Goal: Task Accomplishment & Management: Manage account settings

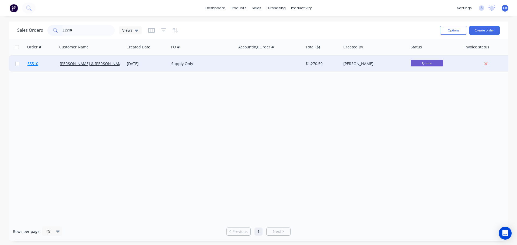
type input "55510"
click at [31, 62] on span "55510" at bounding box center [32, 63] width 11 height 5
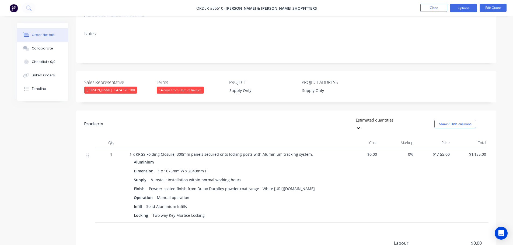
scroll to position [81, 0]
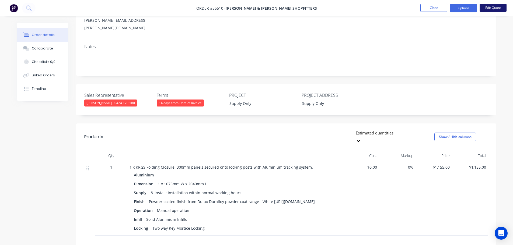
click at [487, 7] on button "Edit Quote" at bounding box center [492, 8] width 27 height 8
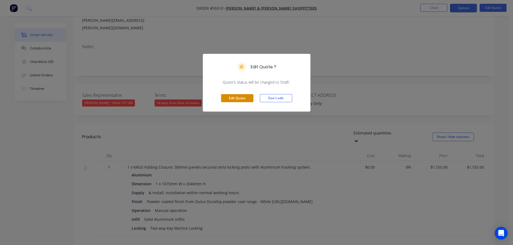
click at [246, 99] on button "Edit Quote" at bounding box center [237, 98] width 32 height 8
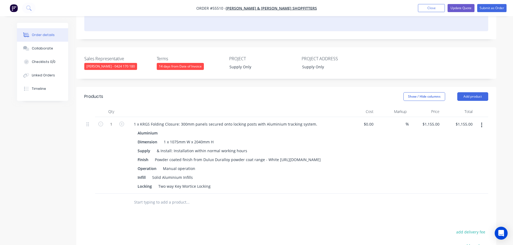
scroll to position [135, 0]
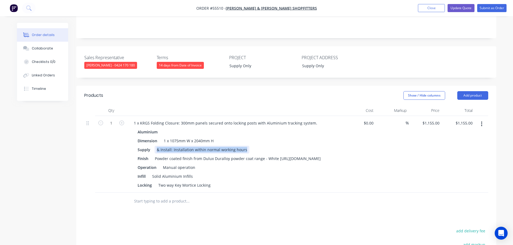
drag, startPoint x: 245, startPoint y: 127, endPoint x: 150, endPoint y: 134, distance: 95.0
click at [150, 134] on div "Aluminium Dimension 1 x 1075mm W x 2040mm H Supply & Install: Installation with…" at bounding box center [234, 158] width 211 height 61
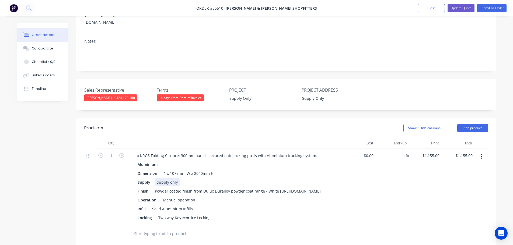
scroll to position [54, 0]
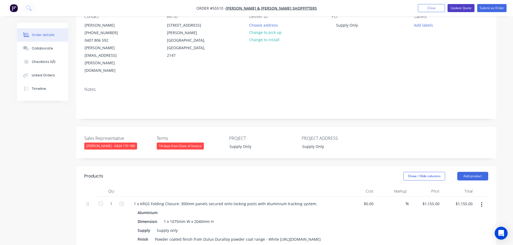
click at [466, 7] on button "Update Quote" at bounding box center [460, 8] width 27 height 8
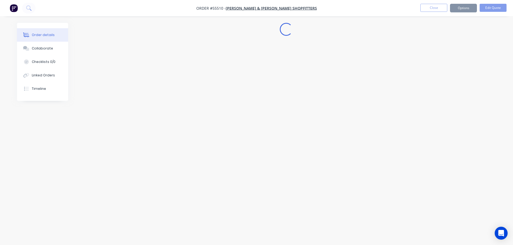
scroll to position [0, 0]
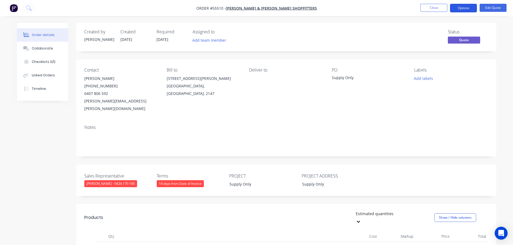
click at [465, 8] on button "Options" at bounding box center [463, 8] width 27 height 9
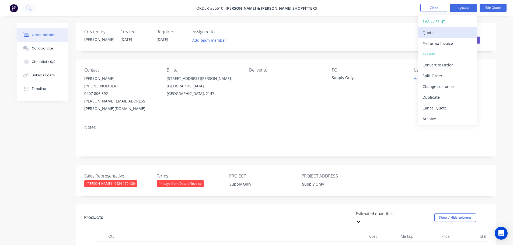
click at [427, 32] on div "Quote" at bounding box center [447, 33] width 50 height 8
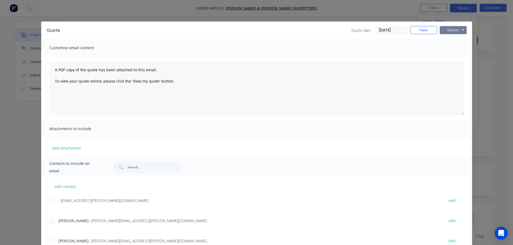
click at [450, 31] on button "Options" at bounding box center [453, 30] width 27 height 8
click at [451, 50] on button "Print" at bounding box center [457, 48] width 34 height 9
click at [415, 34] on div "Quote date [DATE] Close Options Preview Print Email" at bounding box center [408, 30] width 115 height 9
click at [417, 31] on button "Close" at bounding box center [423, 30] width 27 height 8
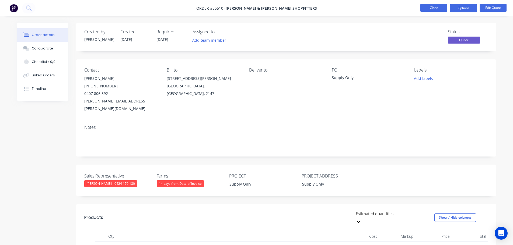
click at [424, 8] on button "Close" at bounding box center [433, 8] width 27 height 8
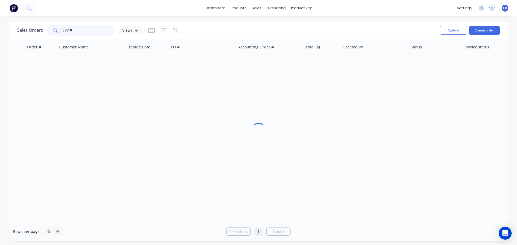
drag, startPoint x: 72, startPoint y: 29, endPoint x: 52, endPoint y: 30, distance: 20.2
click at [54, 30] on div "55510" at bounding box center [80, 30] width 67 height 11
drag, startPoint x: 87, startPoint y: 30, endPoint x: 48, endPoint y: 38, distance: 39.4
click at [48, 38] on div "Sales Orders prestons light Views Options Create order" at bounding box center [259, 30] width 500 height 17
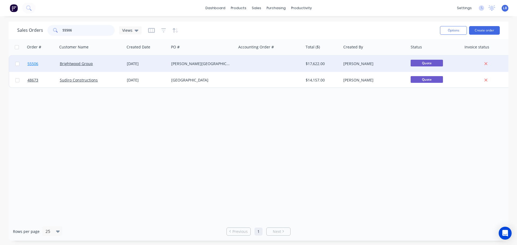
type input "55506"
click at [36, 66] on span "55506" at bounding box center [32, 63] width 11 height 5
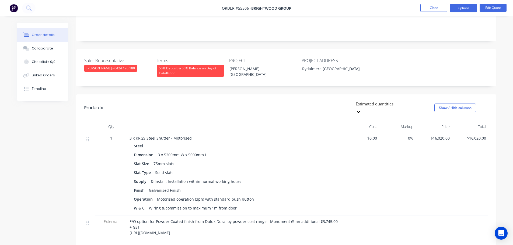
scroll to position [108, 0]
click at [433, 10] on button "Close" at bounding box center [433, 8] width 27 height 8
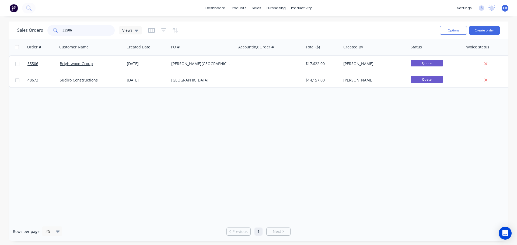
drag, startPoint x: 73, startPoint y: 31, endPoint x: 50, endPoint y: 34, distance: 23.4
click at [50, 34] on div "55506" at bounding box center [80, 30] width 67 height 11
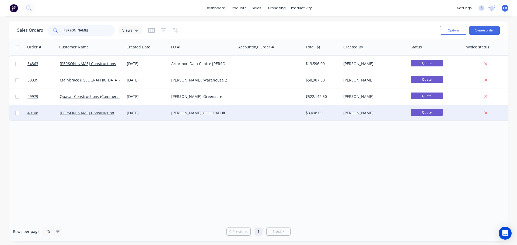
type input "[PERSON_NAME]"
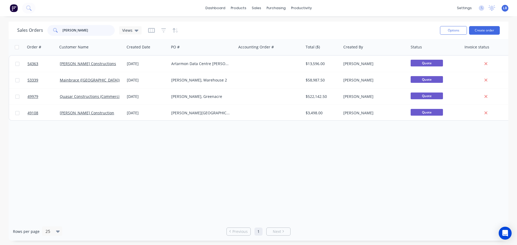
drag, startPoint x: 74, startPoint y: 30, endPoint x: 41, endPoint y: 30, distance: 32.3
click at [41, 30] on div "Sales Orders [PERSON_NAME] Views" at bounding box center [79, 30] width 124 height 11
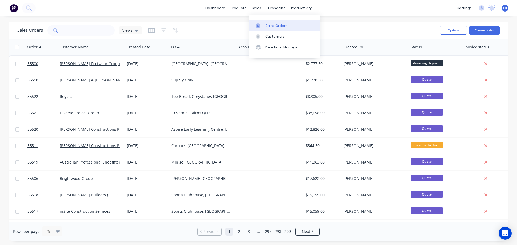
click at [274, 24] on div "Sales Orders" at bounding box center [276, 25] width 22 height 5
click at [279, 38] on div "Customers" at bounding box center [274, 36] width 19 height 5
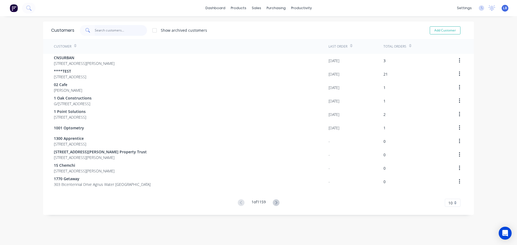
drag, startPoint x: 105, startPoint y: 28, endPoint x: 106, endPoint y: 35, distance: 7.1
click at [105, 28] on input "text" at bounding box center [121, 30] width 52 height 11
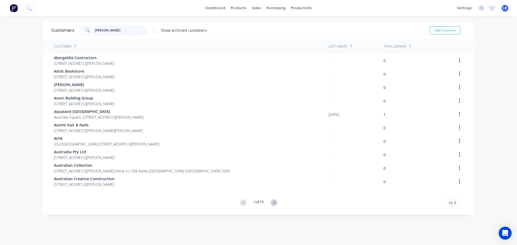
click at [108, 28] on input "[PERSON_NAME]" at bounding box center [121, 30] width 52 height 11
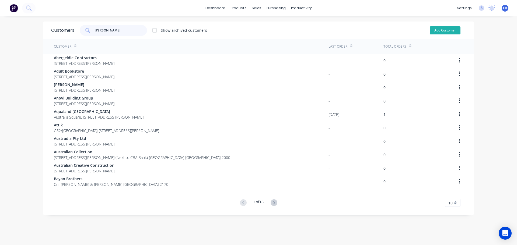
type input "[PERSON_NAME]"
click at [432, 31] on button "Add Customer" at bounding box center [445, 30] width 31 height 8
select select "AU"
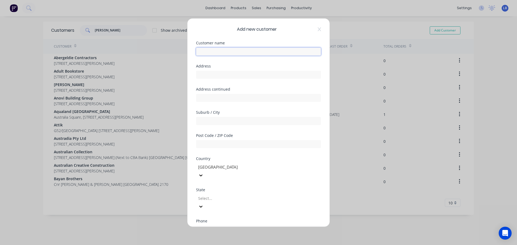
click at [206, 54] on input "text" at bounding box center [258, 51] width 125 height 8
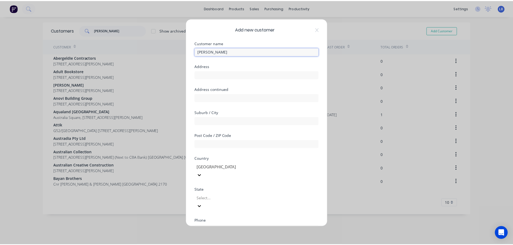
scroll to position [54, 0]
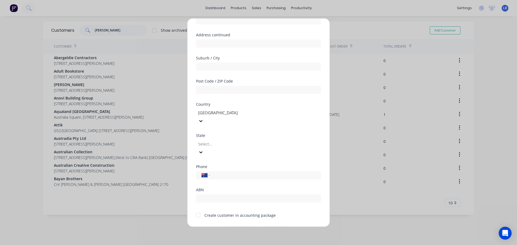
type input "[PERSON_NAME]"
click at [200, 210] on div at bounding box center [198, 215] width 11 height 11
click at [240, 227] on button "Save" at bounding box center [242, 231] width 30 height 9
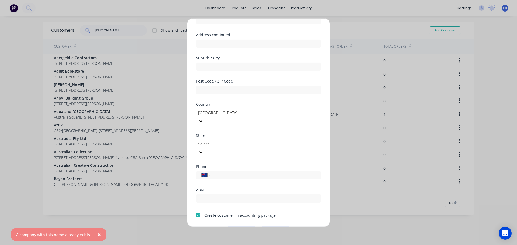
click at [273, 227] on button "Cancel" at bounding box center [276, 231] width 30 height 9
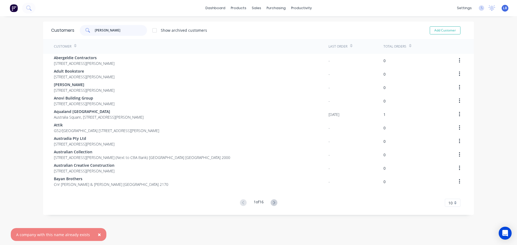
click at [114, 31] on input "[PERSON_NAME]" at bounding box center [121, 30] width 52 height 11
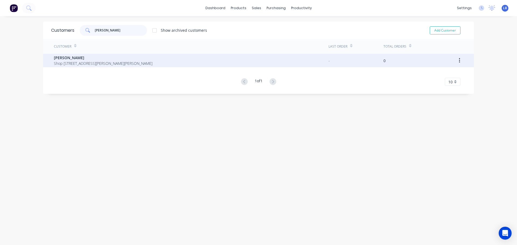
type input "[PERSON_NAME]"
click at [59, 59] on span "[PERSON_NAME]" at bounding box center [103, 58] width 99 height 6
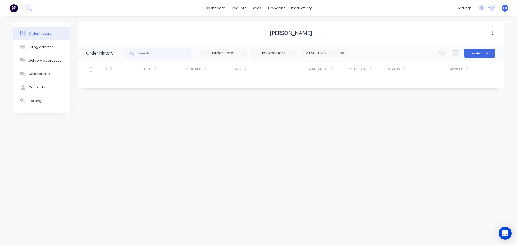
click at [364, 217] on div "Order history Billing address Delivery addresses Collaborate Contacts Settings …" at bounding box center [258, 130] width 517 height 229
click at [479, 54] on button "Create Order" at bounding box center [479, 53] width 31 height 9
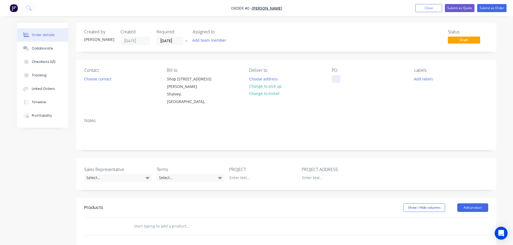
click at [333, 77] on div at bounding box center [336, 79] width 9 height 8
click at [335, 78] on div at bounding box center [336, 79] width 9 height 8
click at [352, 221] on div at bounding box center [286, 226] width 404 height 17
click at [96, 80] on button "Choose contact" at bounding box center [97, 78] width 33 height 7
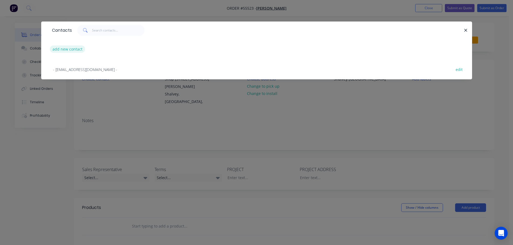
click at [67, 50] on button "add new contact" at bounding box center [68, 48] width 36 height 7
select select "AU"
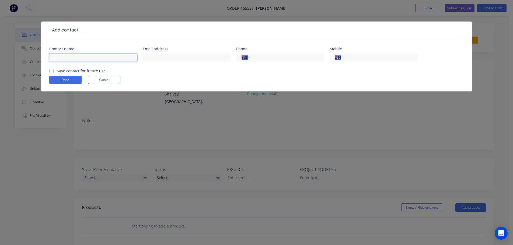
click at [59, 57] on input "text" at bounding box center [93, 58] width 88 height 8
type input "[PERSON_NAME]"
click at [163, 60] on input "text" at bounding box center [187, 58] width 88 height 8
type input "[EMAIL_ADDRESS][DOMAIN_NAME]"
click at [370, 56] on input "tel" at bounding box center [379, 58] width 65 height 6
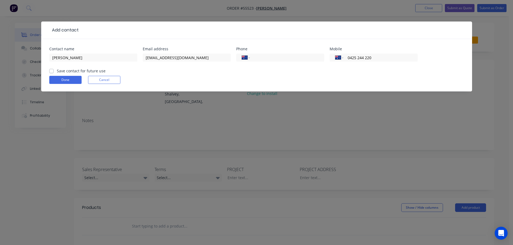
type input "0425 244 220"
click at [57, 71] on label "Save contact for future use" at bounding box center [81, 71] width 49 height 6
click at [51, 71] on input "Save contact for future use" at bounding box center [51, 70] width 4 height 5
checkbox input "true"
click at [57, 80] on button "Done" at bounding box center [65, 80] width 32 height 8
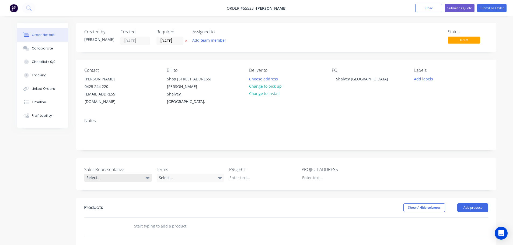
click at [106, 174] on div "Select..." at bounding box center [117, 178] width 67 height 8
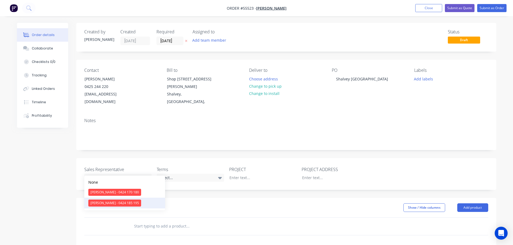
click at [108, 205] on div "[PERSON_NAME] - 0424 185 195" at bounding box center [114, 203] width 53 height 7
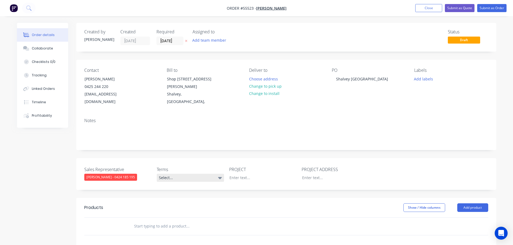
click at [201, 174] on div "Select..." at bounding box center [190, 178] width 67 height 8
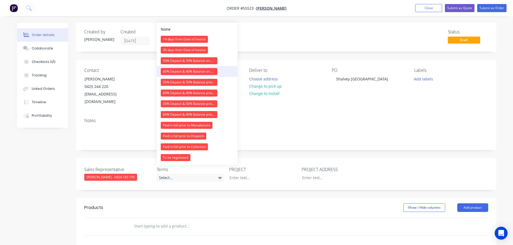
click at [169, 69] on div "60% Deposit & 40% Balance on Day of Installation" at bounding box center [189, 71] width 57 height 7
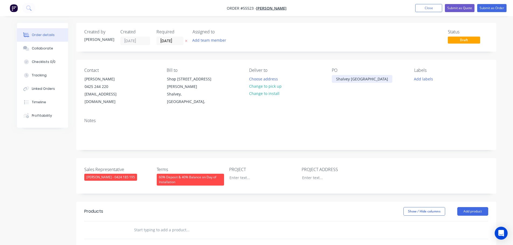
click at [344, 80] on div "Shalvey [GEOGRAPHIC_DATA]" at bounding box center [362, 79] width 61 height 8
copy div "Shalvey [GEOGRAPHIC_DATA]"
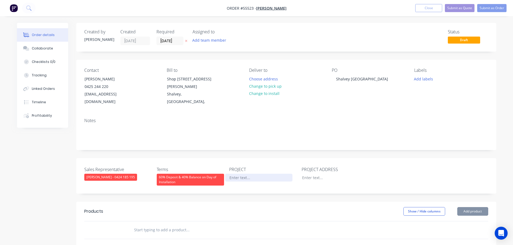
click at [235, 174] on div at bounding box center [258, 178] width 67 height 8
paste div
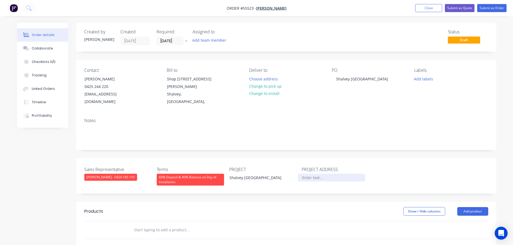
click at [308, 174] on div at bounding box center [331, 178] width 67 height 8
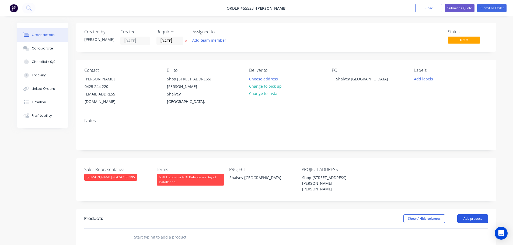
click at [466, 215] on button "Add product" at bounding box center [472, 219] width 31 height 9
click at [460, 229] on div "Product catalogue" at bounding box center [462, 233] width 41 height 8
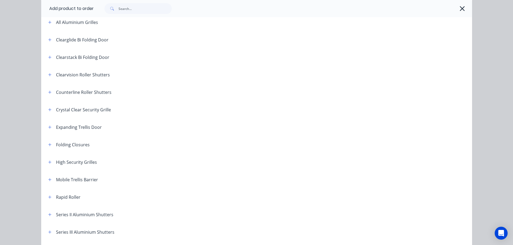
scroll to position [81, 0]
click at [48, 196] on icon "button" at bounding box center [49, 197] width 3 height 4
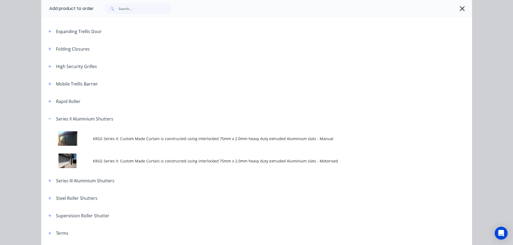
scroll to position [161, 0]
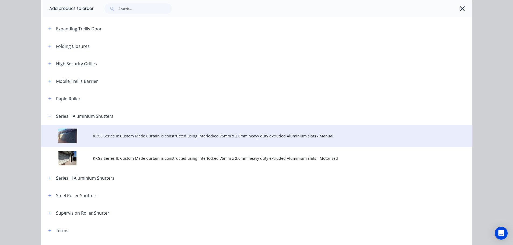
click at [174, 135] on span "KRGS Series II: Custom Made Curtain is constructed using interlocked 75mm x 2.0…" at bounding box center [244, 136] width 303 height 6
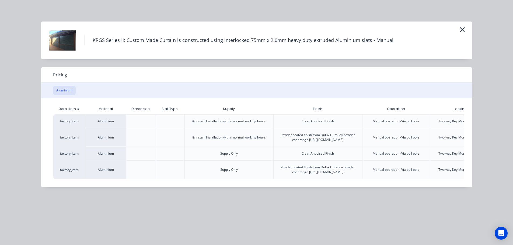
scroll to position [0, 56]
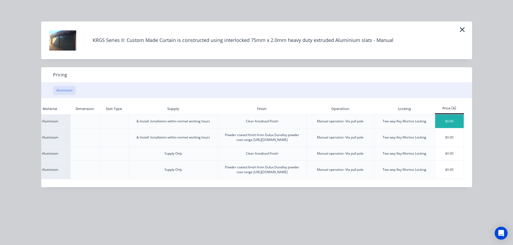
click at [448, 125] on div "$0.00" at bounding box center [449, 121] width 29 height 13
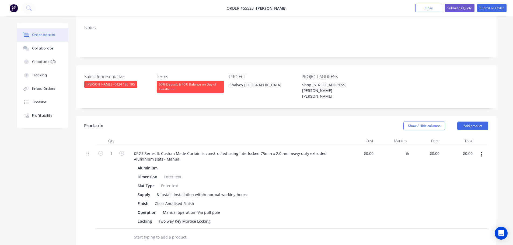
scroll to position [108, 0]
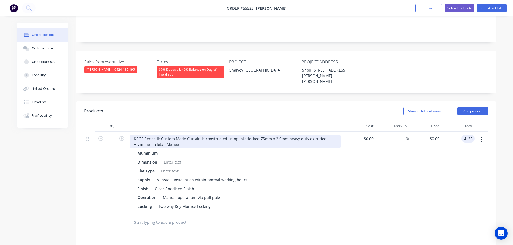
type input "4135"
type input "$4,135.00"
click at [133, 135] on div "KRGS Series II: Custom Made Curtain is constructed using interlocked 75mm x 2.0…" at bounding box center [234, 141] width 211 height 13
click at [132, 135] on div "KRGS Series II: Custom Made Curtain is constructed using interlocked 75mm x 2.0…" at bounding box center [234, 141] width 211 height 13
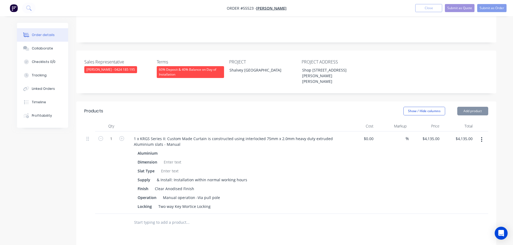
click at [171, 158] on div at bounding box center [172, 162] width 22 height 8
click at [169, 158] on div at bounding box center [172, 162] width 22 height 8
click at [167, 167] on div at bounding box center [170, 171] width 22 height 8
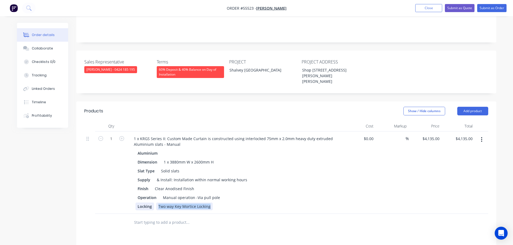
drag, startPoint x: 210, startPoint y: 192, endPoint x: 145, endPoint y: 196, distance: 65.3
click at [145, 203] on div "Locking Two way Key Mortice Locking" at bounding box center [233, 207] width 197 height 8
drag, startPoint x: 153, startPoint y: 194, endPoint x: 130, endPoint y: 195, distance: 22.3
click at [130, 195] on div "Aluminium Dimension 1 x 3880mm W x 2600mm H Slat Type Solid slats Supply & Inst…" at bounding box center [234, 179] width 211 height 61
drag, startPoint x: 155, startPoint y: 184, endPoint x: 129, endPoint y: 188, distance: 26.3
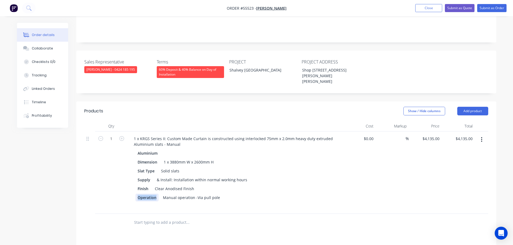
click at [129, 188] on div "Aluminium Dimension 1 x 3880mm W x 2600mm H Slat Type Solid slats Supply & Inst…" at bounding box center [234, 179] width 211 height 61
drag, startPoint x: 204, startPoint y: 185, endPoint x: 132, endPoint y: 186, distance: 72.2
click at [132, 186] on div "Aluminium Dimension 1 x 3880mm W x 2600mm H Slat Type Solid slats Supply & Inst…" at bounding box center [234, 179] width 211 height 61
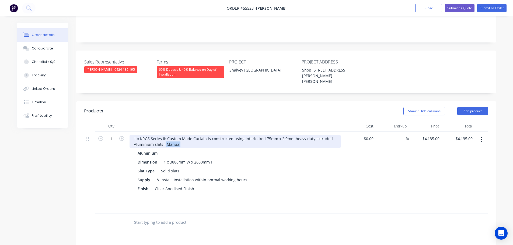
drag, startPoint x: 178, startPoint y: 130, endPoint x: 163, endPoint y: 137, distance: 16.4
click at [163, 137] on div "1 x KRGS Series II: Custom Made Curtain is constructed using interlocked 75mm x…" at bounding box center [234, 173] width 215 height 82
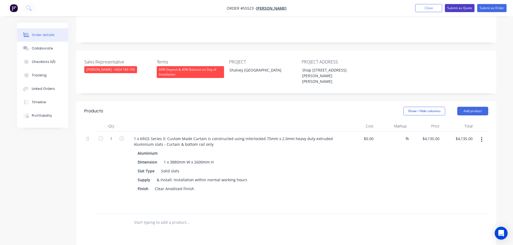
click at [464, 9] on button "Submit as Quote" at bounding box center [460, 8] width 30 height 8
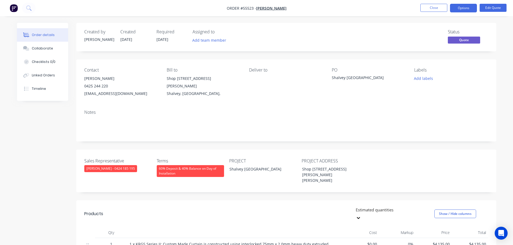
click at [464, 9] on button "Options" at bounding box center [463, 8] width 27 height 9
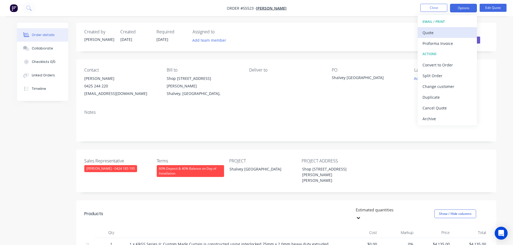
click at [423, 34] on div "Quote" at bounding box center [447, 33] width 50 height 8
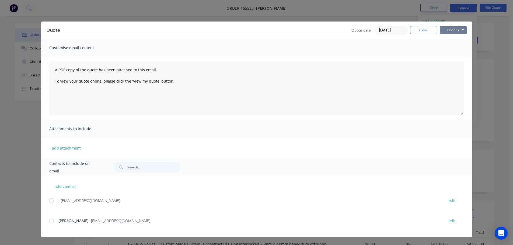
click at [455, 31] on button "Options" at bounding box center [453, 30] width 27 height 8
click at [454, 49] on button "Print" at bounding box center [457, 48] width 34 height 9
click at [421, 28] on button "Close" at bounding box center [423, 30] width 27 height 8
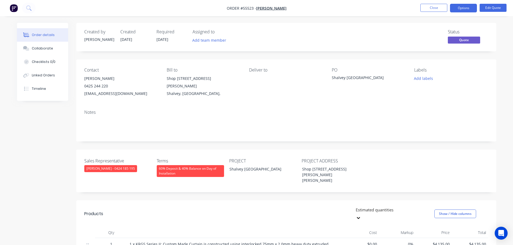
click at [110, 94] on div "[EMAIL_ADDRESS][DOMAIN_NAME]" at bounding box center [121, 94] width 74 height 8
copy div "[EMAIL_ADDRESS][DOMAIN_NAME]"
click at [342, 76] on div "Shalvey [GEOGRAPHIC_DATA]" at bounding box center [365, 79] width 67 height 8
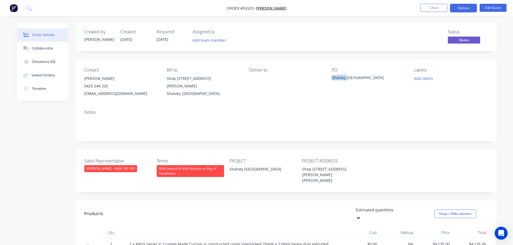
click at [342, 76] on div "Shalvey [GEOGRAPHIC_DATA]" at bounding box center [365, 79] width 67 height 8
copy div "Shalvey [GEOGRAPHIC_DATA]"
click at [108, 86] on span at bounding box center [108, 85] width 0 height 5
click at [490, 8] on button "Edit Quote" at bounding box center [492, 8] width 27 height 8
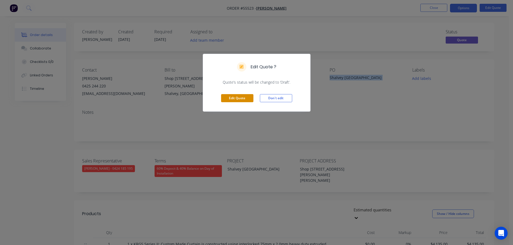
click at [243, 100] on button "Edit Quote" at bounding box center [237, 98] width 32 height 8
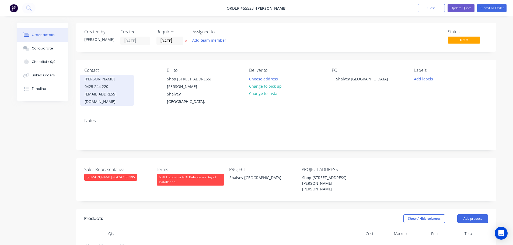
click at [98, 91] on div "[EMAIL_ADDRESS][DOMAIN_NAME]" at bounding box center [107, 97] width 45 height 15
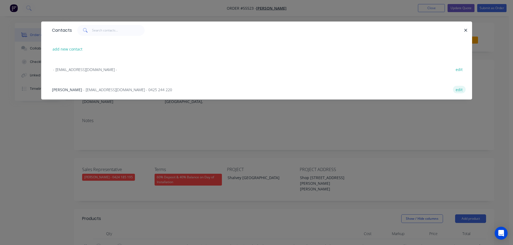
click at [460, 89] on button "edit" at bounding box center [459, 89] width 13 height 7
select select "AU"
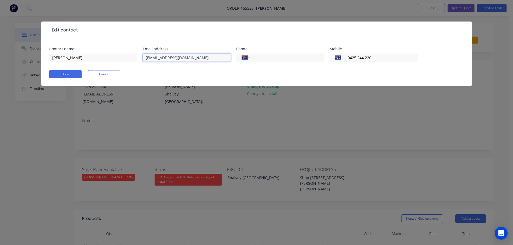
drag, startPoint x: 156, startPoint y: 56, endPoint x: 156, endPoint y: 78, distance: 21.5
click at [156, 58] on input "[EMAIL_ADDRESS][DOMAIN_NAME]" at bounding box center [187, 58] width 88 height 8
type input "[EMAIL_ADDRESS][DOMAIN_NAME]"
click at [56, 73] on button "Done" at bounding box center [65, 74] width 32 height 8
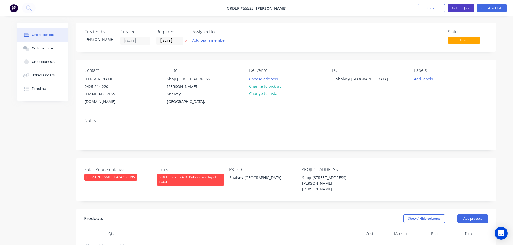
click at [457, 12] on button "Update Quote" at bounding box center [460, 8] width 27 height 8
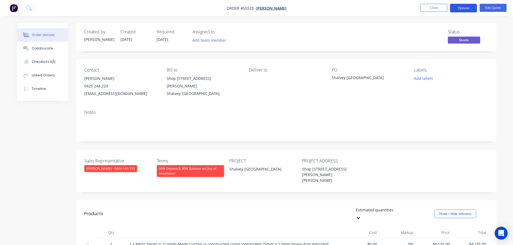
click at [458, 9] on button "Options" at bounding box center [463, 8] width 27 height 9
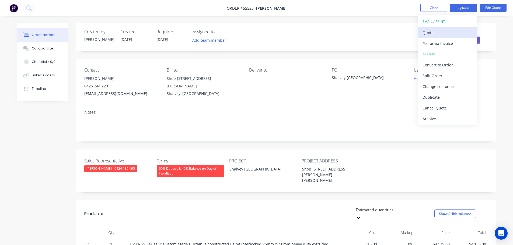
click at [431, 32] on div "Quote" at bounding box center [447, 33] width 50 height 8
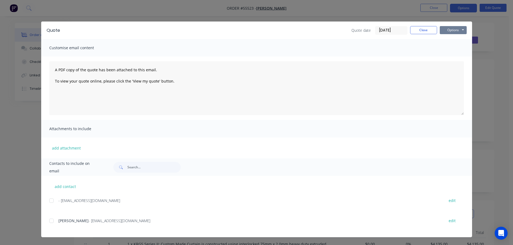
click at [446, 32] on button "Options" at bounding box center [453, 30] width 27 height 8
click at [454, 50] on button "Print" at bounding box center [457, 48] width 34 height 9
click at [419, 30] on button "Close" at bounding box center [423, 30] width 27 height 8
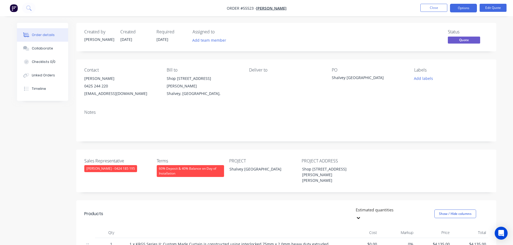
click at [97, 94] on div "[EMAIL_ADDRESS][DOMAIN_NAME]" at bounding box center [121, 94] width 74 height 8
copy div "[EMAIL_ADDRESS][DOMAIN_NAME]"
click at [339, 79] on div "Shalvey [GEOGRAPHIC_DATA]" at bounding box center [365, 79] width 67 height 8
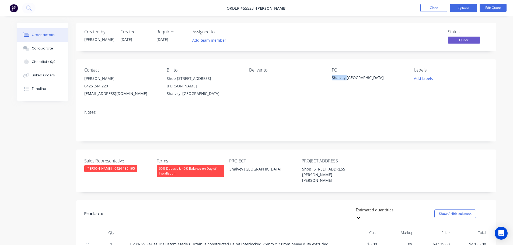
click at [339, 79] on div "Shalvey [GEOGRAPHIC_DATA]" at bounding box center [365, 79] width 67 height 8
copy div "Shalvey [GEOGRAPHIC_DATA]"
click at [108, 86] on span at bounding box center [108, 85] width 0 height 5
click at [436, 7] on button "Close" at bounding box center [433, 8] width 27 height 8
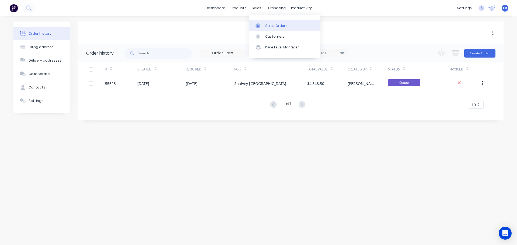
click at [275, 27] on div "Sales Orders" at bounding box center [276, 25] width 22 height 5
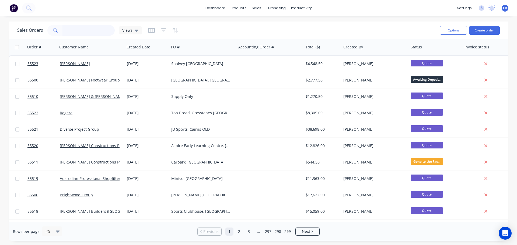
click at [65, 32] on input "text" at bounding box center [88, 30] width 52 height 11
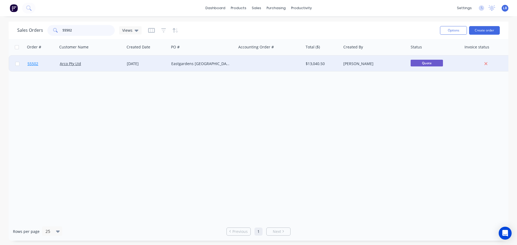
type input "55502"
click at [32, 63] on span "55502" at bounding box center [32, 63] width 11 height 5
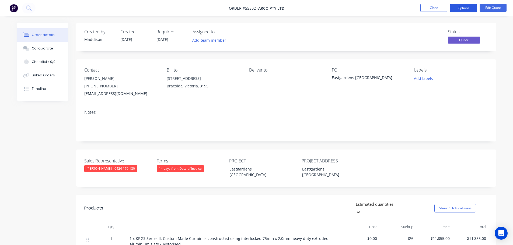
click at [461, 9] on button "Options" at bounding box center [463, 8] width 27 height 9
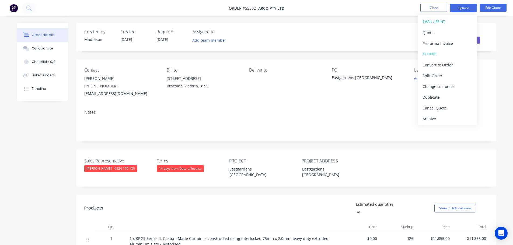
click at [375, 37] on div "Status Quote" at bounding box center [367, 37] width 242 height 16
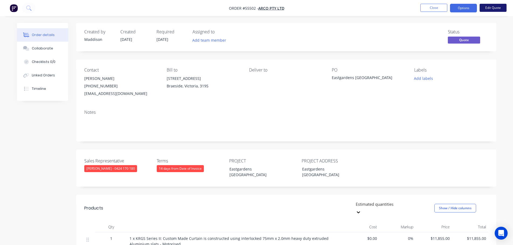
click at [484, 9] on button "Edit Quote" at bounding box center [492, 8] width 27 height 8
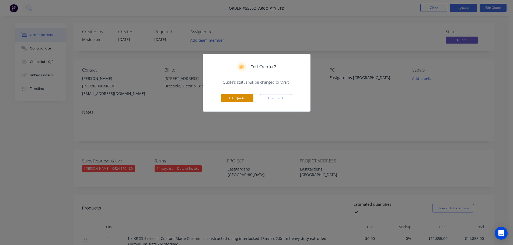
click at [244, 100] on button "Edit Quote" at bounding box center [237, 98] width 32 height 8
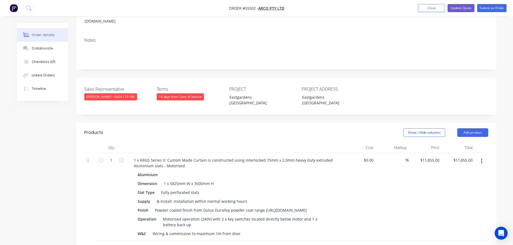
scroll to position [81, 0]
click at [469, 156] on input "11855.00" at bounding box center [465, 160] width 19 height 8
type input "6540"
type input "$6,540.00"
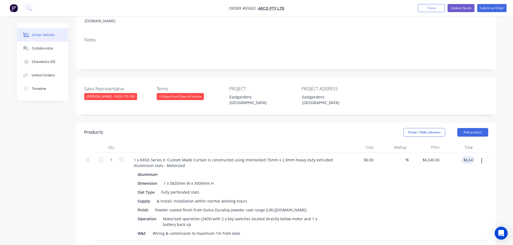
click at [482, 156] on button "button" at bounding box center [481, 161] width 13 height 10
click at [443, 203] on div "Delete" at bounding box center [462, 207] width 41 height 8
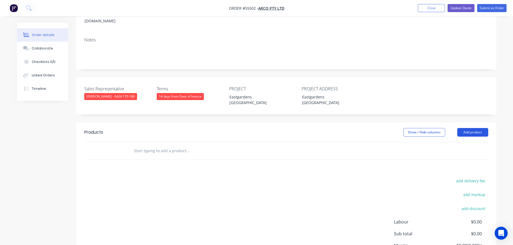
click at [468, 128] on button "Add product" at bounding box center [472, 132] width 31 height 9
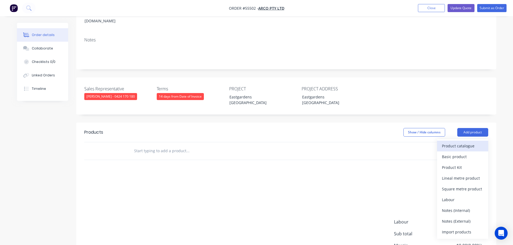
click at [462, 142] on div "Product catalogue" at bounding box center [462, 146] width 41 height 8
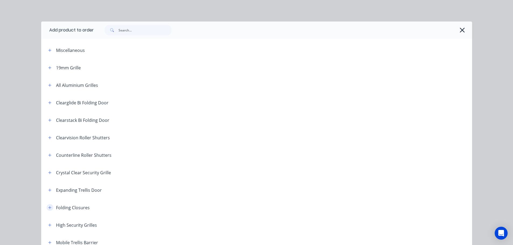
click at [49, 208] on icon "button" at bounding box center [49, 207] width 3 height 3
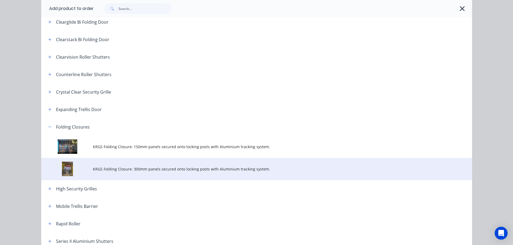
click at [182, 170] on span "KRGS Folding Closure: 300mm panels secured onto locking posts with Aluminium tr…" at bounding box center [244, 169] width 303 height 6
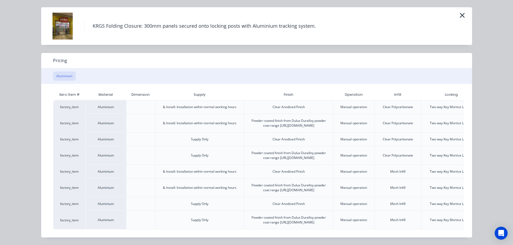
scroll to position [0, 47]
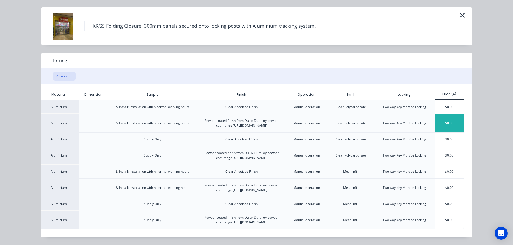
click at [445, 114] on div "$0.00" at bounding box center [449, 123] width 29 height 18
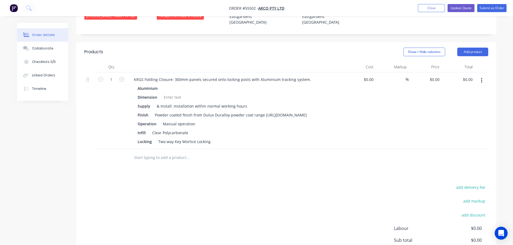
scroll to position [161, 0]
click at [471, 75] on input "0.00" at bounding box center [469, 79] width 10 height 8
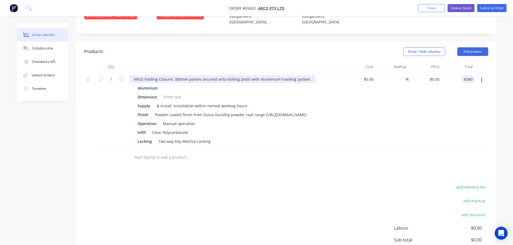
type input "6540"
type input "$6,540.00"
click at [132, 75] on div "KRGS Folding Closure: 300mm panels secured onto locking posts with Aluminium tr…" at bounding box center [222, 79] width 186 height 8
click at [133, 75] on div "KRGS Folding Closure: 300mm panels secured onto locking posts with Aluminium tr…" at bounding box center [222, 79] width 186 height 8
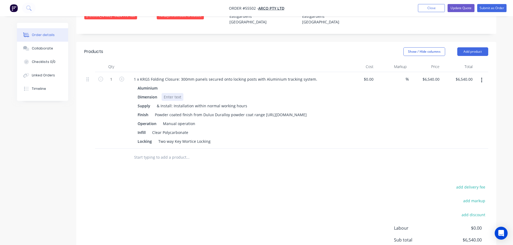
click at [167, 93] on div at bounding box center [172, 97] width 22 height 8
click at [464, 9] on button "Update Quote" at bounding box center [460, 8] width 27 height 8
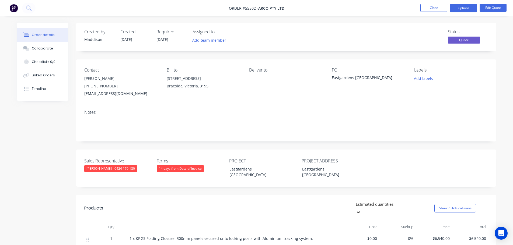
click at [464, 9] on button "Options" at bounding box center [463, 8] width 27 height 9
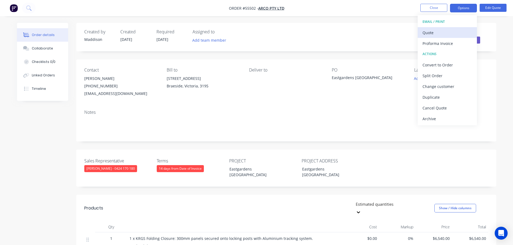
click at [431, 34] on div "Quote" at bounding box center [447, 33] width 50 height 8
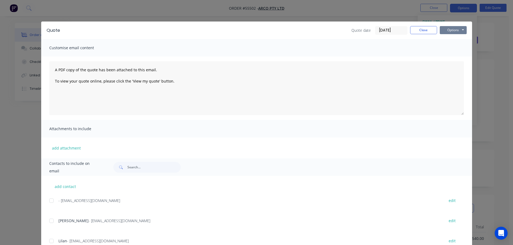
click at [447, 31] on button "Options" at bounding box center [453, 30] width 27 height 8
click at [447, 50] on button "Print" at bounding box center [457, 48] width 34 height 9
click at [421, 32] on button "Close" at bounding box center [423, 30] width 27 height 8
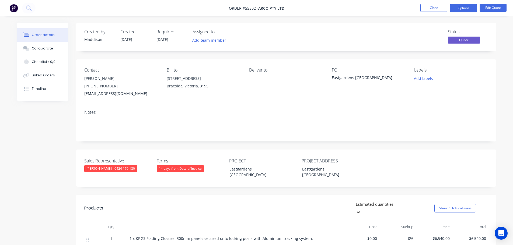
click at [105, 94] on div "[EMAIL_ADDRESS][DOMAIN_NAME]" at bounding box center [121, 94] width 74 height 8
copy div "[EMAIL_ADDRESS][DOMAIN_NAME]"
click at [98, 96] on div "[EMAIL_ADDRESS][DOMAIN_NAME]" at bounding box center [121, 94] width 74 height 8
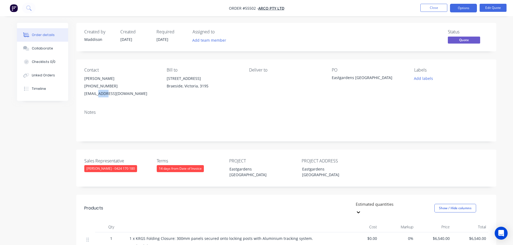
click at [98, 96] on div "[EMAIL_ADDRESS][DOMAIN_NAME]" at bounding box center [121, 94] width 74 height 8
click at [345, 78] on div "Eastgardens [GEOGRAPHIC_DATA]" at bounding box center [365, 79] width 67 height 8
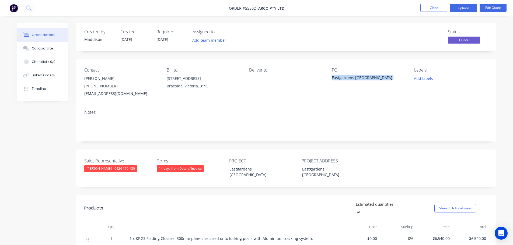
copy div "Eastgardens [GEOGRAPHIC_DATA]"
click at [438, 8] on button "Close" at bounding box center [433, 8] width 27 height 8
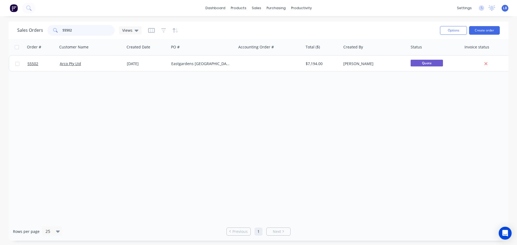
drag, startPoint x: 75, startPoint y: 29, endPoint x: 50, endPoint y: 36, distance: 25.7
click at [50, 36] on div "Sales Orders 55502 Views" at bounding box center [226, 30] width 418 height 13
click at [256, 8] on div "sales" at bounding box center [256, 8] width 15 height 8
click at [268, 36] on div "Customers" at bounding box center [274, 36] width 19 height 5
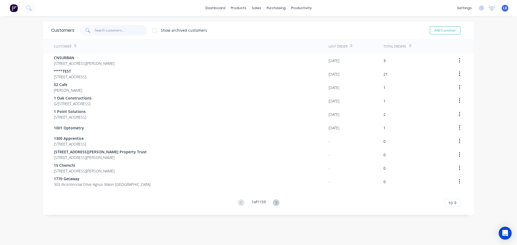
click at [105, 30] on input "text" at bounding box center [121, 30] width 52 height 11
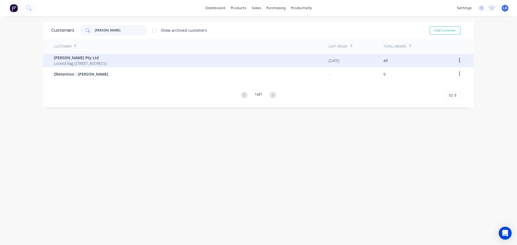
type input "[PERSON_NAME]"
click at [62, 57] on span "[PERSON_NAME] Pty Ltd" at bounding box center [80, 58] width 53 height 6
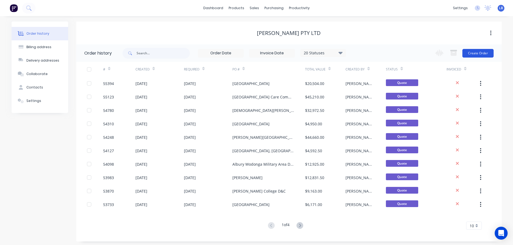
click at [472, 53] on button "Create Order" at bounding box center [477, 53] width 31 height 9
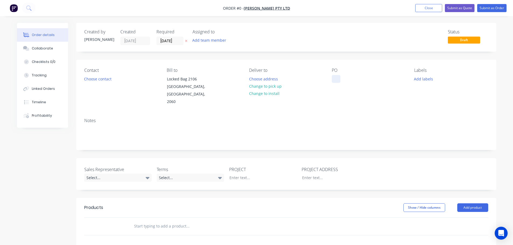
click at [338, 79] on div at bounding box center [336, 79] width 9 height 8
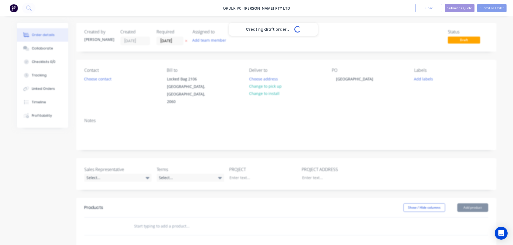
click at [443, 12] on ul "Add product Close Submit as Quote Submit as Order" at bounding box center [461, 8] width 104 height 8
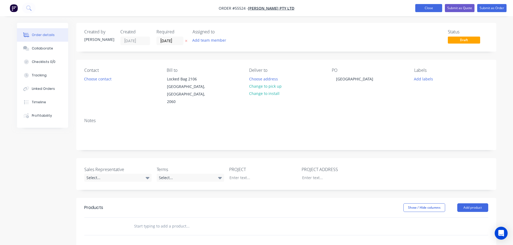
click at [422, 10] on button "Close" at bounding box center [428, 8] width 27 height 8
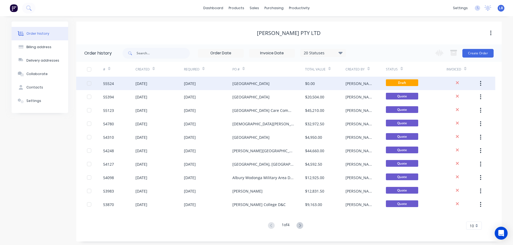
click at [112, 82] on div "55524" at bounding box center [108, 84] width 11 height 6
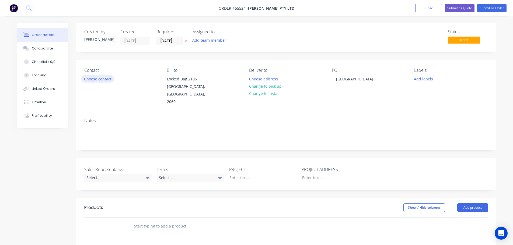
click at [94, 80] on button "Choose contact" at bounding box center [97, 78] width 33 height 7
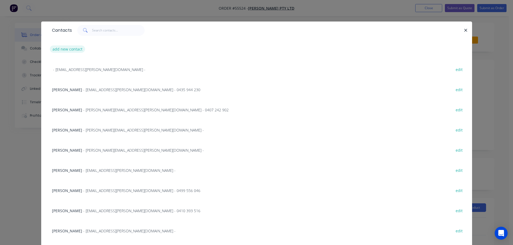
click at [62, 50] on button "add new contact" at bounding box center [68, 48] width 36 height 7
select select "AU"
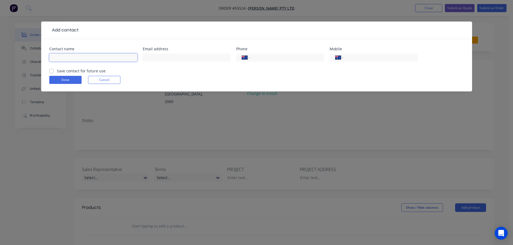
click at [63, 59] on input "text" at bounding box center [93, 58] width 88 height 8
type input "[PERSON_NAME]"
click at [158, 58] on input "text" at bounding box center [187, 58] width 88 height 8
type input "[EMAIL_ADDRESS][PERSON_NAME][DOMAIN_NAME]"
click at [369, 57] on input "tel" at bounding box center [379, 58] width 65 height 6
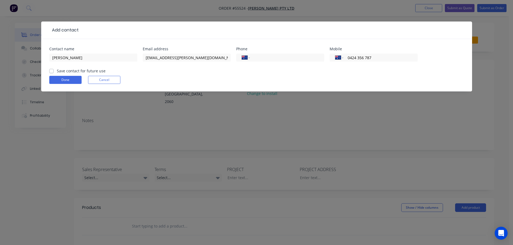
type input "0424 356 787"
click at [57, 73] on label "Save contact for future use" at bounding box center [81, 71] width 49 height 6
click at [52, 73] on input "Save contact for future use" at bounding box center [51, 70] width 4 height 5
checkbox input "true"
click at [59, 78] on button "Done" at bounding box center [65, 80] width 32 height 8
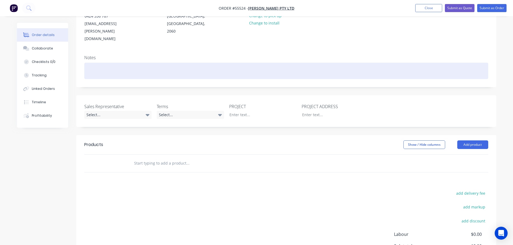
scroll to position [81, 0]
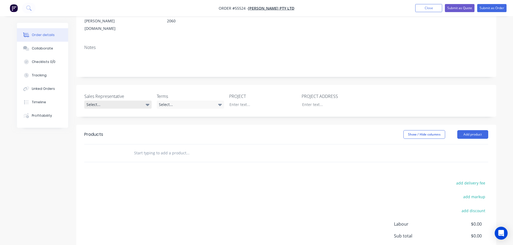
click at [108, 101] on div "Select..." at bounding box center [117, 105] width 67 height 8
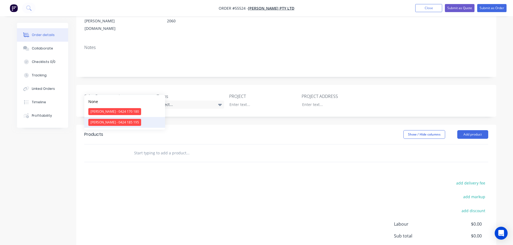
click at [110, 122] on div "[PERSON_NAME] - 0424 185 195" at bounding box center [114, 122] width 53 height 7
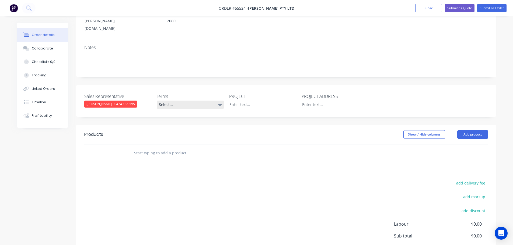
click at [182, 101] on div "Select..." at bounding box center [190, 105] width 67 height 8
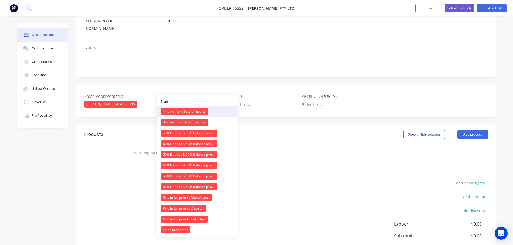
click at [183, 111] on div "14 days from Date of Invoice" at bounding box center [184, 111] width 47 height 7
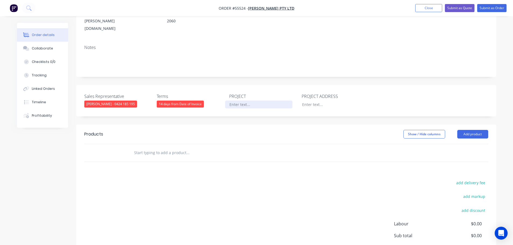
click at [240, 101] on div at bounding box center [258, 105] width 67 height 8
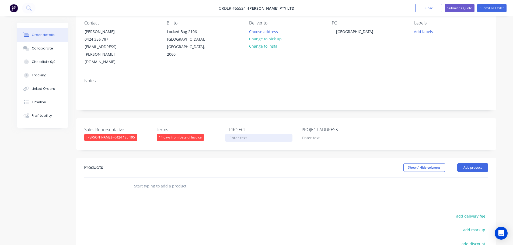
scroll to position [0, 0]
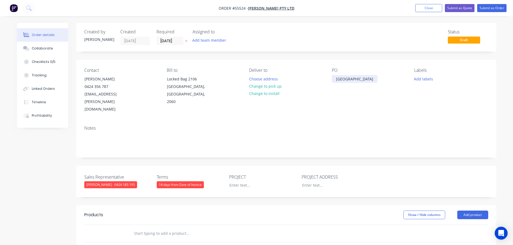
click at [352, 79] on div "[GEOGRAPHIC_DATA]" at bounding box center [355, 79] width 46 height 8
copy div "[GEOGRAPHIC_DATA]"
click at [237, 181] on div at bounding box center [258, 185] width 67 height 8
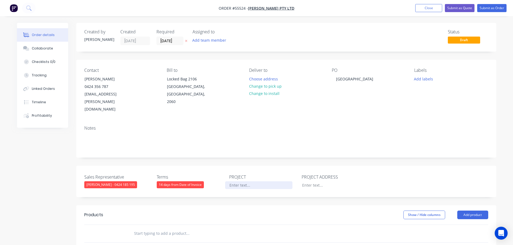
paste div
click at [307, 181] on div at bounding box center [331, 185] width 67 height 8
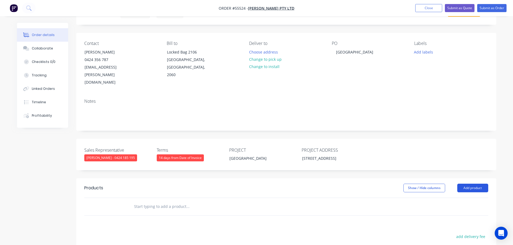
click at [472, 184] on button "Add product" at bounding box center [472, 188] width 31 height 9
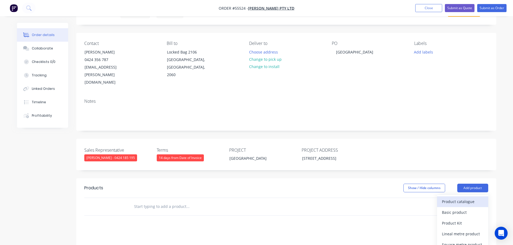
click at [459, 198] on div "Product catalogue" at bounding box center [462, 202] width 41 height 8
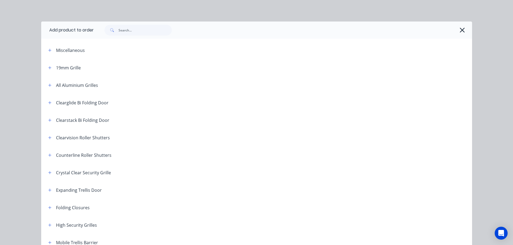
scroll to position [81, 0]
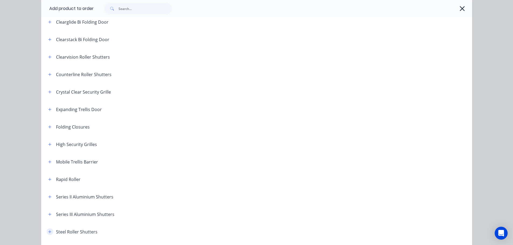
click at [48, 234] on button "button" at bounding box center [50, 232] width 7 height 7
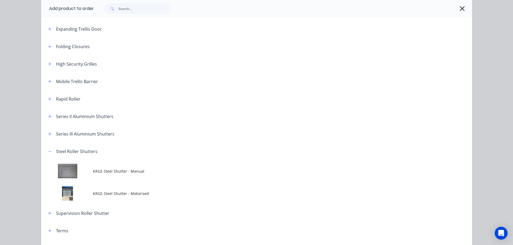
scroll to position [161, 0]
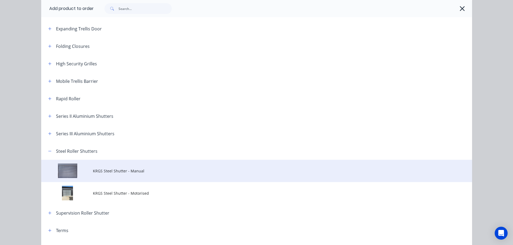
click at [114, 171] on span "KRGS Steel Shutter - Manual" at bounding box center [244, 171] width 303 height 6
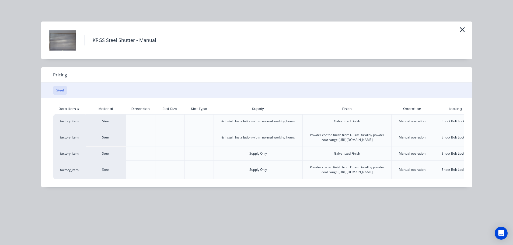
scroll to position [0, 43]
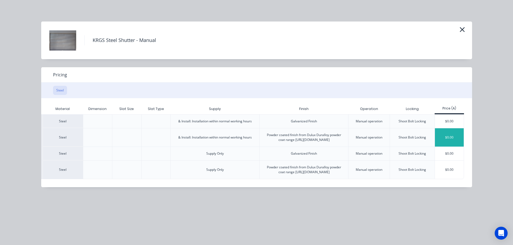
click at [445, 139] on div "$0.00" at bounding box center [449, 137] width 29 height 18
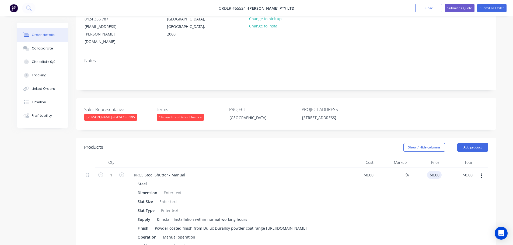
scroll to position [108, 0]
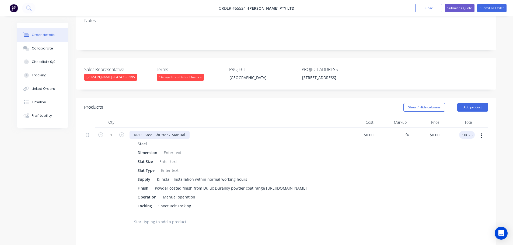
type input "10625"
type input "$10,625.00"
click at [132, 131] on div "KRGS Steel Shutter - Manual" at bounding box center [159, 135] width 60 height 8
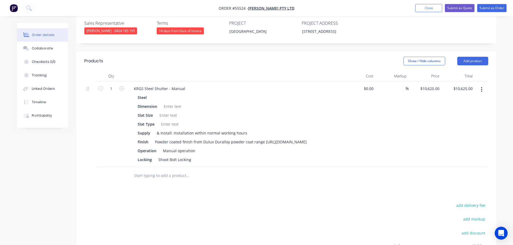
scroll to position [146, 0]
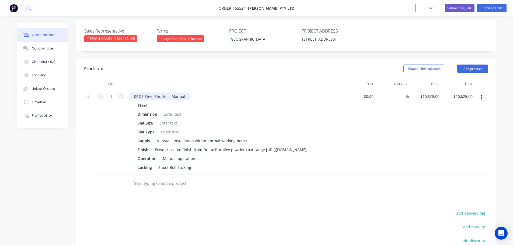
click at [133, 93] on div "KRGS Steel Shutter - Manual" at bounding box center [159, 97] width 60 height 8
click at [169, 110] on div at bounding box center [172, 114] width 22 height 8
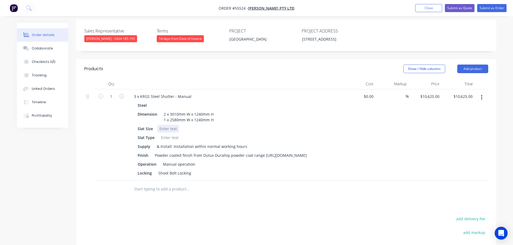
click at [168, 125] on div at bounding box center [168, 129] width 22 height 8
click at [166, 134] on div at bounding box center [170, 138] width 22 height 8
click at [462, 65] on button "Add product" at bounding box center [472, 69] width 31 height 9
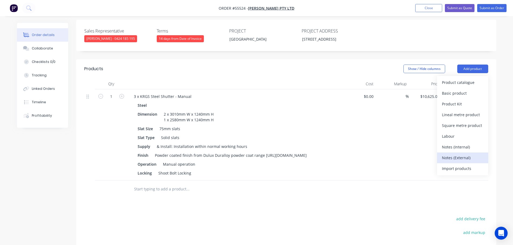
click at [455, 154] on div "Notes (External)" at bounding box center [462, 158] width 41 height 8
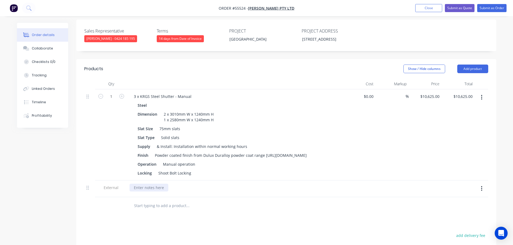
drag, startPoint x: 141, startPoint y: 181, endPoint x: 146, endPoint y: 183, distance: 5.4
click at [141, 184] on div at bounding box center [148, 188] width 39 height 8
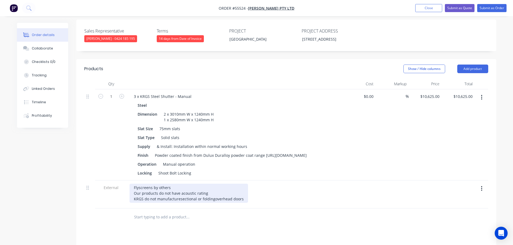
click at [213, 195] on div "Flyscreens by others Our products do not have acoustic rating KRGS do not manuf…" at bounding box center [188, 193] width 118 height 19
click at [180, 195] on div "Flyscreens by others Our products do not have acoustic rating KRGS do not manuf…" at bounding box center [189, 193] width 120 height 19
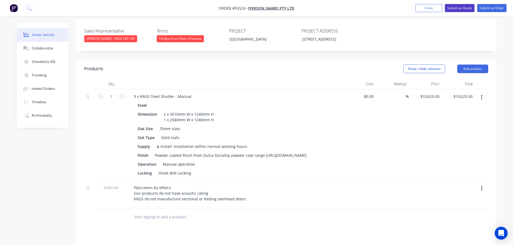
click at [458, 9] on button "Submit as Quote" at bounding box center [460, 8] width 30 height 8
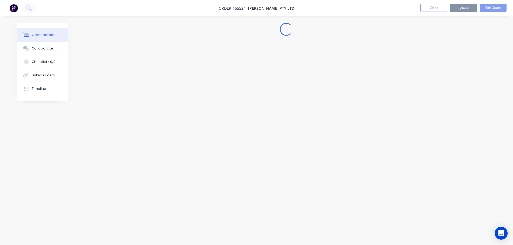
scroll to position [0, 0]
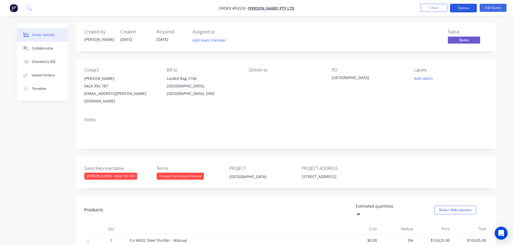
click at [459, 8] on button "Options" at bounding box center [463, 8] width 27 height 9
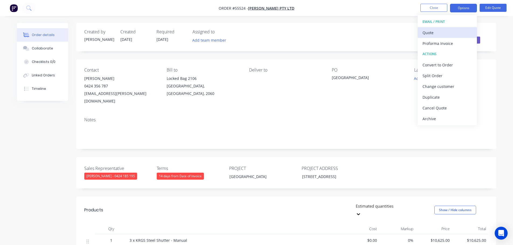
click at [430, 33] on div "Quote" at bounding box center [447, 33] width 50 height 8
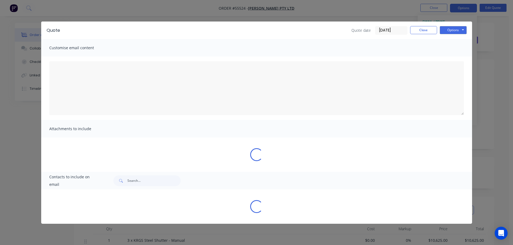
type textarea "A PDF copy of the quote has been attached to this email. To view your quote onl…"
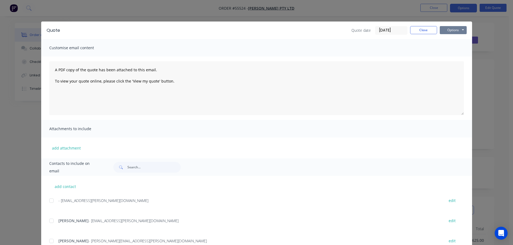
click at [449, 30] on button "Options" at bounding box center [453, 30] width 27 height 8
click at [451, 48] on button "Print" at bounding box center [457, 48] width 34 height 9
click at [413, 33] on button "Close" at bounding box center [423, 30] width 27 height 8
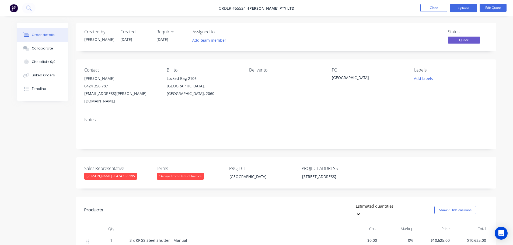
click at [93, 95] on div "[EMAIL_ADDRESS][PERSON_NAME][DOMAIN_NAME]" at bounding box center [121, 97] width 74 height 15
copy div "[EMAIL_ADDRESS][PERSON_NAME][DOMAIN_NAME]"
click at [435, 8] on button "Close" at bounding box center [433, 8] width 27 height 8
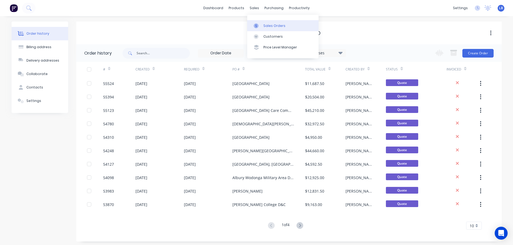
click at [272, 24] on div "Sales Orders" at bounding box center [274, 25] width 22 height 5
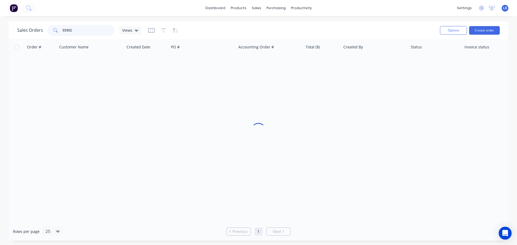
drag, startPoint x: 80, startPoint y: 29, endPoint x: 29, endPoint y: 35, distance: 50.7
click at [29, 35] on div "Sales Orders 55502 Views" at bounding box center [79, 30] width 124 height 11
type input "zetland"
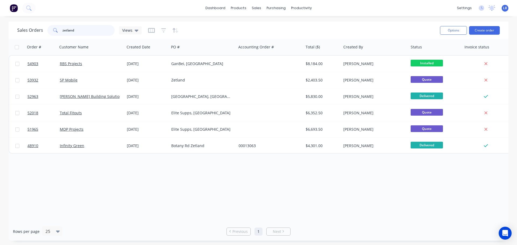
drag, startPoint x: 75, startPoint y: 30, endPoint x: 44, endPoint y: 34, distance: 30.5
click at [44, 34] on div "Sales Orders zetland Views" at bounding box center [79, 30] width 124 height 11
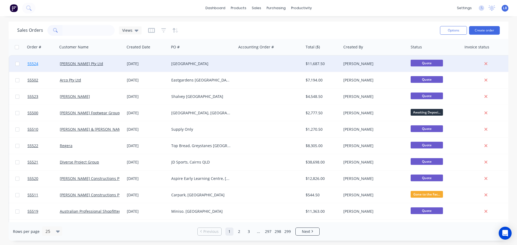
click at [29, 64] on span "55524" at bounding box center [32, 63] width 11 height 5
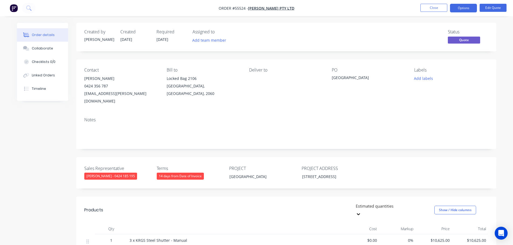
click at [108, 95] on div "[EMAIL_ADDRESS][PERSON_NAME][DOMAIN_NAME]" at bounding box center [121, 97] width 74 height 15
copy div "[EMAIL_ADDRESS][PERSON_NAME][DOMAIN_NAME]"
click at [339, 78] on div "[GEOGRAPHIC_DATA]" at bounding box center [365, 79] width 67 height 8
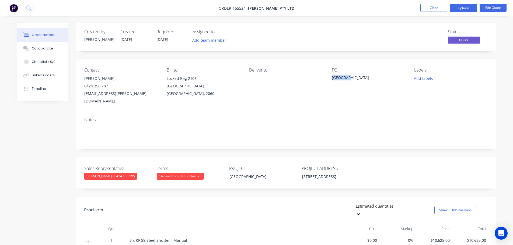
click at [339, 78] on div "[GEOGRAPHIC_DATA]" at bounding box center [365, 79] width 67 height 8
click at [108, 86] on span at bounding box center [108, 85] width 0 height 5
click at [437, 9] on button "Close" at bounding box center [433, 8] width 27 height 8
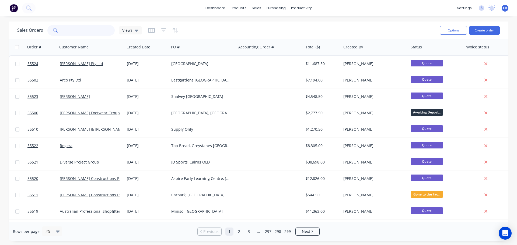
click at [68, 31] on input "text" at bounding box center [88, 30] width 52 height 11
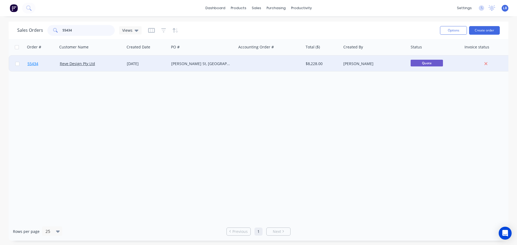
type input "55434"
click at [32, 63] on span "55434" at bounding box center [32, 63] width 11 height 5
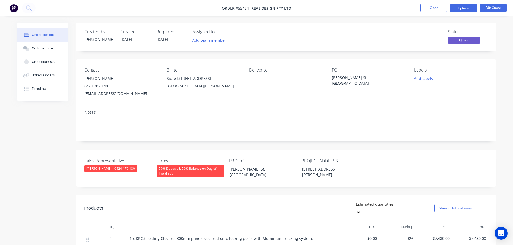
scroll to position [108, 0]
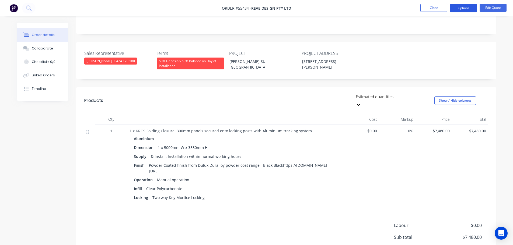
click at [464, 8] on button "Options" at bounding box center [463, 8] width 27 height 9
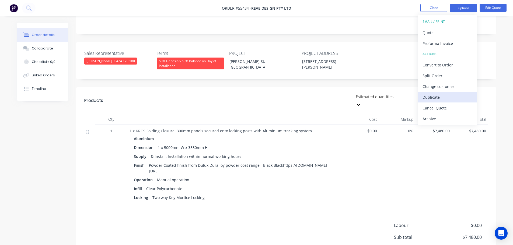
click at [429, 97] on div "Duplicate" at bounding box center [447, 97] width 50 height 8
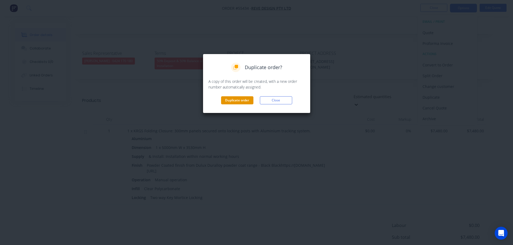
click at [238, 102] on button "Duplicate order" at bounding box center [237, 100] width 32 height 8
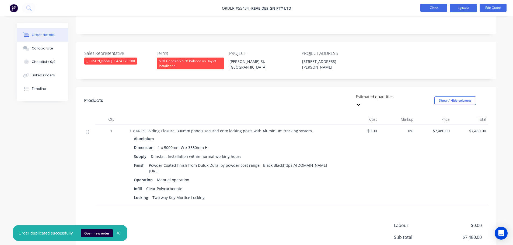
click at [431, 8] on button "Close" at bounding box center [433, 8] width 27 height 8
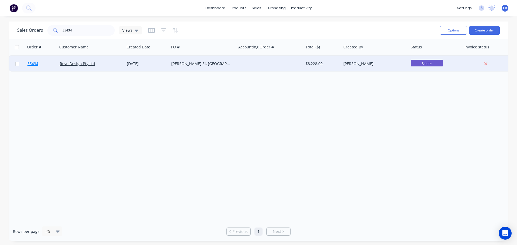
click at [32, 65] on span "55434" at bounding box center [32, 63] width 11 height 5
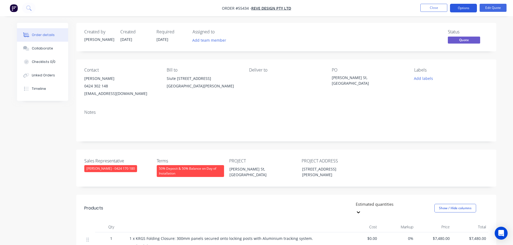
click at [459, 9] on button "Options" at bounding box center [463, 8] width 27 height 9
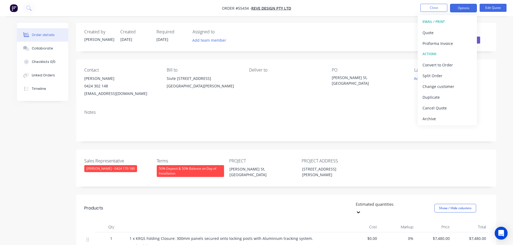
click at [363, 44] on div "Status Quote" at bounding box center [367, 37] width 242 height 16
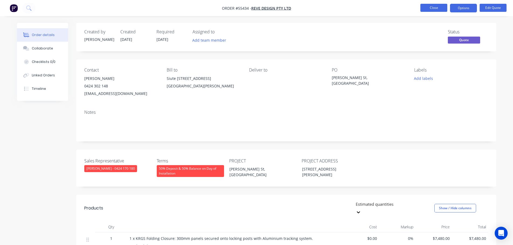
click at [425, 9] on button "Close" at bounding box center [433, 8] width 27 height 8
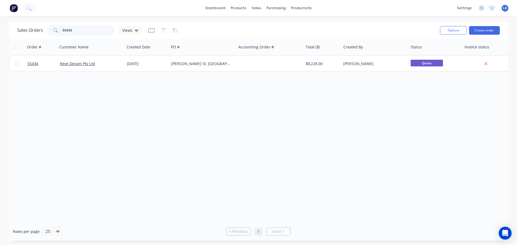
drag, startPoint x: 52, startPoint y: 32, endPoint x: 49, endPoint y: 33, distance: 3.0
click at [49, 33] on div "55434" at bounding box center [80, 30] width 67 height 11
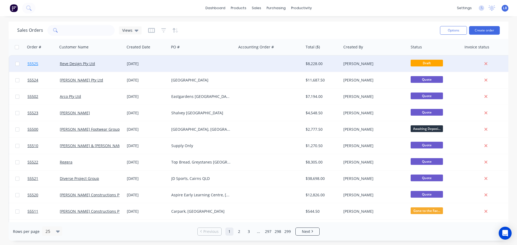
click at [36, 64] on span "55525" at bounding box center [32, 63] width 11 height 5
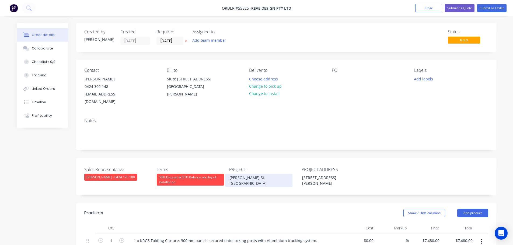
click at [248, 174] on div "[PERSON_NAME] St, [GEOGRAPHIC_DATA]" at bounding box center [258, 180] width 67 height 13
click at [338, 79] on div at bounding box center [336, 79] width 9 height 8
paste div
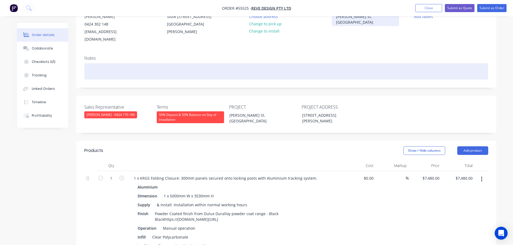
scroll to position [81, 0]
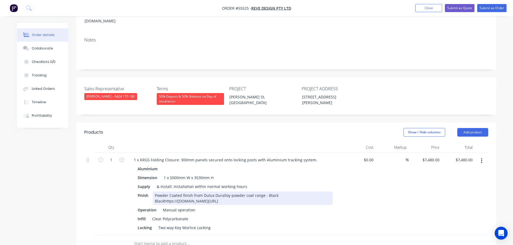
drag, startPoint x: 251, startPoint y: 192, endPoint x: 226, endPoint y: 195, distance: 24.3
click at [192, 192] on div "Powder Coated finish from Dulux Duralloy powder coat range - Black Blackhttps:/…" at bounding box center [243, 198] width 180 height 13
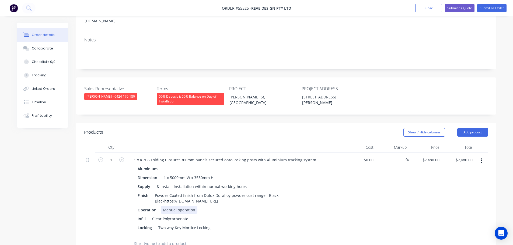
click at [269, 196] on div "Aluminium Dimension 1 x 5000mm W x 3530mm H Supply & Install: Installation with…" at bounding box center [234, 198] width 211 height 67
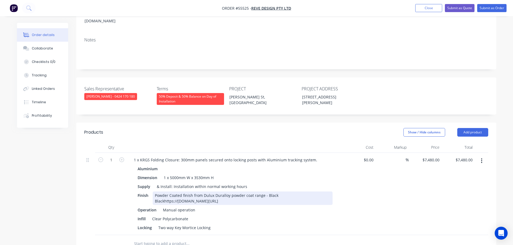
drag, startPoint x: 251, startPoint y: 191, endPoint x: 153, endPoint y: 192, distance: 98.0
click at [153, 192] on div "Powder Coated finish from Dulux Duralloy powder coat range - Black Blackhttps:/…" at bounding box center [243, 198] width 180 height 13
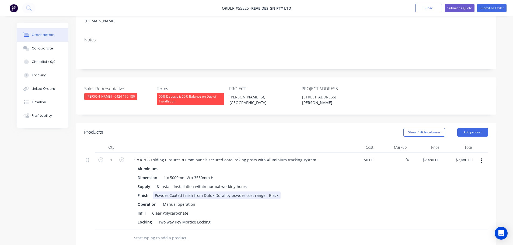
drag, startPoint x: 279, startPoint y: 186, endPoint x: 195, endPoint y: 190, distance: 84.1
click at [195, 192] on div "Powder Coated finish from Dulux Duralloy powder coat range - Black" at bounding box center [217, 196] width 128 height 8
type input "7745"
type input "$7,745.00"
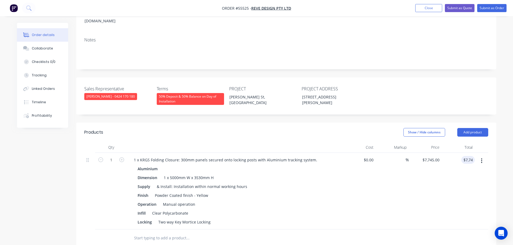
click at [377, 203] on div "%" at bounding box center [391, 191] width 33 height 77
click at [471, 128] on button "Add product" at bounding box center [472, 132] width 31 height 9
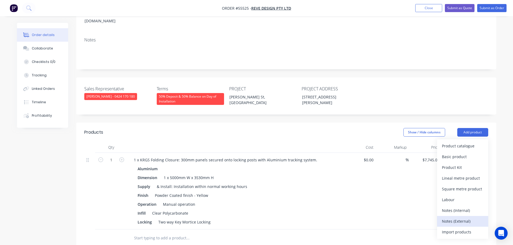
click at [451, 217] on div "Notes (External)" at bounding box center [462, 221] width 41 height 8
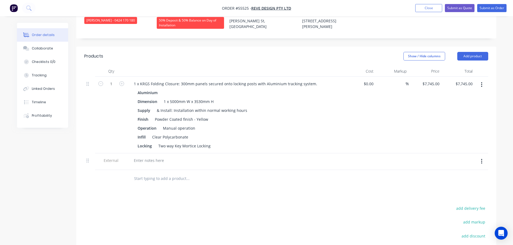
scroll to position [161, 0]
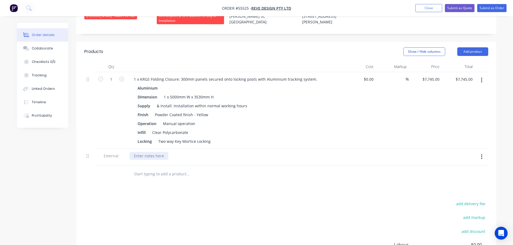
click at [143, 152] on div at bounding box center [148, 156] width 39 height 8
paste div
drag, startPoint x: 188, startPoint y: 146, endPoint x: 187, endPoint y: 162, distance: 16.2
click at [188, 152] on div "Lead Time – Approximately two weeks from payment of deposit and site measure" at bounding box center [206, 156] width 155 height 8
click at [454, 9] on button "Submit as Quote" at bounding box center [460, 8] width 30 height 8
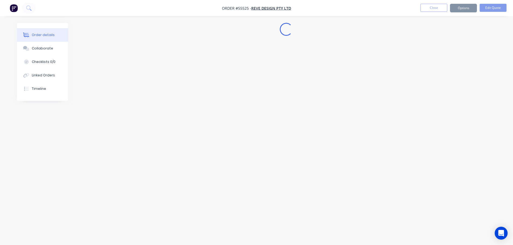
scroll to position [0, 0]
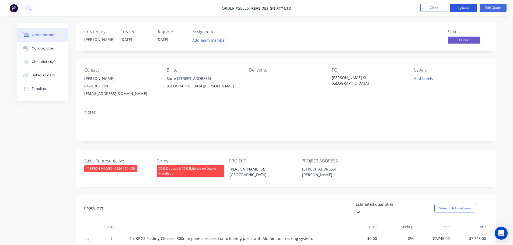
click at [468, 6] on button "Options" at bounding box center [463, 8] width 27 height 9
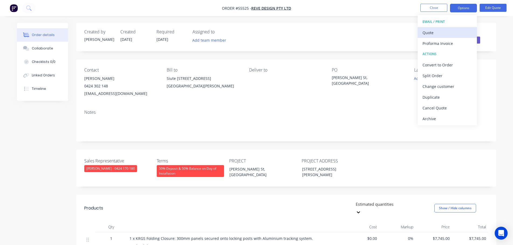
click at [429, 33] on div "Quote" at bounding box center [447, 33] width 50 height 8
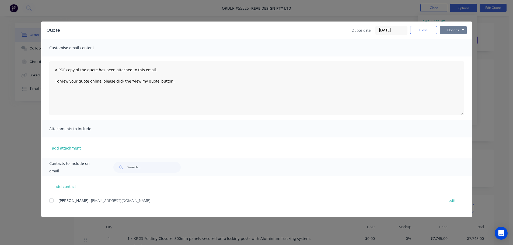
click at [445, 31] on button "Options" at bounding box center [453, 30] width 27 height 8
click at [448, 51] on button "Print" at bounding box center [457, 48] width 34 height 9
click at [415, 31] on button "Close" at bounding box center [423, 30] width 27 height 8
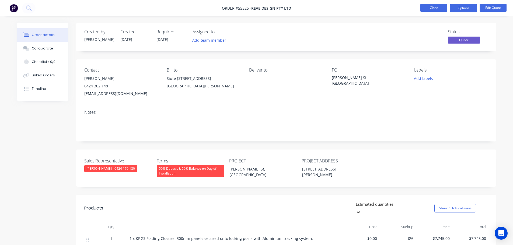
click at [422, 6] on button "Close" at bounding box center [433, 8] width 27 height 8
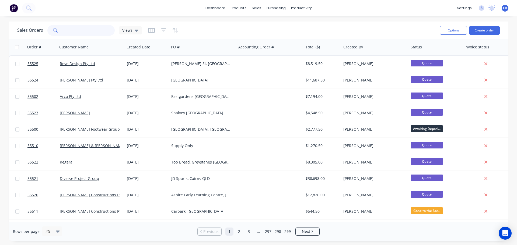
click at [79, 30] on input "text" at bounding box center [88, 30] width 52 height 11
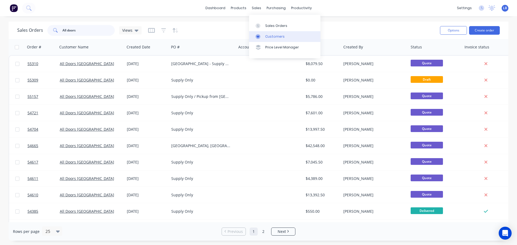
type input "All doors"
click at [277, 37] on div "Customers" at bounding box center [274, 36] width 19 height 5
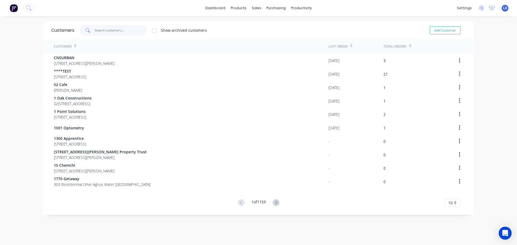
click at [99, 30] on input "text" at bounding box center [121, 30] width 52 height 11
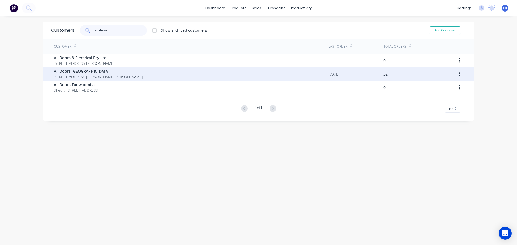
type input "all doors"
click at [68, 71] on span "All Doors [GEOGRAPHIC_DATA]" at bounding box center [98, 71] width 89 height 6
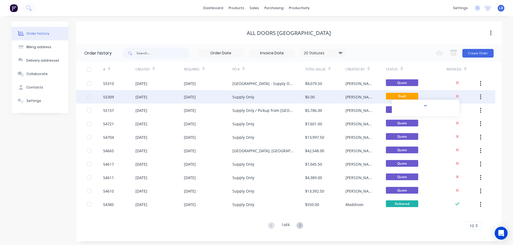
click at [456, 96] on icon at bounding box center [456, 96] width 3 height 5
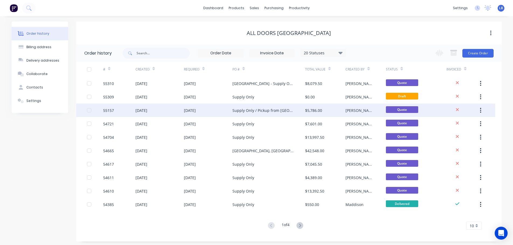
click at [469, 116] on div at bounding box center [462, 110] width 32 height 13
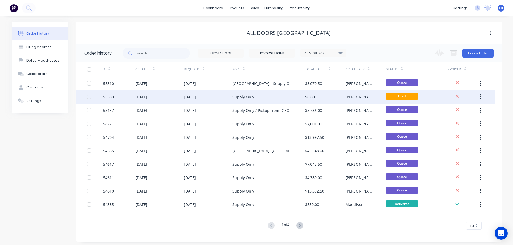
click at [482, 96] on button "button" at bounding box center [480, 97] width 13 height 10
click at [441, 109] on div "Archive" at bounding box center [461, 111] width 41 height 8
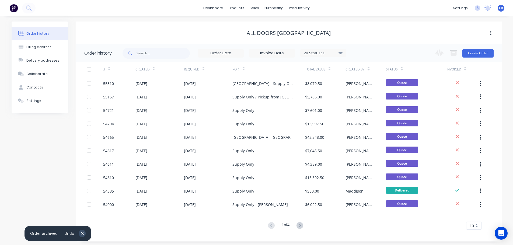
click at [82, 234] on icon "button" at bounding box center [82, 233] width 3 height 3
click at [472, 56] on button "Create Order" at bounding box center [477, 53] width 31 height 9
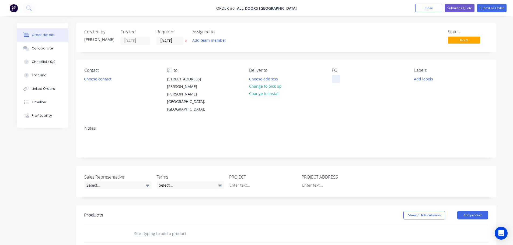
click at [336, 78] on div at bounding box center [336, 79] width 9 height 8
click at [103, 76] on div "Order details Collaborate Checklists 0/0 Tracking Linked Orders Timeline Profit…" at bounding box center [257, 201] width 490 height 357
click at [101, 79] on button "Choose contact" at bounding box center [97, 78] width 33 height 7
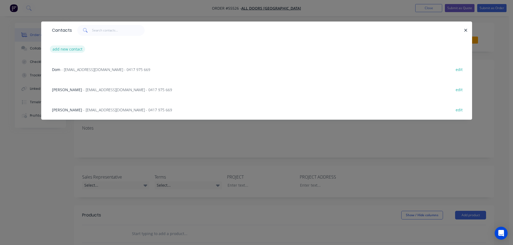
click at [67, 49] on button "add new contact" at bounding box center [68, 48] width 36 height 7
select select "AU"
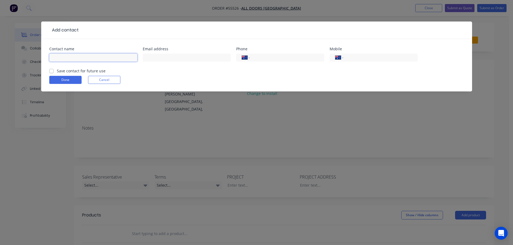
click at [59, 57] on input "text" at bounding box center [93, 58] width 88 height 8
type input "[PERSON_NAME]"
drag, startPoint x: 166, startPoint y: 57, endPoint x: 164, endPoint y: 65, distance: 8.4
click at [166, 57] on input "text" at bounding box center [187, 58] width 88 height 8
type input "[EMAIL_ADDRESS][DOMAIN_NAME]"
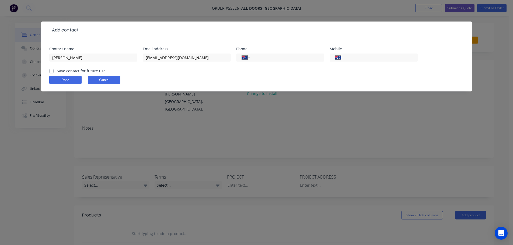
click at [103, 82] on button "Cancel" at bounding box center [104, 80] width 32 height 8
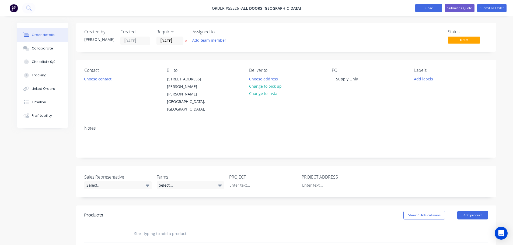
click at [426, 9] on button "Close" at bounding box center [428, 8] width 27 height 8
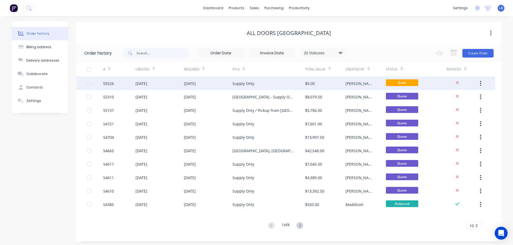
click at [107, 85] on div "55526" at bounding box center [108, 84] width 11 height 6
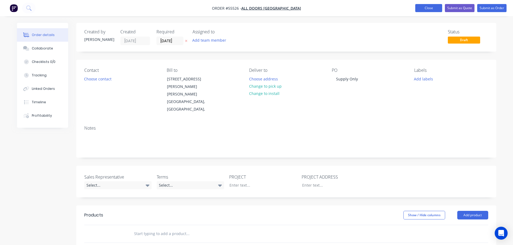
click at [420, 8] on button "Close" at bounding box center [428, 8] width 27 height 8
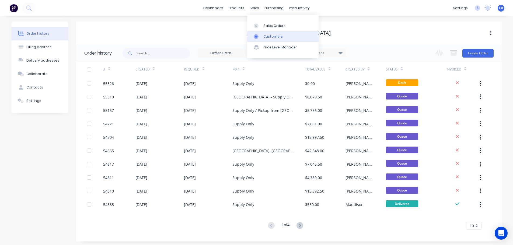
click at [272, 37] on div "Customers" at bounding box center [272, 36] width 19 height 5
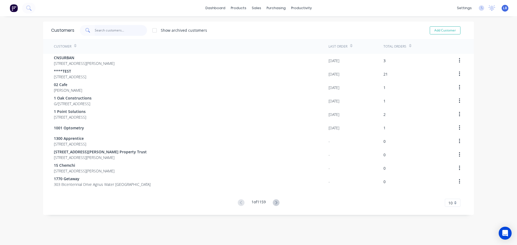
click at [109, 30] on input "text" at bounding box center [121, 30] width 52 height 11
click at [279, 27] on div "Sales Orders" at bounding box center [274, 25] width 22 height 5
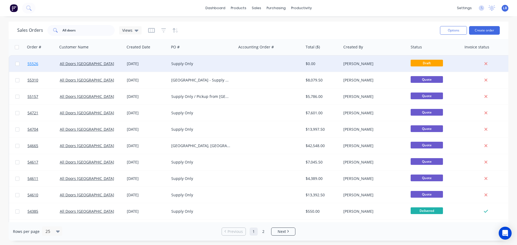
click at [29, 63] on span "55526" at bounding box center [32, 63] width 11 height 5
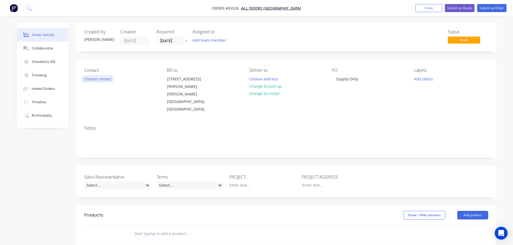
click at [95, 79] on button "Choose contact" at bounding box center [97, 78] width 33 height 7
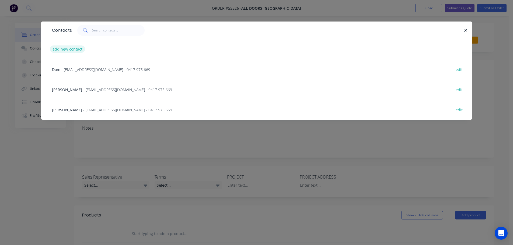
click at [73, 51] on button "add new contact" at bounding box center [68, 48] width 36 height 7
select select "AU"
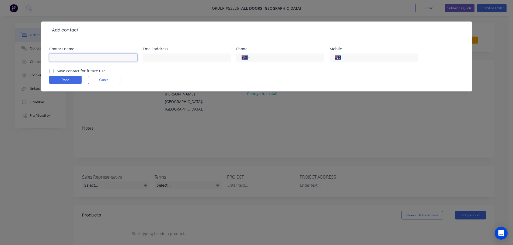
click at [65, 55] on input "text" at bounding box center [93, 58] width 88 height 8
type input "[PERSON_NAME]"
click at [153, 60] on input "text" at bounding box center [187, 58] width 88 height 8
type input "[EMAIL_ADDRESS][DOMAIN_NAME]"
click at [373, 56] on input "tel" at bounding box center [379, 58] width 65 height 6
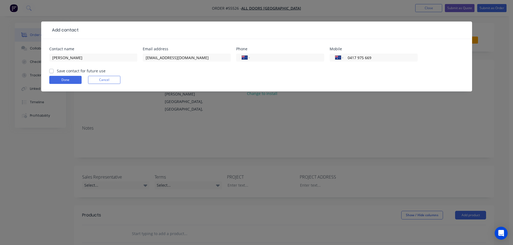
type input "0417 975 669"
click at [57, 70] on label "Save contact for future use" at bounding box center [81, 71] width 49 height 6
click at [51, 70] on input "Save contact for future use" at bounding box center [51, 70] width 4 height 5
checkbox input "true"
click at [54, 81] on button "Done" at bounding box center [65, 80] width 32 height 8
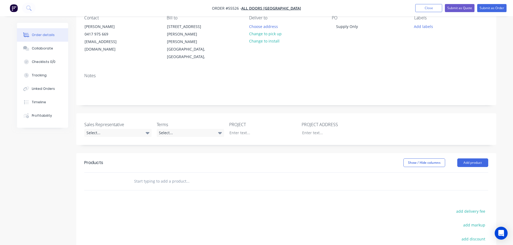
scroll to position [54, 0]
click at [101, 128] on div "Select..." at bounding box center [117, 132] width 67 height 8
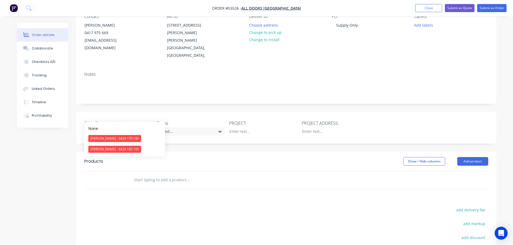
drag, startPoint x: 108, startPoint y: 139, endPoint x: 158, endPoint y: 125, distance: 51.1
click at [110, 138] on div "[PERSON_NAME] - 0424 170 180" at bounding box center [114, 138] width 53 height 7
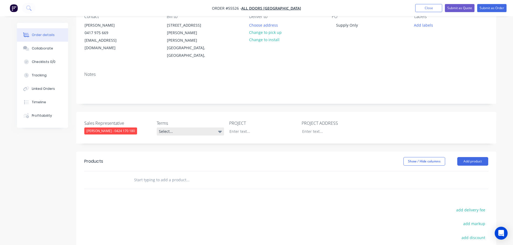
click at [178, 128] on div "Select..." at bounding box center [190, 132] width 67 height 8
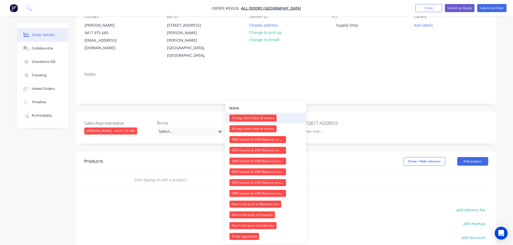
click at [246, 116] on div "14 days from Date of Invoice" at bounding box center [252, 118] width 47 height 7
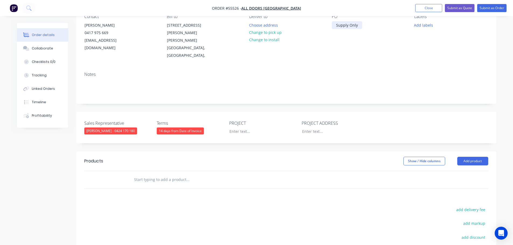
click at [345, 25] on div "Supply Only" at bounding box center [347, 25] width 30 height 8
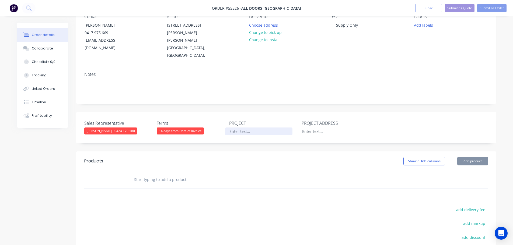
click at [236, 128] on div at bounding box center [258, 132] width 67 height 8
paste div
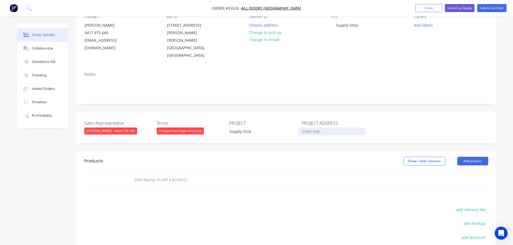
click at [308, 128] on div at bounding box center [331, 132] width 67 height 8
paste div
click at [475, 157] on button "Add product" at bounding box center [472, 161] width 31 height 9
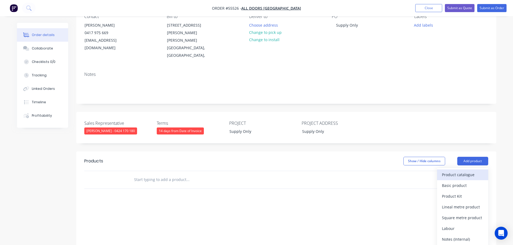
click at [460, 171] on div "Product catalogue" at bounding box center [462, 175] width 41 height 8
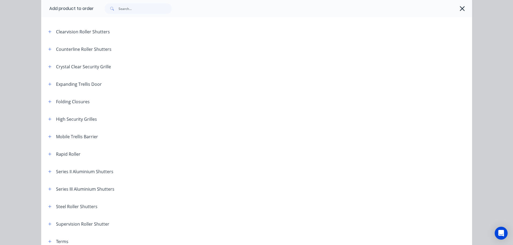
scroll to position [108, 0]
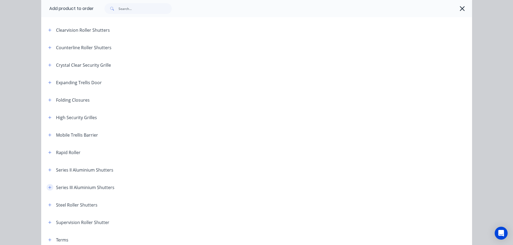
click at [48, 188] on icon "button" at bounding box center [49, 188] width 3 height 4
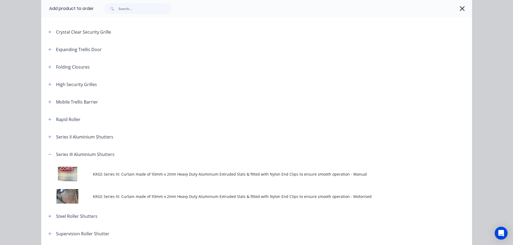
scroll to position [188, 0]
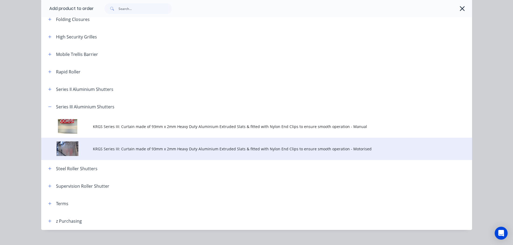
click at [177, 145] on td "KRGS Series III: Curtain made of 93mm x 2mm Heavy Duty Aluminium Extruded Slats…" at bounding box center [282, 149] width 379 height 22
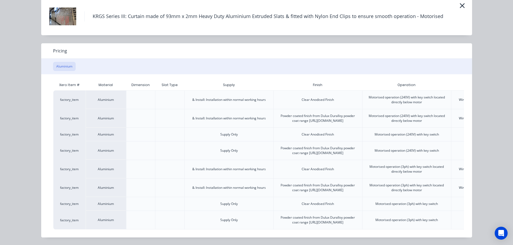
scroll to position [0, 105]
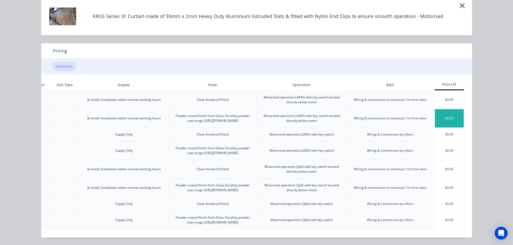
click at [437, 109] on div "$0.00" at bounding box center [449, 118] width 29 height 18
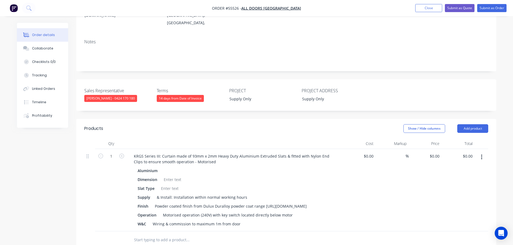
scroll to position [135, 0]
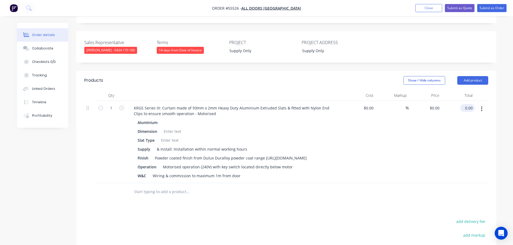
click at [472, 104] on input "0.00" at bounding box center [468, 108] width 12 height 8
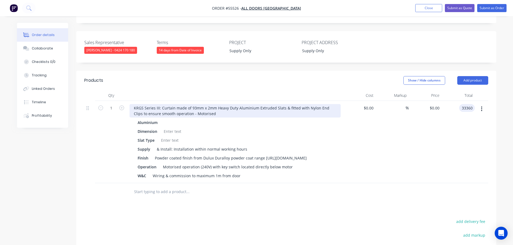
type input "33360"
type input "$33,360.00"
click at [132, 104] on div "KRGS Series III: Curtain made of 93mm x 2mm Heavy Duty Aluminium Extruded Slats…" at bounding box center [234, 110] width 211 height 13
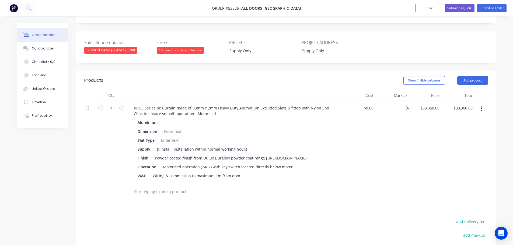
click at [126, 101] on div "1" at bounding box center [111, 142] width 32 height 82
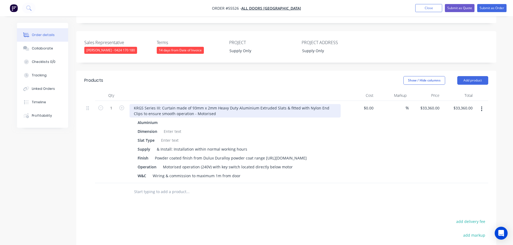
click at [130, 104] on div "KRGS Series III: Curtain made of 93mm x 2mm Heavy Duty Aluminium Extruded Slats…" at bounding box center [234, 110] width 211 height 13
drag, startPoint x: 214, startPoint y: 99, endPoint x: 196, endPoint y: 105, distance: 18.7
click at [196, 105] on div "4 x KRGS Series III: Curtain made of 93mm x 2mm Heavy Duty Aluminium Extruded S…" at bounding box center [234, 142] width 215 height 82
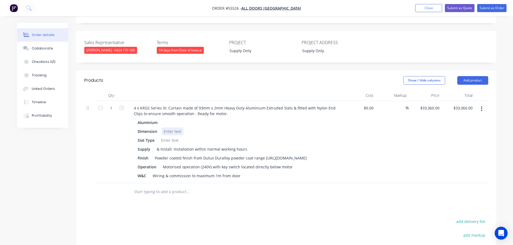
click at [179, 128] on div at bounding box center [172, 132] width 22 height 8
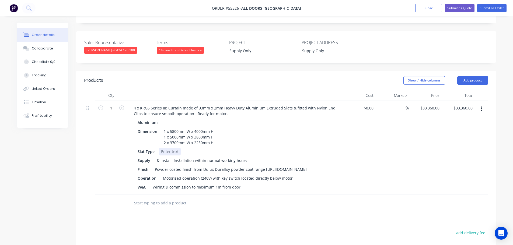
click at [165, 148] on div at bounding box center [170, 152] width 22 height 8
drag, startPoint x: 240, startPoint y: 177, endPoint x: 150, endPoint y: 180, distance: 89.4
click at [150, 183] on div "Wiring & commission to maximum 1m from door" at bounding box center [196, 187] width 92 height 8
drag, startPoint x: 148, startPoint y: 178, endPoint x: 136, endPoint y: 178, distance: 11.6
click at [136, 183] on div "W&C" at bounding box center [141, 187] width 13 height 8
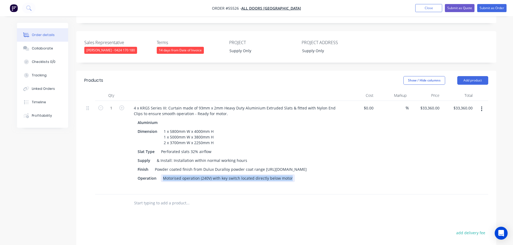
drag, startPoint x: 292, startPoint y: 168, endPoint x: 158, endPoint y: 173, distance: 134.4
click at [158, 174] on div "Operation Motorised operation (240V) with key switch located directly below mot…" at bounding box center [233, 178] width 197 height 8
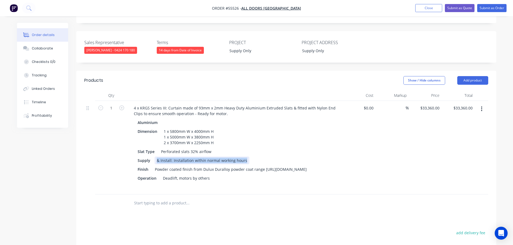
drag, startPoint x: 245, startPoint y: 146, endPoint x: 152, endPoint y: 149, distance: 92.9
click at [152, 157] on div "Supply & Install: Installation within normal working hours" at bounding box center [233, 161] width 197 height 8
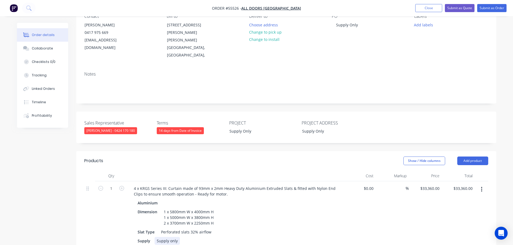
scroll to position [54, 0]
click at [253, 128] on div "Supply Only" at bounding box center [258, 132] width 67 height 8
click at [217, 208] on div "Dimension 1 x 5800mm W x 4000mm H 1 x 5000mm W x 3800mm H 2 x 3700mm W x 2250mm…" at bounding box center [233, 217] width 197 height 19
click at [214, 208] on div "1 x 5800mm W x 4000mm H - Pitt St 1 x 5000mm W x 3800mm H 2 x 3700mm W x 2250mm…" at bounding box center [195, 217] width 68 height 19
click at [215, 212] on div "1 x 5800mm W x 4000mm H - Pitt St 1 x 5000mm W x 3800mm H - Pitt St 2 x 3700mm …" at bounding box center [195, 217] width 68 height 19
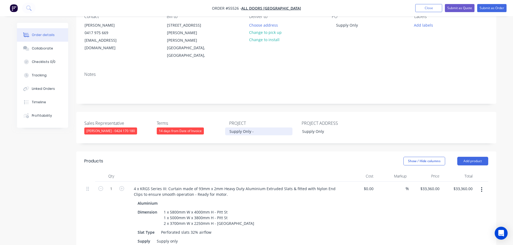
click at [257, 128] on div "Supply Only -" at bounding box center [258, 132] width 67 height 8
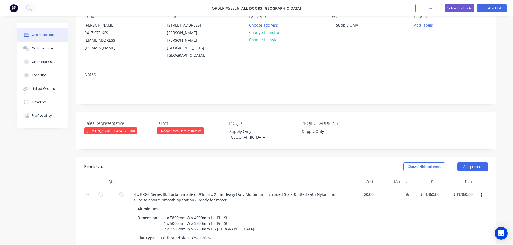
scroll to position [108, 0]
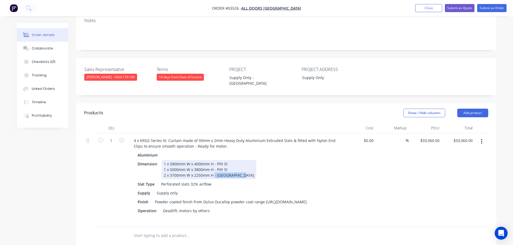
drag, startPoint x: 244, startPoint y: 161, endPoint x: 214, endPoint y: 166, distance: 29.7
click at [214, 166] on div "Aluminium Dimension 1 x 5800mm W x 4000mm H - Pitt St 1 x 5000mm W x 3800mm H -…" at bounding box center [234, 187] width 211 height 72
drag, startPoint x: 227, startPoint y: 154, endPoint x: 213, endPoint y: 157, distance: 13.5
click at [213, 160] on div "1 x 5800mm W x 4000mm H - Pitt St 1 x 5000mm W x 3800mm H - Pitt St 2 x 3700mm …" at bounding box center [195, 169] width 68 height 19
drag, startPoint x: 228, startPoint y: 148, endPoint x: 214, endPoint y: 150, distance: 14.3
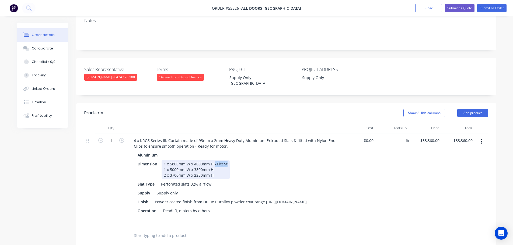
click at [214, 160] on div "1 x 5800mm W x 4000mm H - Pitt St 1 x 5000mm W x 3800mm H 2 x 3700mm W x 2250mm…" at bounding box center [195, 169] width 68 height 19
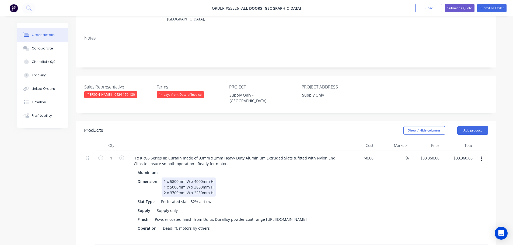
scroll to position [81, 0]
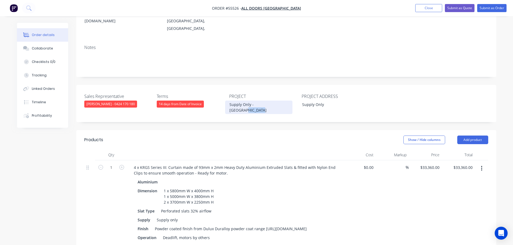
drag, startPoint x: 280, startPoint y: 89, endPoint x: 265, endPoint y: 90, distance: 15.2
click at [265, 101] on div "Supply Only - [GEOGRAPHIC_DATA]" at bounding box center [258, 107] width 67 height 13
drag, startPoint x: 279, startPoint y: 89, endPoint x: 267, endPoint y: 99, distance: 15.5
click at [267, 99] on div "Sales Representative [PERSON_NAME] - 0424 170 180 Terms 14 days from Date of In…" at bounding box center [286, 103] width 420 height 37
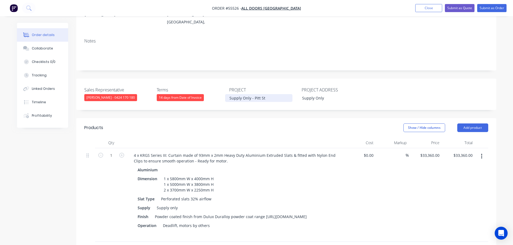
scroll to position [108, 0]
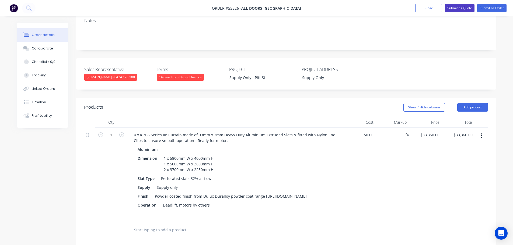
click at [458, 7] on button "Submit as Quote" at bounding box center [460, 8] width 30 height 8
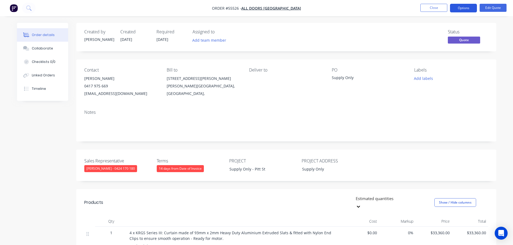
click at [457, 8] on button "Options" at bounding box center [463, 8] width 27 height 9
click at [398, 25] on div "Created by [PERSON_NAME] Created [DATE] Required [DATE] Assigned to Add team me…" at bounding box center [286, 37] width 420 height 29
click at [432, 99] on div "Contact [PERSON_NAME] [PHONE_NUMBER] [EMAIL_ADDRESS][DOMAIN_NAME] Bill to [STRE…" at bounding box center [286, 82] width 420 height 46
click at [457, 10] on button "Options" at bounding box center [463, 8] width 27 height 9
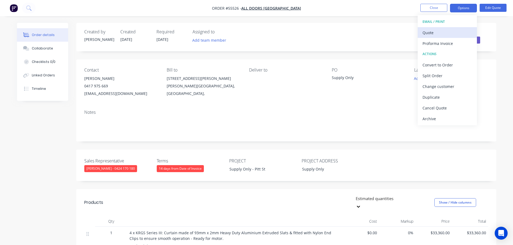
click at [429, 34] on div "Quote" at bounding box center [447, 33] width 50 height 8
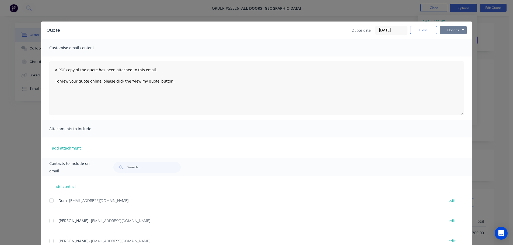
click at [448, 29] on button "Options" at bounding box center [453, 30] width 27 height 8
click at [451, 49] on button "Print" at bounding box center [457, 48] width 34 height 9
click at [421, 30] on button "Close" at bounding box center [423, 30] width 27 height 8
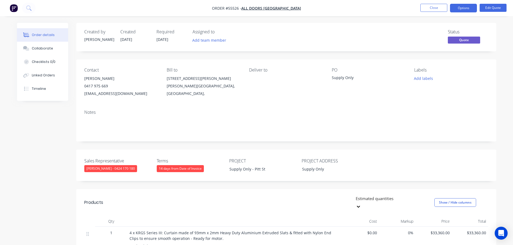
click at [109, 94] on div "[EMAIL_ADDRESS][DOMAIN_NAME]" at bounding box center [121, 94] width 74 height 8
click at [246, 168] on div "Supply Only - Pitt St" at bounding box center [258, 169] width 67 height 8
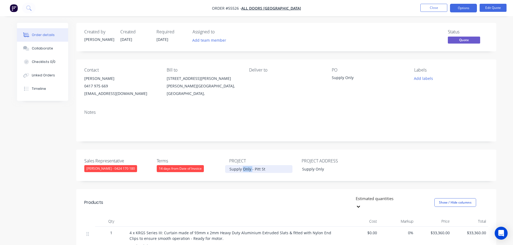
click at [246, 168] on div "Supply Only - Pitt St" at bounding box center [258, 169] width 67 height 8
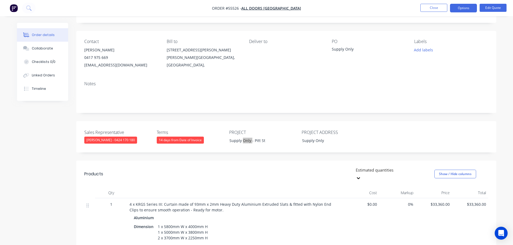
scroll to position [27, 0]
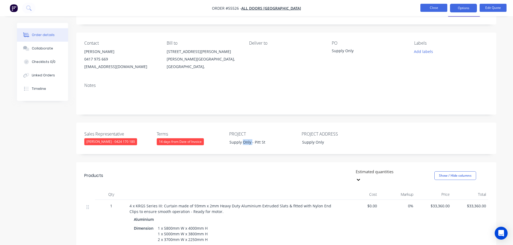
click at [426, 9] on button "Close" at bounding box center [433, 8] width 27 height 8
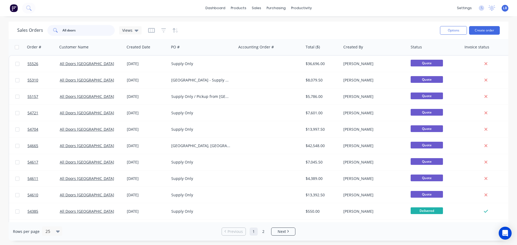
drag, startPoint x: 78, startPoint y: 30, endPoint x: 41, endPoint y: 36, distance: 38.0
click at [41, 36] on div "Sales Orders All doors Views" at bounding box center [79, 30] width 124 height 11
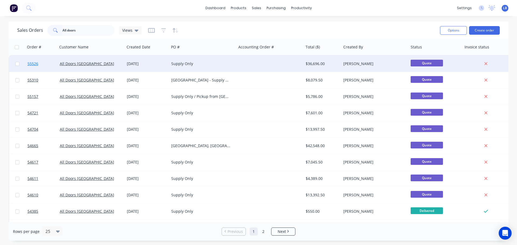
click at [34, 65] on span "55526" at bounding box center [32, 63] width 11 height 5
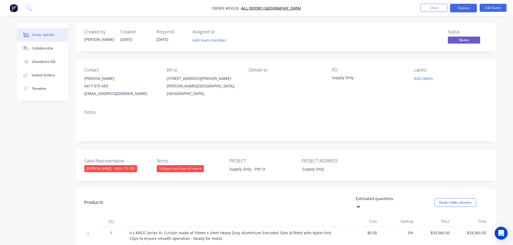
click at [108, 86] on span at bounding box center [108, 85] width 0 height 5
click at [430, 9] on button "Close" at bounding box center [433, 8] width 27 height 8
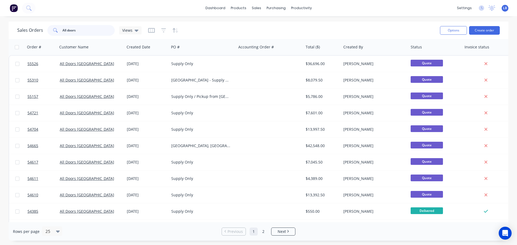
drag, startPoint x: 81, startPoint y: 32, endPoint x: 30, endPoint y: 37, distance: 51.9
click at [30, 37] on div "Sales Orders All doors Views Options Create order" at bounding box center [259, 30] width 500 height 17
click at [275, 38] on div "Customers" at bounding box center [274, 36] width 19 height 5
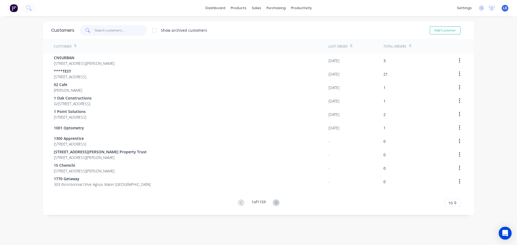
click at [98, 31] on input "text" at bounding box center [121, 30] width 52 height 11
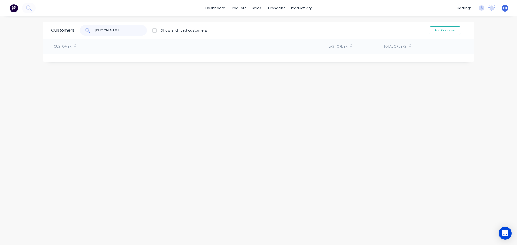
drag, startPoint x: 117, startPoint y: 30, endPoint x: 69, endPoint y: 33, distance: 47.8
click at [69, 33] on div "Customers [PERSON_NAME] Show archived customers Add Customer" at bounding box center [258, 30] width 431 height 17
type input "[PERSON_NAME]"
click at [432, 30] on button "Add Customer" at bounding box center [445, 30] width 31 height 8
select select "AU"
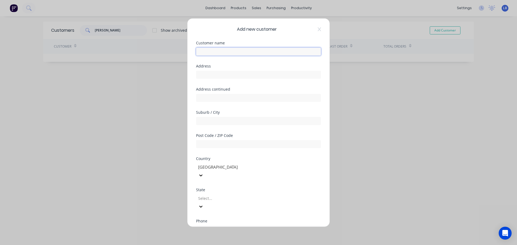
click at [200, 54] on input "text" at bounding box center [258, 51] width 125 height 8
paste input "[PERSON_NAME]"
type input "[PERSON_NAME]"
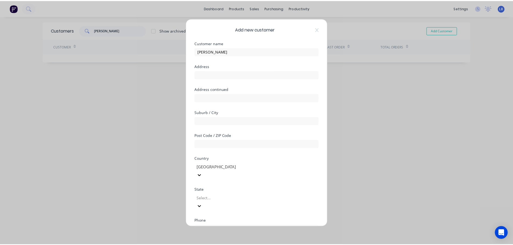
scroll to position [54, 0]
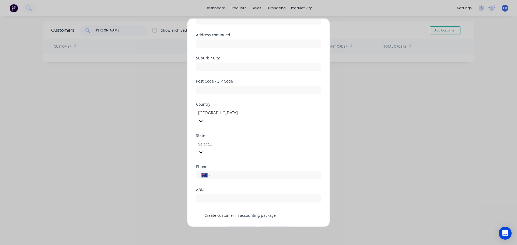
click at [196, 210] on div at bounding box center [198, 215] width 11 height 11
click at [242, 227] on button "Save" at bounding box center [242, 231] width 30 height 9
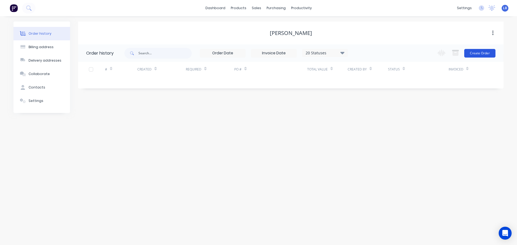
click at [478, 55] on button "Create Order" at bounding box center [479, 53] width 31 height 9
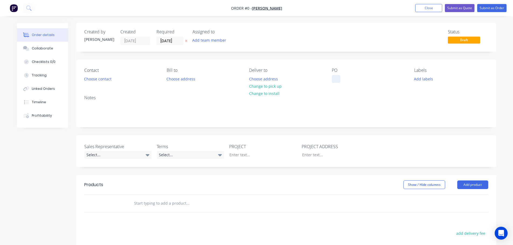
drag, startPoint x: 340, startPoint y: 73, endPoint x: 339, endPoint y: 76, distance: 3.2
click at [339, 76] on div "PO" at bounding box center [369, 75] width 74 height 15
click at [338, 79] on div at bounding box center [336, 79] width 9 height 8
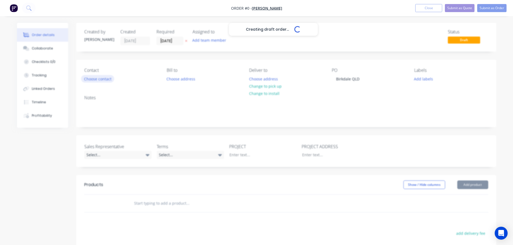
click at [104, 81] on div "Creating draft order... Loading... Order details Collaborate Checklists 0/0 Tra…" at bounding box center [257, 186] width 490 height 327
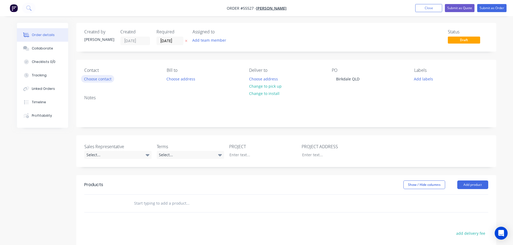
click at [104, 81] on button "Choose contact" at bounding box center [97, 78] width 33 height 7
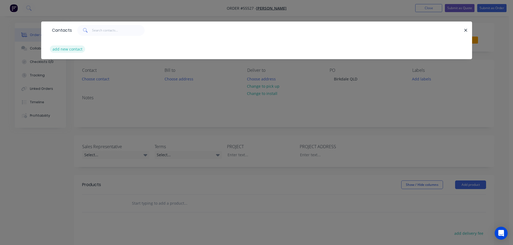
click at [66, 49] on button "add new contact" at bounding box center [68, 48] width 36 height 7
select select "AU"
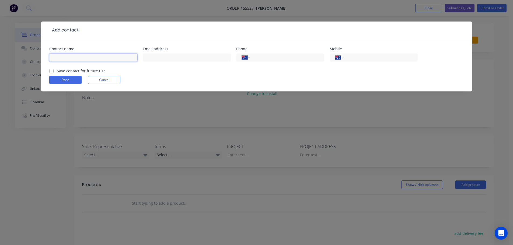
drag, startPoint x: 64, startPoint y: 55, endPoint x: 65, endPoint y: 58, distance: 3.2
click at [64, 55] on input "text" at bounding box center [93, 58] width 88 height 8
type input "[PERSON_NAME]"
click at [160, 58] on input "text" at bounding box center [187, 58] width 88 height 8
type input "[EMAIL_ADDRESS][DOMAIN_NAME]"
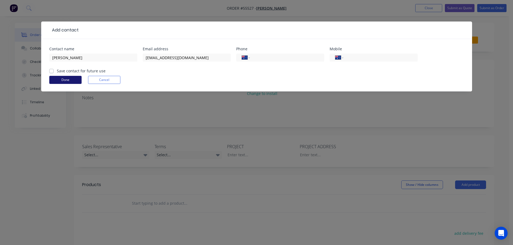
drag, startPoint x: 51, startPoint y: 71, endPoint x: 56, endPoint y: 80, distance: 10.1
click at [57, 72] on label "Save contact for future use" at bounding box center [81, 71] width 49 height 6
click at [51, 72] on input "Save contact for future use" at bounding box center [51, 70] width 4 height 5
checkbox input "true"
click at [56, 80] on button "Done" at bounding box center [65, 80] width 32 height 8
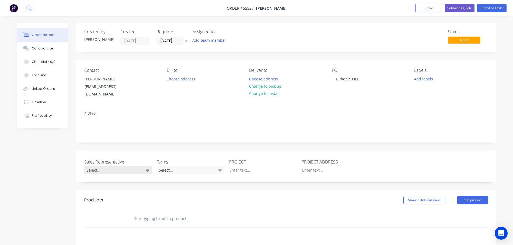
click at [105, 166] on div "Select..." at bounding box center [117, 170] width 67 height 8
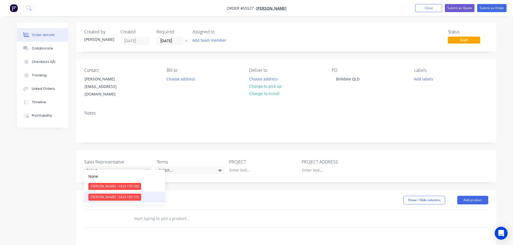
click at [107, 198] on div "[PERSON_NAME] - 0424 185 195" at bounding box center [114, 197] width 53 height 7
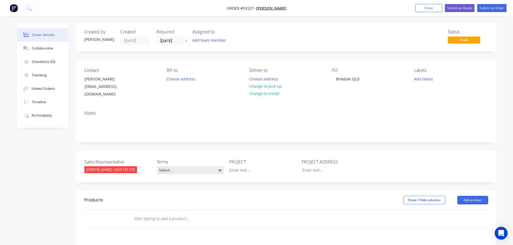
click at [194, 166] on div "Select..." at bounding box center [190, 170] width 67 height 8
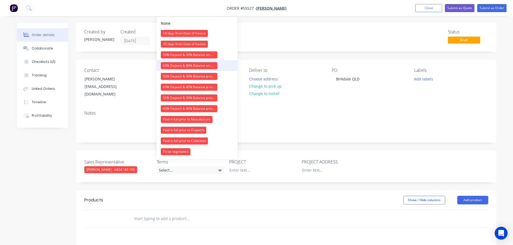
click at [180, 63] on div "60% Deposit & 40% Balance on Day of Installation" at bounding box center [189, 65] width 57 height 7
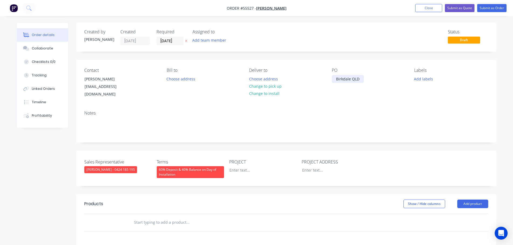
click at [342, 79] on div "Birkdale QLD" at bounding box center [348, 79] width 32 height 8
click at [242, 166] on div at bounding box center [258, 170] width 67 height 8
paste div
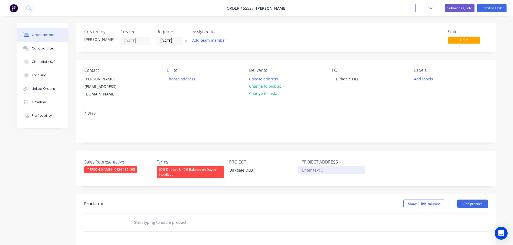
click at [311, 166] on div at bounding box center [331, 170] width 67 height 8
click at [467, 200] on button "Add product" at bounding box center [472, 204] width 31 height 9
click at [457, 214] on div "Product catalogue" at bounding box center [462, 218] width 41 height 8
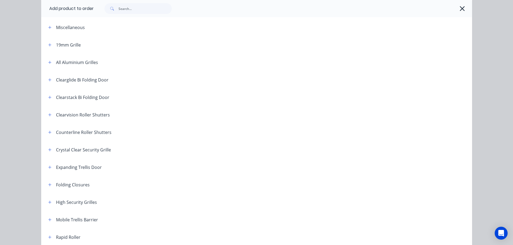
scroll to position [54, 0]
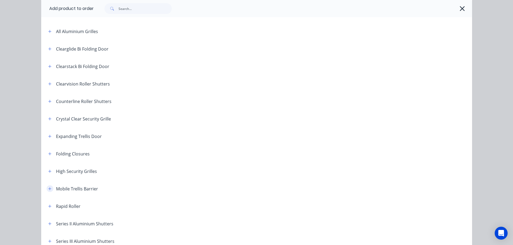
click at [48, 189] on icon "button" at bounding box center [49, 189] width 3 height 4
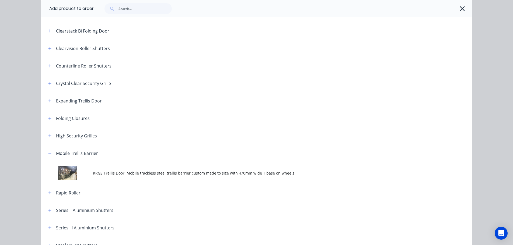
scroll to position [135, 0]
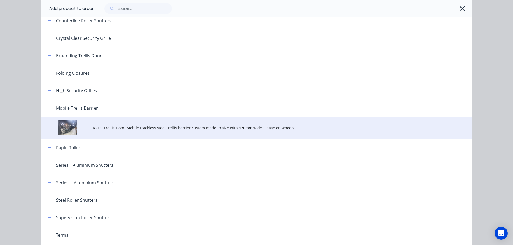
click at [208, 127] on span "KRGS Trellis Door: Mobile trackless steel trellis barrier custom made to size w…" at bounding box center [244, 128] width 303 height 6
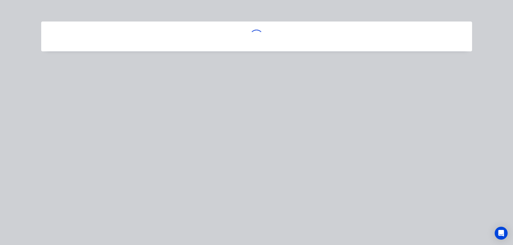
scroll to position [0, 0]
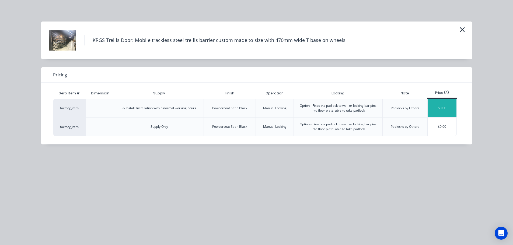
click at [442, 104] on div "$0.00" at bounding box center [441, 108] width 29 height 18
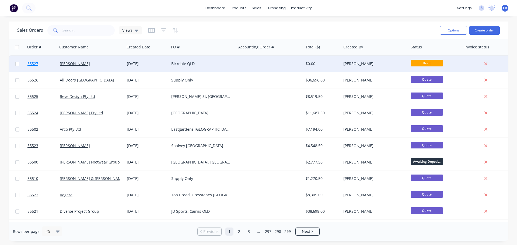
click at [29, 64] on span "55527" at bounding box center [32, 63] width 11 height 5
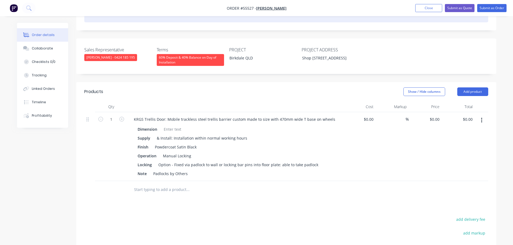
scroll to position [135, 0]
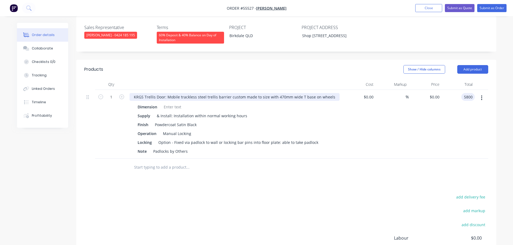
type input "5800"
type input "$5,800.00"
click at [134, 95] on div "KRGS Trellis Door: Mobile trackless steel trellis barrier custom made to size w…" at bounding box center [234, 97] width 210 height 8
click at [132, 94] on div "KRGS Trellis Door: Mobile trackless steel trellis barrier custom made to size w…" at bounding box center [234, 97] width 210 height 8
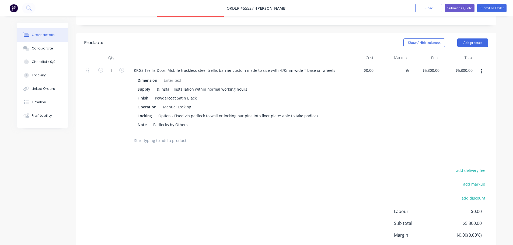
scroll to position [161, 0]
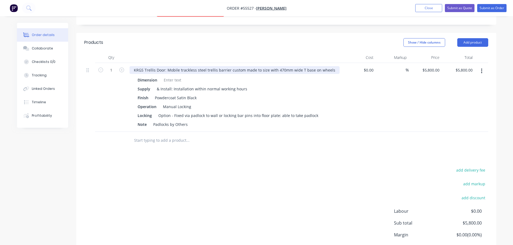
click at [131, 66] on div "KRGS Trellis Door: Mobile trackless steel trellis barrier custom made to size w…" at bounding box center [234, 70] width 210 height 8
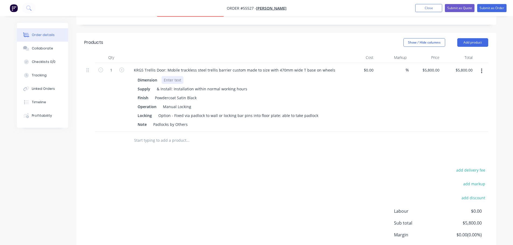
click at [166, 76] on div at bounding box center [172, 80] width 22 height 8
click at [476, 39] on button "Add product" at bounding box center [472, 42] width 31 height 9
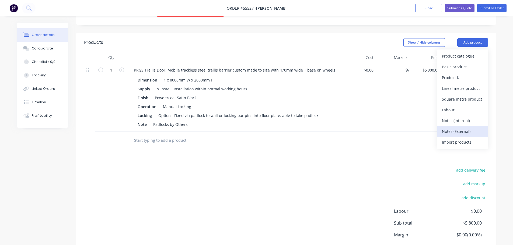
click at [457, 128] on div "Notes (External)" at bounding box center [462, 132] width 41 height 8
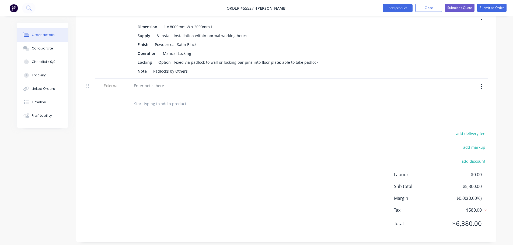
scroll to position [215, 0]
click at [147, 81] on div at bounding box center [148, 85] width 39 height 8
paste div
drag, startPoint x: 188, startPoint y: 80, endPoint x: 187, endPoint y: 94, distance: 13.7
click at [188, 87] on div "Lead Time – Approximately two weeks from payment of deposit and site measure" at bounding box center [234, 86] width 215 height 17
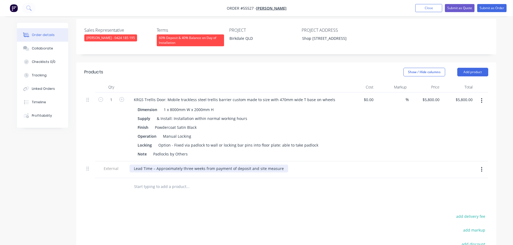
scroll to position [81, 0]
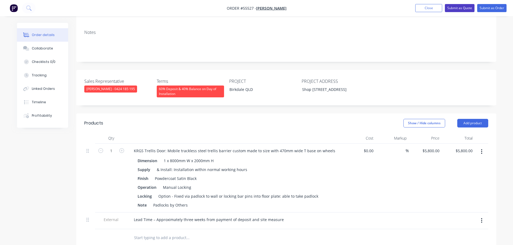
click at [451, 8] on button "Submit as Quote" at bounding box center [460, 8] width 30 height 8
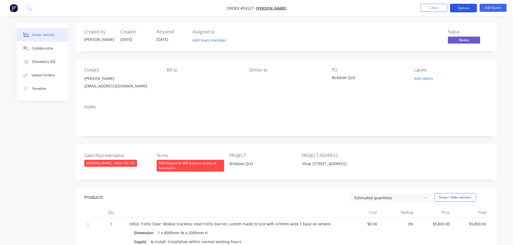
click at [458, 8] on button "Options" at bounding box center [463, 8] width 27 height 9
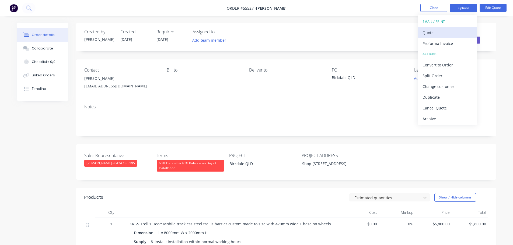
click at [429, 33] on div "Quote" at bounding box center [447, 33] width 50 height 8
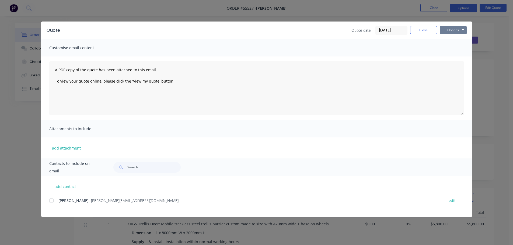
click at [445, 31] on button "Options" at bounding box center [453, 30] width 27 height 8
click at [450, 48] on button "Print" at bounding box center [457, 48] width 34 height 9
click at [415, 29] on button "Close" at bounding box center [423, 30] width 27 height 8
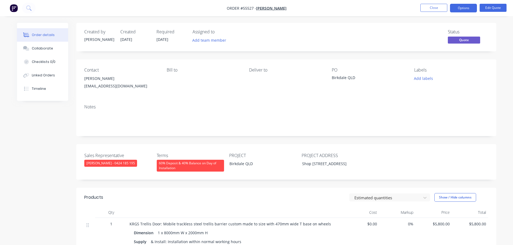
click at [100, 86] on div "[EMAIL_ADDRESS][DOMAIN_NAME]" at bounding box center [121, 86] width 74 height 8
copy div "[EMAIL_ADDRESS][DOMAIN_NAME]"
click at [344, 77] on div "Birkdale QLD" at bounding box center [365, 79] width 67 height 8
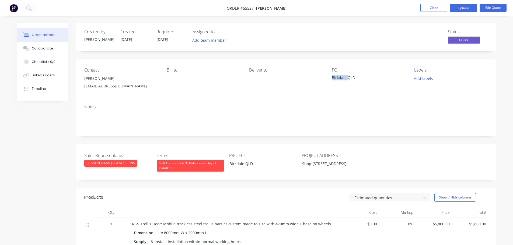
click at [344, 77] on div "Birkdale QLD" at bounding box center [365, 79] width 67 height 8
copy div "Birkdale QLD"
click at [436, 8] on button "Close" at bounding box center [433, 8] width 27 height 8
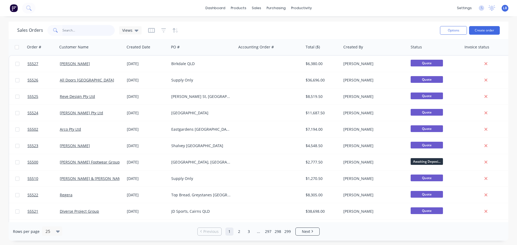
click at [72, 32] on input "text" at bounding box center [88, 30] width 52 height 11
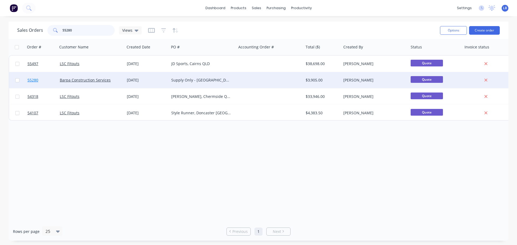
type input "55280"
click at [31, 80] on span "55280" at bounding box center [32, 80] width 11 height 5
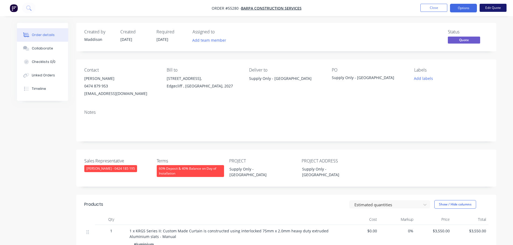
click at [489, 7] on button "Edit Quote" at bounding box center [492, 8] width 27 height 8
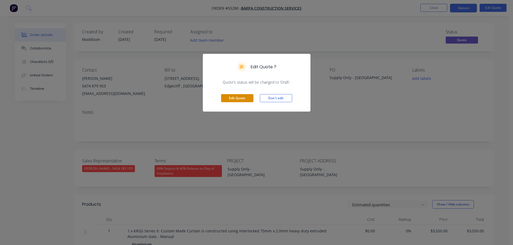
click at [244, 96] on button "Edit Quote" at bounding box center [237, 98] width 32 height 8
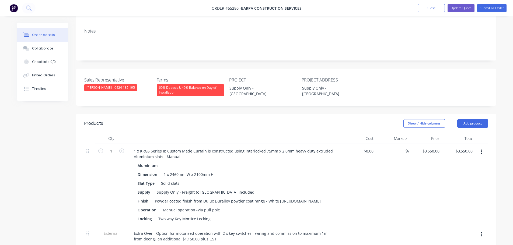
scroll to position [108, 0]
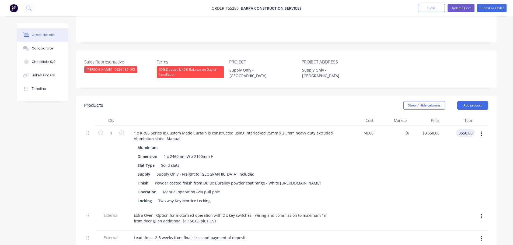
click at [466, 133] on input "3550.00" at bounding box center [466, 133] width 17 height 8
type input "5055"
type input "$5,055.00"
click at [199, 157] on div "1 x 2460mm W x 2100mm H" at bounding box center [188, 157] width 54 height 8
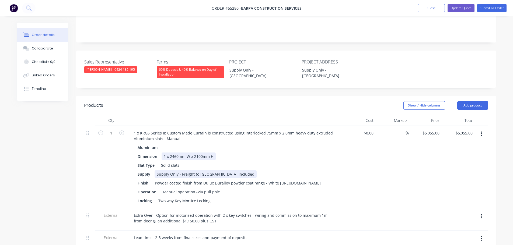
drag, startPoint x: 197, startPoint y: 155, endPoint x: 202, endPoint y: 175, distance: 21.2
click at [198, 158] on div "1 x 2460mm W x 2100mm H" at bounding box center [188, 157] width 54 height 8
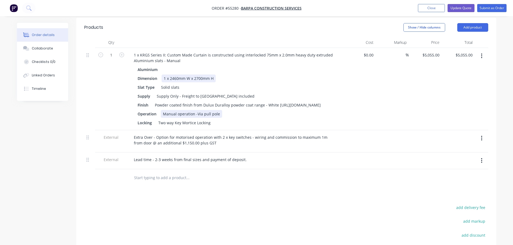
scroll to position [188, 0]
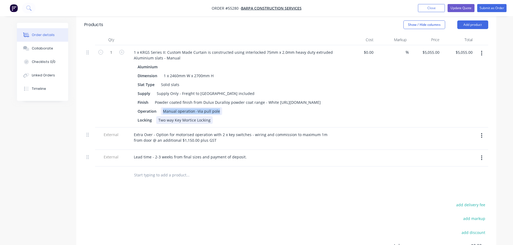
drag, startPoint x: 217, startPoint y: 117, endPoint x: 161, endPoint y: 127, distance: 57.1
click at [161, 124] on div "Aluminium Dimension 1 x 2460mm W x 2700mm H Slat Type Solid slats Supply Supply…" at bounding box center [234, 93] width 211 height 61
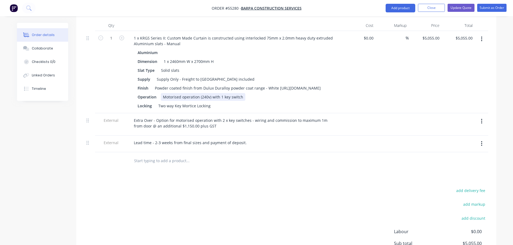
scroll to position [215, 0]
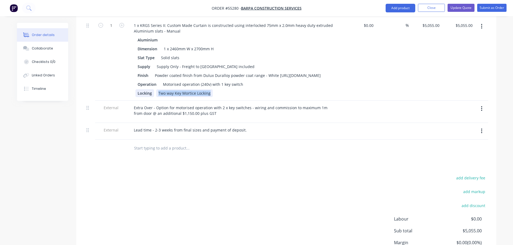
drag, startPoint x: 209, startPoint y: 98, endPoint x: 153, endPoint y: 102, distance: 56.7
click at [153, 97] on div "Locking Two way Key Mortice Locking" at bounding box center [233, 93] width 197 height 8
drag, startPoint x: 152, startPoint y: 97, endPoint x: 131, endPoint y: 104, distance: 22.0
click at [131, 101] on div "1 x KRGS Series II: Custom Made Curtain is constructed using interlocked 75mm x…" at bounding box center [234, 59] width 215 height 82
click at [156, 97] on div at bounding box center [154, 93] width 8 height 8
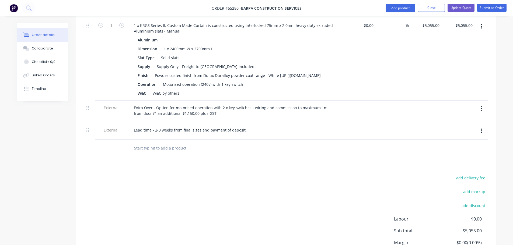
click at [482, 111] on icon "button" at bounding box center [481, 108] width 1 height 5
click at [452, 138] on div "Delete" at bounding box center [462, 134] width 41 height 8
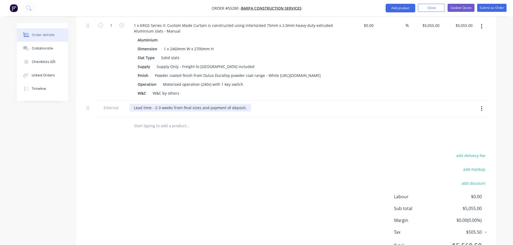
drag, startPoint x: 158, startPoint y: 113, endPoint x: 157, endPoint y: 142, distance: 29.1
click at [158, 112] on div "Lead time - 2-3 weeks from final sizes and payment of deposit." at bounding box center [189, 108] width 121 height 8
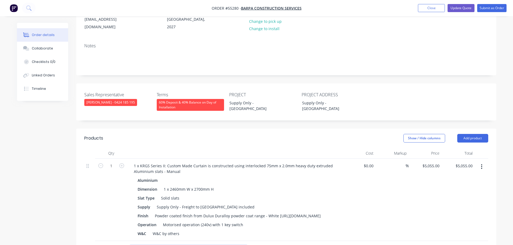
scroll to position [108, 0]
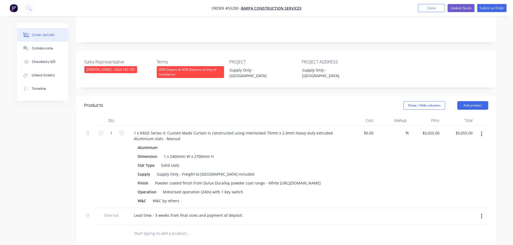
click at [201, 73] on div "60% Deposit & 40% Balance on Day of Installation" at bounding box center [190, 72] width 67 height 12
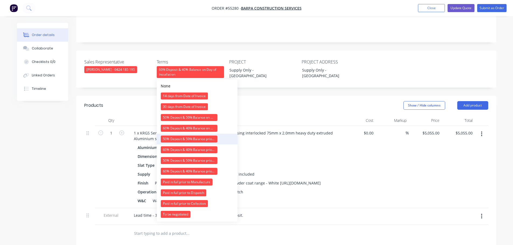
click at [198, 139] on div "50% Deposit & 50% Balance prior to Dispatch" at bounding box center [189, 139] width 57 height 7
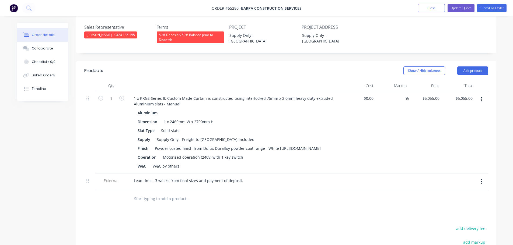
scroll to position [188, 0]
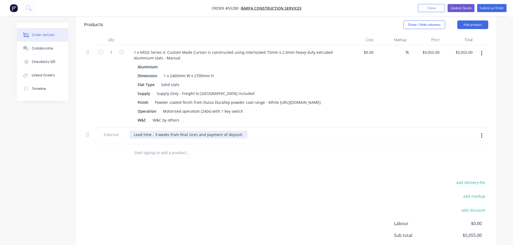
click at [242, 139] on div "Lead time - 3 weeks from final sizes and payment of deposit." at bounding box center [188, 135] width 118 height 8
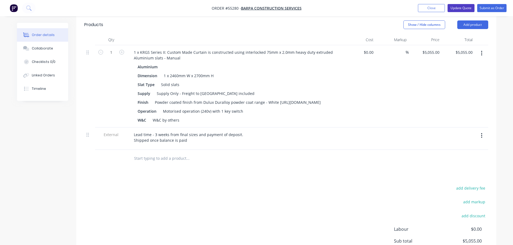
click at [465, 8] on button "Update Quote" at bounding box center [460, 8] width 27 height 8
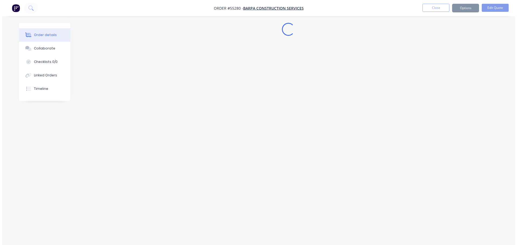
scroll to position [0, 0]
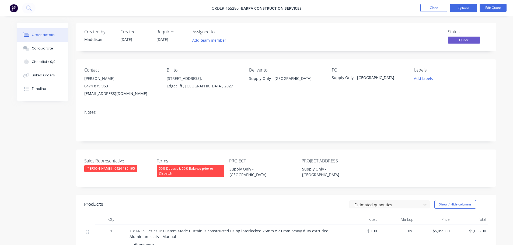
click at [465, 8] on button "Options" at bounding box center [463, 8] width 27 height 9
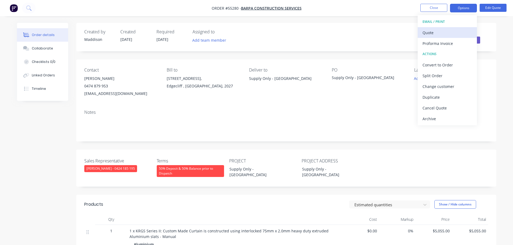
click at [437, 34] on div "Quote" at bounding box center [447, 33] width 50 height 8
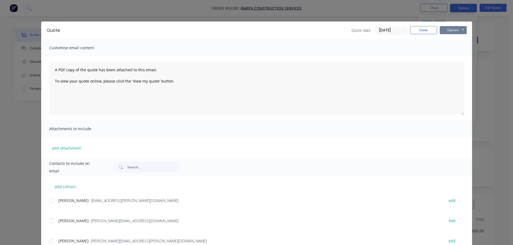
click at [455, 32] on button "Options" at bounding box center [453, 30] width 27 height 8
click at [454, 48] on button "Print" at bounding box center [457, 48] width 34 height 9
click at [414, 34] on button "Close" at bounding box center [423, 30] width 27 height 8
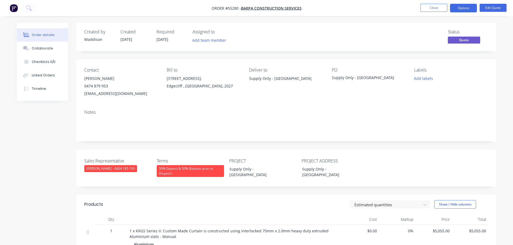
click at [102, 95] on div "maysa.sabsabi@barpa.com.au" at bounding box center [121, 94] width 74 height 8
copy div "maysa.sabsabi@barpa.com.au"
click at [352, 78] on div "Supply Only - Broken Hill Hospital" at bounding box center [365, 79] width 67 height 8
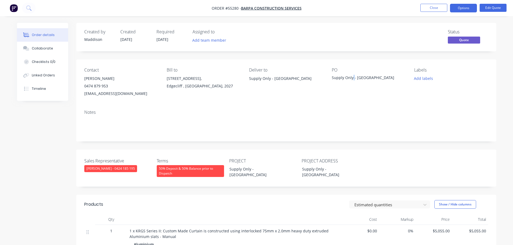
click at [352, 78] on div "Supply Only - Broken Hill Hospital" at bounding box center [365, 79] width 67 height 8
copy div "Supply Only - Broken Hill Hospital"
click at [434, 9] on button "Close" at bounding box center [433, 8] width 27 height 8
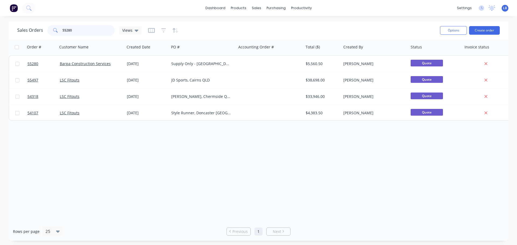
drag, startPoint x: 75, startPoint y: 30, endPoint x: 50, endPoint y: 36, distance: 25.9
click at [50, 36] on div "Sales Orders 55280 Views" at bounding box center [226, 30] width 418 height 13
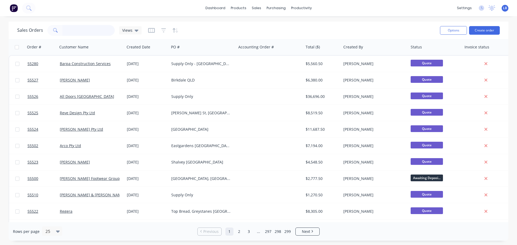
click at [65, 30] on input "text" at bounding box center [88, 30] width 52 height 11
click at [276, 36] on div "Customers" at bounding box center [274, 36] width 19 height 5
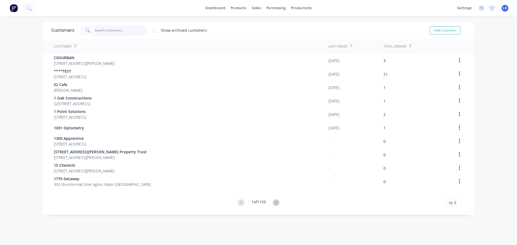
click at [104, 29] on input "text" at bounding box center [121, 30] width 52 height 11
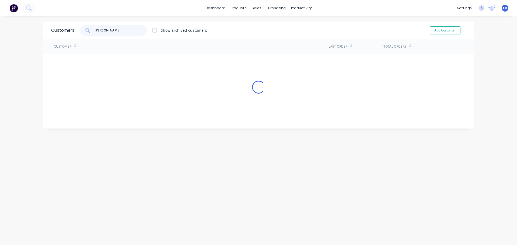
type input "hunter valley"
drag, startPoint x: 115, startPoint y: 29, endPoint x: 79, endPoint y: 35, distance: 36.6
click at [80, 35] on div "hunter valley" at bounding box center [113, 30] width 67 height 11
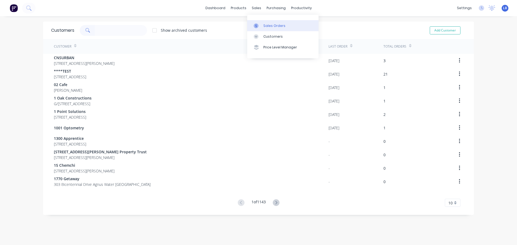
click at [276, 26] on div "Sales Orders" at bounding box center [274, 25] width 22 height 5
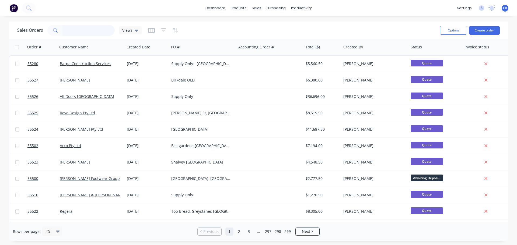
click at [70, 31] on input "text" at bounding box center [88, 30] width 52 height 11
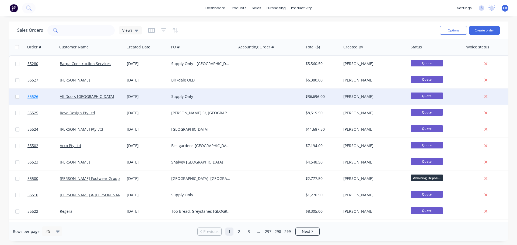
click at [33, 97] on span "55526" at bounding box center [32, 96] width 11 height 5
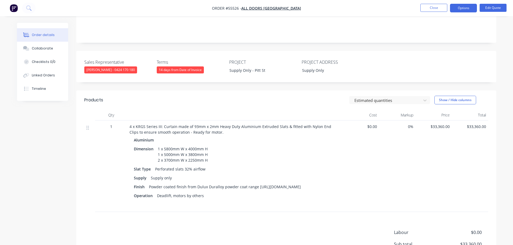
scroll to position [108, 0]
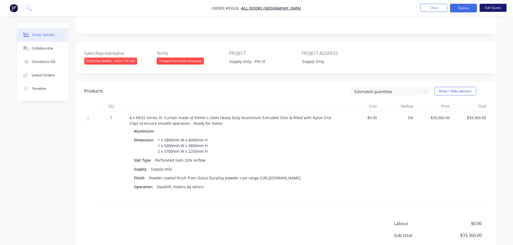
click at [487, 6] on button "Edit Quote" at bounding box center [492, 8] width 27 height 8
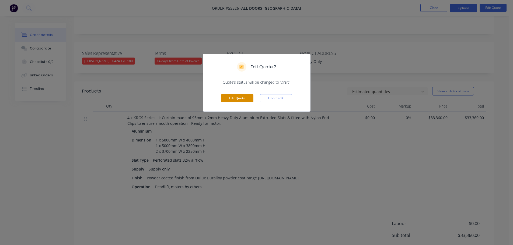
click at [243, 97] on button "Edit Quote" at bounding box center [237, 98] width 32 height 8
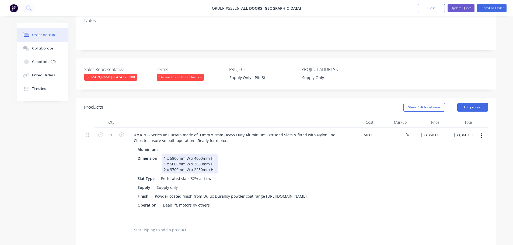
click at [216, 155] on div "1 x 5800mm W x 4000mm H 1 x 5000mm W x 3800mm H 2 x 3700mm W x 2250mm H" at bounding box center [189, 164] width 56 height 19
click at [213, 155] on div "1 x 5800mm W x 4000mm H - $11,083.00 + GST 1 x 5000mm W x 3800mm H 2 x 3700mm W…" at bounding box center [205, 164] width 88 height 19
click at [214, 155] on div "1 x 5800mm W x 4000mm H - $11,083.00 + GST 1 x 5000mm W x 3800mm H - $9,933.00 …" at bounding box center [205, 164] width 88 height 19
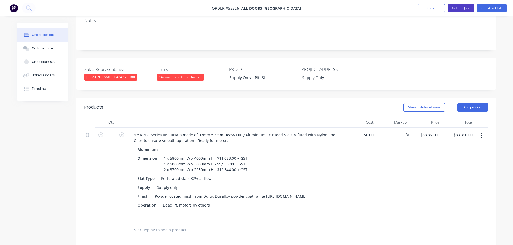
click at [462, 9] on button "Update Quote" at bounding box center [460, 8] width 27 height 8
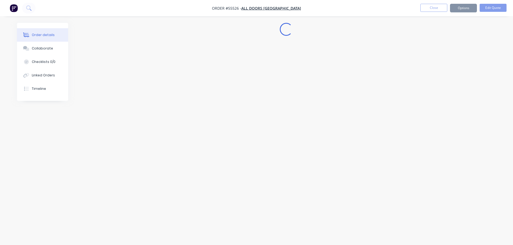
scroll to position [0, 0]
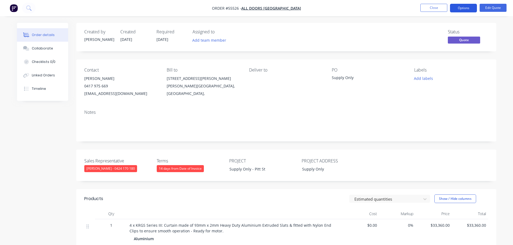
click at [461, 8] on button "Options" at bounding box center [463, 8] width 27 height 9
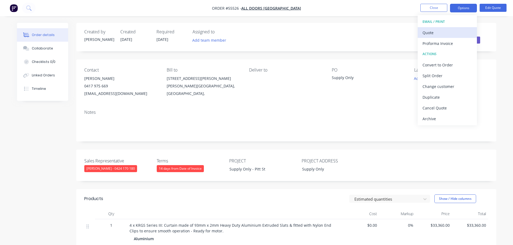
click at [432, 34] on div "Quote" at bounding box center [447, 33] width 50 height 8
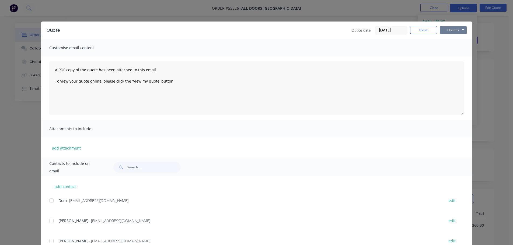
click at [448, 32] on button "Options" at bounding box center [453, 30] width 27 height 8
click at [452, 48] on button "Print" at bounding box center [457, 48] width 34 height 9
click at [422, 31] on button "Close" at bounding box center [423, 30] width 27 height 8
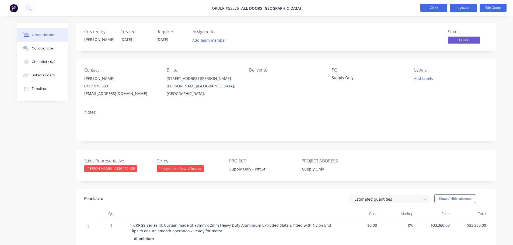
click at [439, 9] on button "Close" at bounding box center [433, 8] width 27 height 8
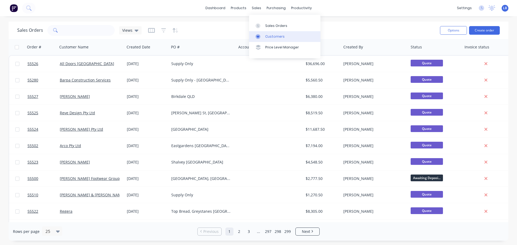
click at [269, 34] on link "Customers" at bounding box center [284, 36] width 71 height 11
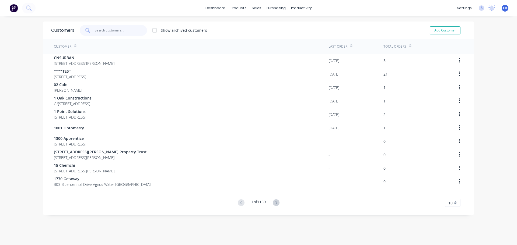
click at [110, 30] on input "text" at bounding box center [121, 30] width 52 height 11
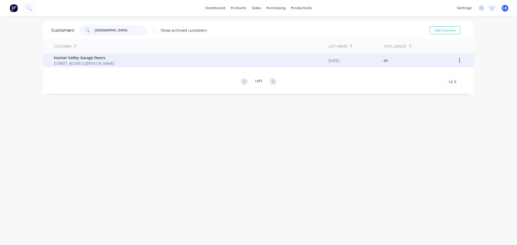
type input "hunter valley"
click at [75, 57] on span "Hunter Valley Garage Doors" at bounding box center [84, 58] width 61 height 6
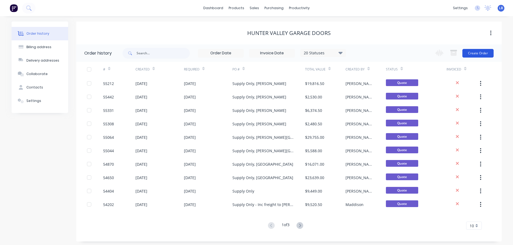
click at [470, 54] on button "Create Order" at bounding box center [477, 53] width 31 height 9
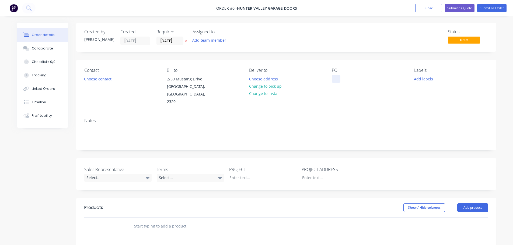
click at [335, 78] on div at bounding box center [336, 79] width 9 height 8
click at [348, 80] on div "Supply Only" at bounding box center [347, 79] width 30 height 8
copy div "Supply Only"
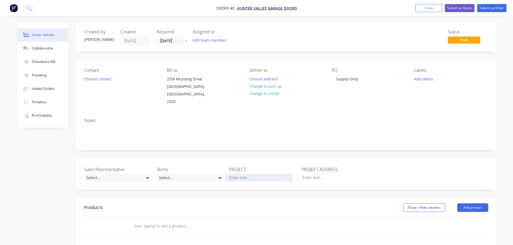
click at [235, 172] on div "Order details Collaborate Checklists 0/0 Tracking Linked Orders Timeline Profit…" at bounding box center [257, 198] width 490 height 350
click at [305, 174] on div at bounding box center [331, 178] width 67 height 8
paste div
click at [104, 80] on button "Choose contact" at bounding box center [97, 78] width 33 height 7
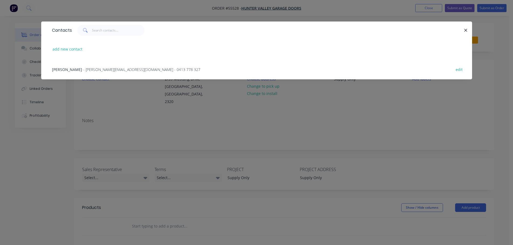
click at [80, 72] on div "Jake Ferguson - jake@hvgaragedoors.com.au - 0413 778 327" at bounding box center [126, 70] width 148 height 6
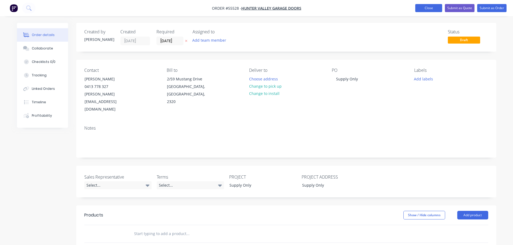
click at [420, 8] on button "Close" at bounding box center [428, 8] width 27 height 8
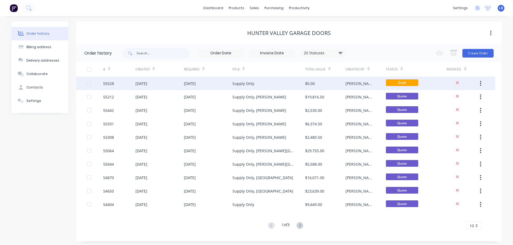
click at [111, 83] on div "55528" at bounding box center [108, 84] width 11 height 6
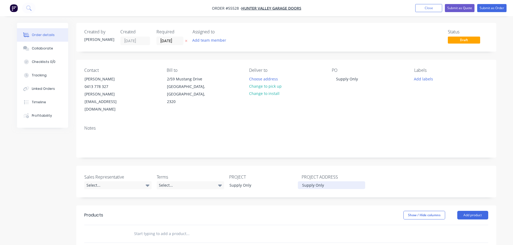
click at [325, 181] on div "Supply Only" at bounding box center [331, 185] width 67 height 8
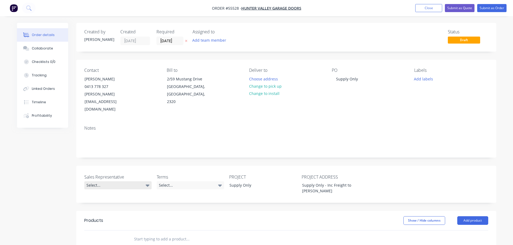
click at [93, 181] on div "Select..." at bounding box center [117, 185] width 67 height 8
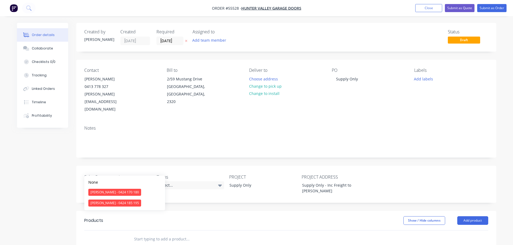
click at [107, 191] on div "[PERSON_NAME] - 0424 170 180" at bounding box center [114, 192] width 53 height 7
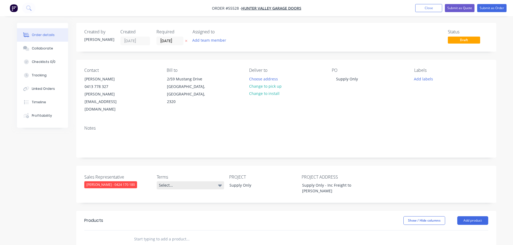
click at [175, 181] on div "Select..." at bounding box center [190, 185] width 67 height 8
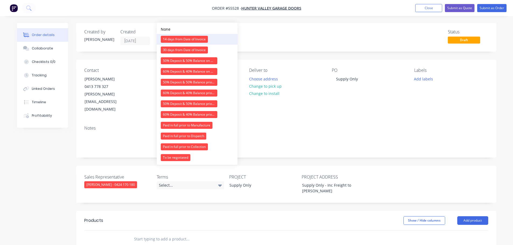
click at [190, 38] on div "14 days from Date of Invoice" at bounding box center [184, 39] width 47 height 7
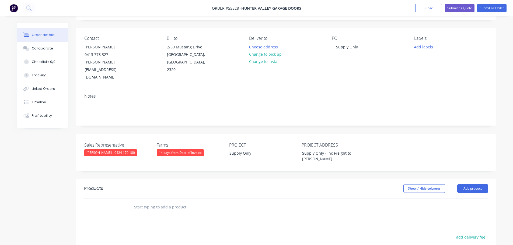
scroll to position [81, 0]
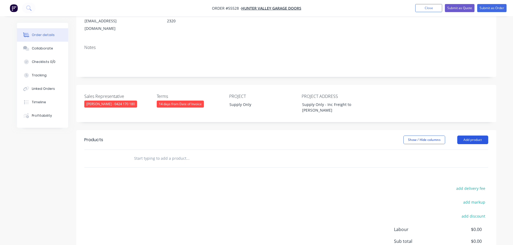
click at [460, 136] on button "Add product" at bounding box center [472, 140] width 31 height 9
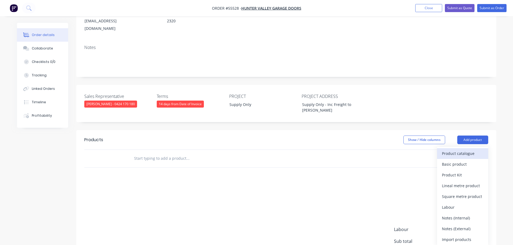
click at [443, 150] on div "Product catalogue" at bounding box center [462, 154] width 41 height 8
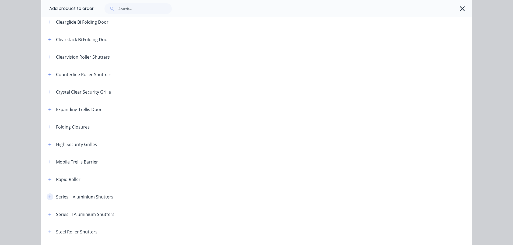
click at [50, 196] on button "button" at bounding box center [50, 197] width 7 height 7
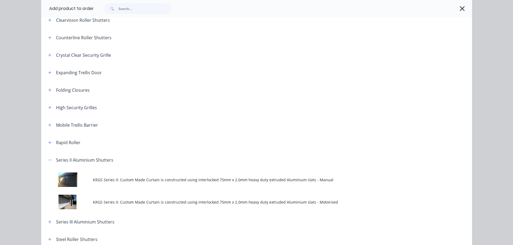
scroll to position [188, 0]
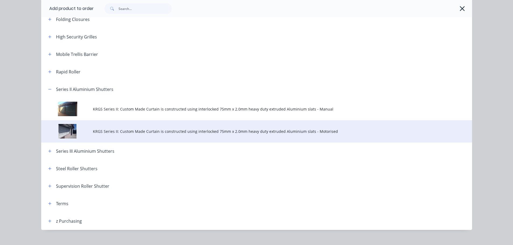
click at [197, 133] on span "KRGS Series II: Custom Made Curtain is constructed using interlocked 75mm x 2.0…" at bounding box center [244, 132] width 303 height 6
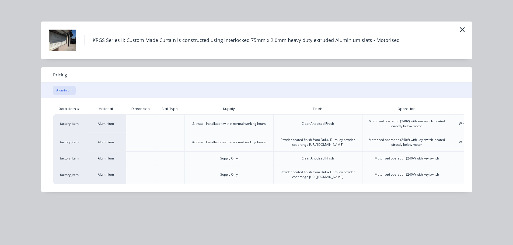
scroll to position [0, 105]
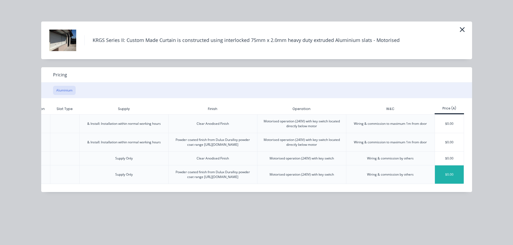
click at [445, 182] on div "$0.00" at bounding box center [449, 175] width 29 height 18
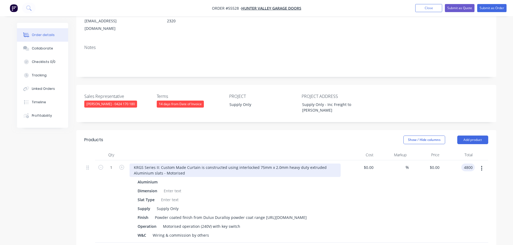
type input "4800"
type input "$4,800.00"
click at [131, 164] on div "KRGS Series II: Custom Made Curtain is constructed using interlocked 75mm x 2.0…" at bounding box center [234, 170] width 211 height 13
drag, startPoint x: 129, startPoint y: 150, endPoint x: 131, endPoint y: 156, distance: 5.7
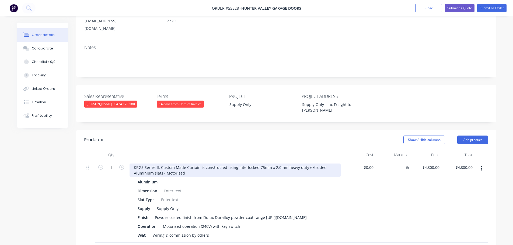
click at [130, 160] on div "KRGS Series II: Custom Made Curtain is constructed using interlocked 75mm x 2.0…" at bounding box center [234, 201] width 215 height 82
click at [132, 164] on div "KRGS Series II: Custom Made Curtain is constructed using interlocked 75mm x 2.0…" at bounding box center [234, 170] width 211 height 13
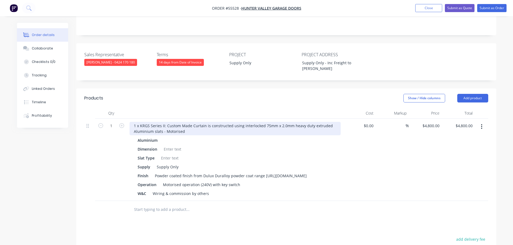
scroll to position [135, 0]
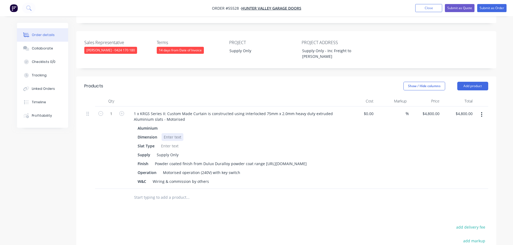
click at [173, 133] on div at bounding box center [172, 137] width 22 height 8
click at [170, 133] on div at bounding box center [172, 137] width 22 height 8
click at [169, 142] on div at bounding box center [170, 146] width 22 height 8
drag, startPoint x: 209, startPoint y: 172, endPoint x: 144, endPoint y: 175, distance: 65.0
click at [144, 178] on div "W&C Wiring & commission by others" at bounding box center [233, 182] width 197 height 8
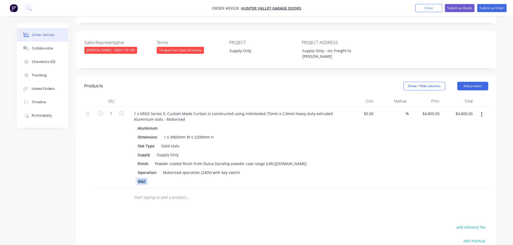
drag, startPoint x: 146, startPoint y: 172, endPoint x: 120, endPoint y: 176, distance: 26.0
click at [120, 176] on div "1 1 x KRGS Series II: Custom Made Curtain is constructed using interlocked 75mm…" at bounding box center [286, 148] width 404 height 82
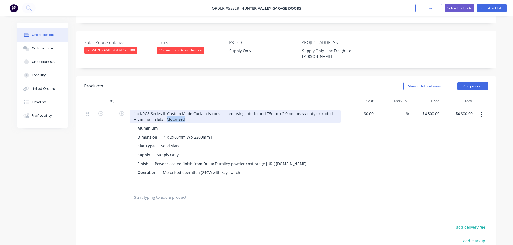
drag, startPoint x: 183, startPoint y: 104, endPoint x: 166, endPoint y: 112, distance: 18.8
click at [166, 112] on div "1 x KRGS Series II: Custom Made Curtain is constructed using interlocked 75mm x…" at bounding box center [234, 148] width 215 height 82
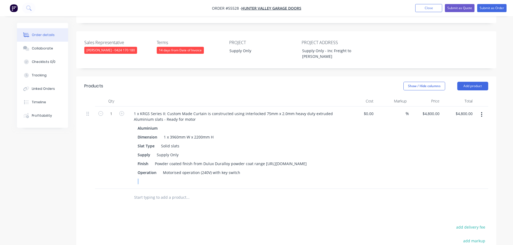
drag, startPoint x: 239, startPoint y: 164, endPoint x: 168, endPoint y: 169, distance: 70.7
click at [148, 169] on div "Operation Motorised operation (240V) with key switch" at bounding box center [233, 173] width 197 height 8
click at [191, 189] on div at bounding box center [224, 197] width 194 height 17
drag, startPoint x: 238, startPoint y: 163, endPoint x: 159, endPoint y: 167, distance: 78.4
click at [159, 169] on div "Operation Motorised operation (240V) with key switch" at bounding box center [233, 173] width 197 height 8
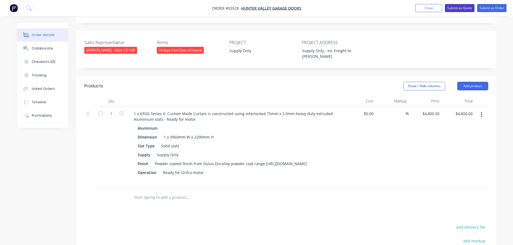
click at [452, 10] on button "Submit as Quote" at bounding box center [460, 8] width 30 height 8
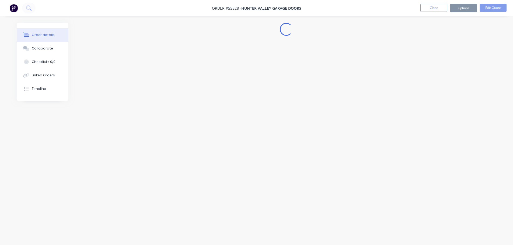
scroll to position [0, 0]
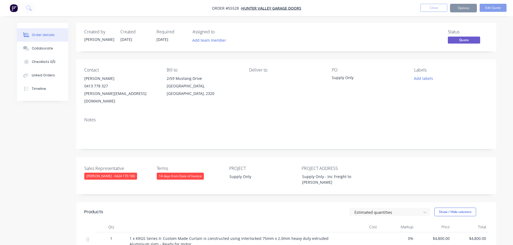
click at [458, 12] on button "Options" at bounding box center [463, 8] width 27 height 9
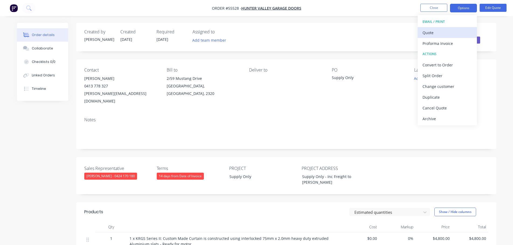
click at [430, 35] on div "Quote" at bounding box center [447, 33] width 50 height 8
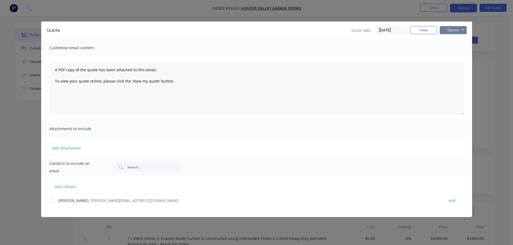
click at [444, 30] on button "Options" at bounding box center [453, 30] width 27 height 8
click at [454, 48] on button "Print" at bounding box center [457, 48] width 34 height 9
click at [427, 27] on button "Close" at bounding box center [423, 30] width 27 height 8
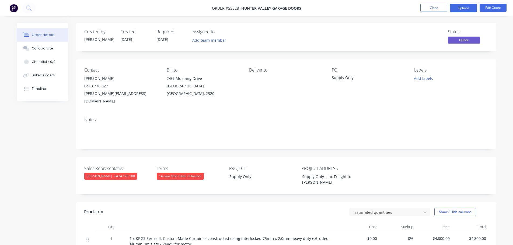
click at [116, 93] on div "jake@hvgaragedoors.com.au" at bounding box center [121, 97] width 74 height 15
copy div "jake@hvgaragedoors.com.au"
click at [341, 78] on div "Supply Only" at bounding box center [365, 79] width 67 height 8
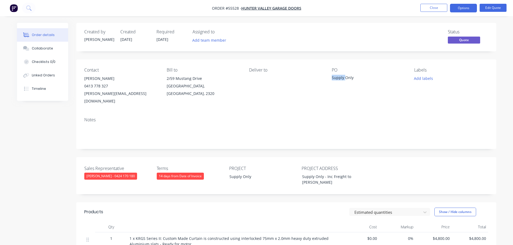
click at [341, 78] on div "Supply Only" at bounding box center [365, 79] width 67 height 8
copy div "Supply Only"
click at [108, 88] on span at bounding box center [108, 85] width 0 height 5
click at [425, 8] on button "Close" at bounding box center [433, 8] width 27 height 8
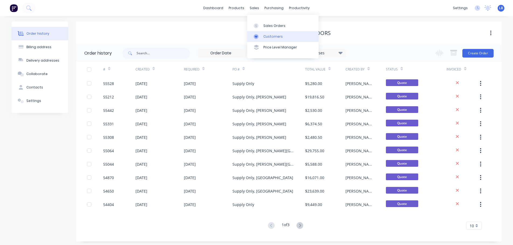
click at [269, 37] on div "Customers" at bounding box center [272, 36] width 19 height 5
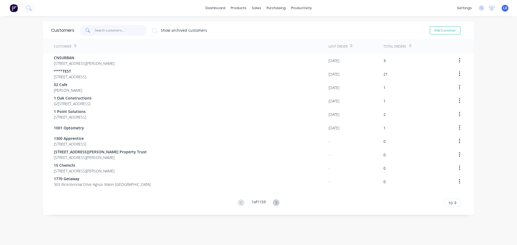
click at [109, 30] on input "text" at bounding box center [121, 30] width 52 height 11
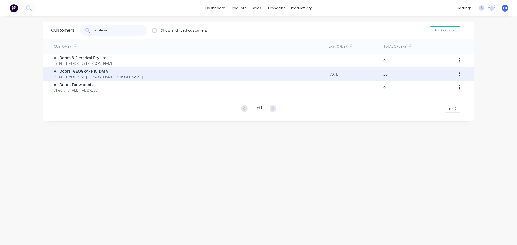
type input "all doors"
click at [72, 71] on span "All Doors [GEOGRAPHIC_DATA]" at bounding box center [98, 71] width 89 height 6
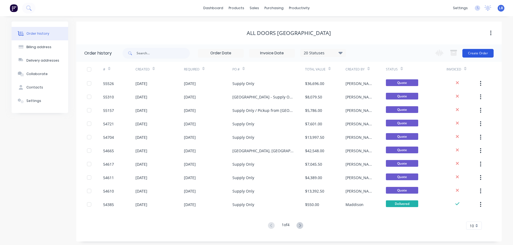
click at [467, 57] on button "Create Order" at bounding box center [477, 53] width 31 height 9
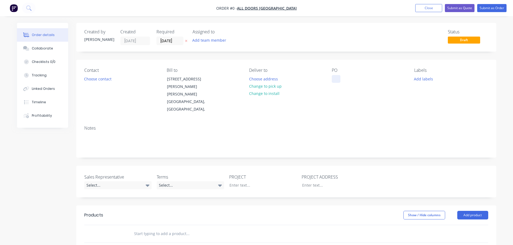
click at [334, 78] on div at bounding box center [336, 79] width 9 height 8
click at [243, 168] on div "Order details Collaborate Checklists 0/0 Tracking Linked Orders Timeline Profit…" at bounding box center [257, 201] width 490 height 357
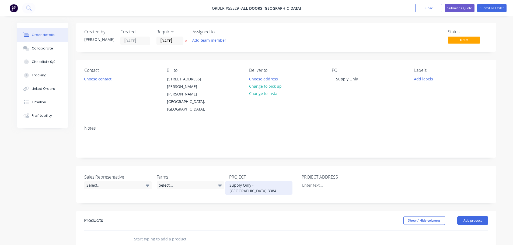
drag, startPoint x: 271, startPoint y: 170, endPoint x: 274, endPoint y: 183, distance: 13.6
click at [271, 181] on div "Supply Only - Auburn 3384" at bounding box center [258, 187] width 67 height 13
click at [318, 181] on div at bounding box center [331, 185] width 67 height 8
click at [96, 78] on button "Choose contact" at bounding box center [97, 78] width 33 height 7
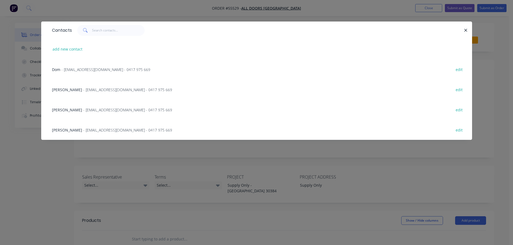
click at [83, 130] on span "- [EMAIL_ADDRESS][DOMAIN_NAME] - 0417 975 669" at bounding box center [127, 130] width 89 height 5
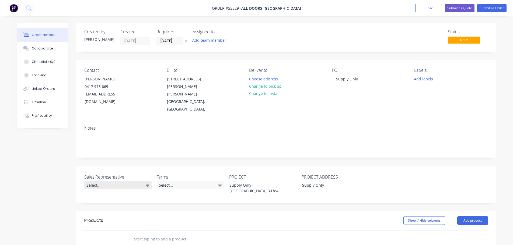
click at [104, 181] on div "Select..." at bounding box center [117, 185] width 67 height 8
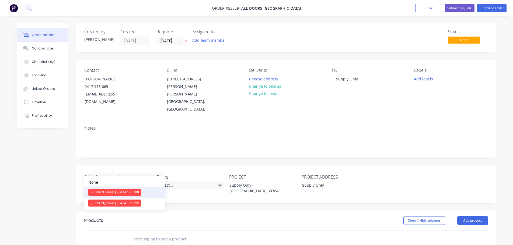
click at [104, 192] on div "[PERSON_NAME] - 0424 170 180" at bounding box center [114, 192] width 53 height 7
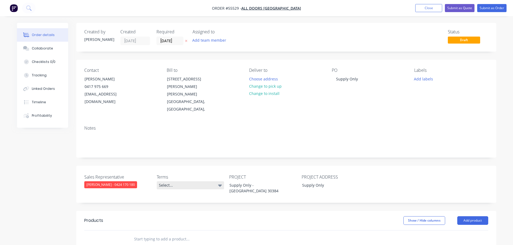
click at [197, 181] on div "Select..." at bounding box center [190, 185] width 67 height 8
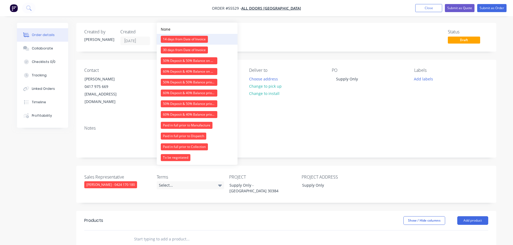
click at [184, 40] on div "14 days from Date of Invoice" at bounding box center [184, 39] width 47 height 7
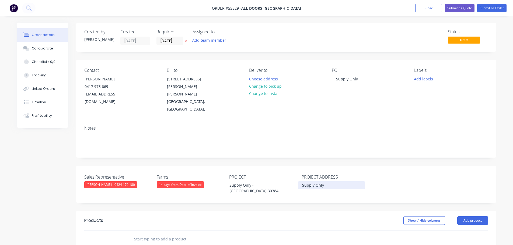
scroll to position [108, 0]
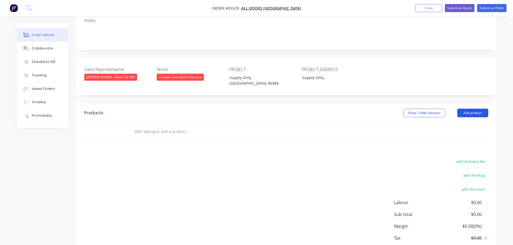
click at [469, 109] on button "Add product" at bounding box center [472, 113] width 31 height 9
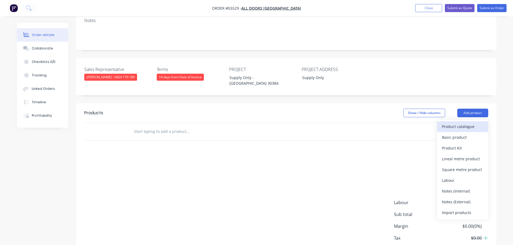
click at [455, 123] on div "Product catalogue" at bounding box center [462, 127] width 41 height 8
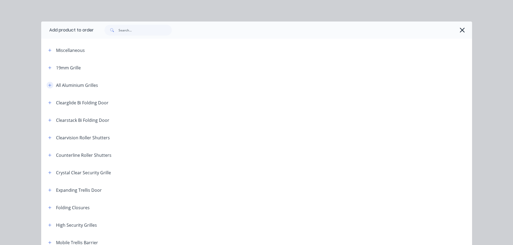
click at [48, 86] on icon "button" at bounding box center [49, 85] width 3 height 4
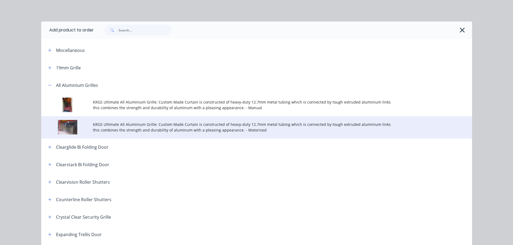
click at [177, 128] on span "KRGS Ultimate All Aluminium Grille: Custom Made Curtain is constructed of heavy…" at bounding box center [244, 127] width 303 height 11
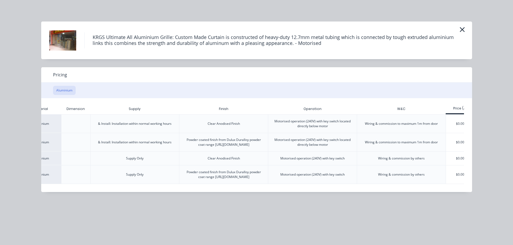
scroll to position [0, 76]
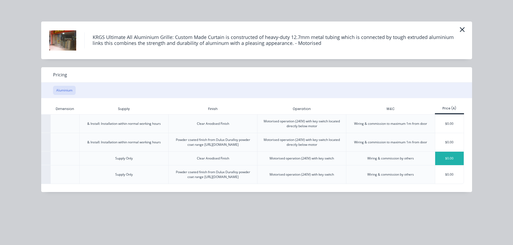
click at [453, 163] on div "$0.00" at bounding box center [449, 158] width 29 height 13
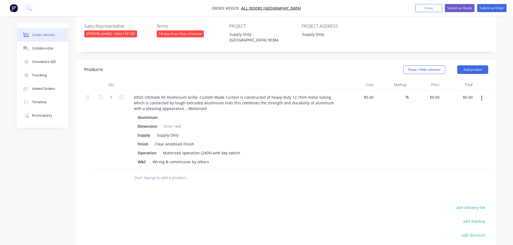
scroll to position [161, 0]
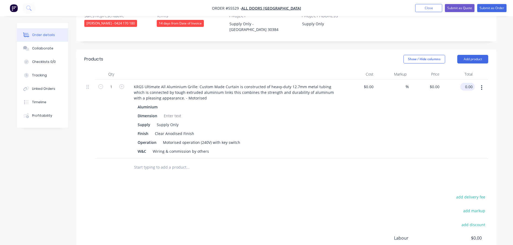
click at [473, 83] on input "0.00" at bounding box center [468, 87] width 12 height 8
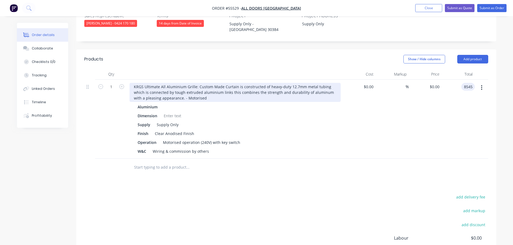
type input "8545"
type input "$8,545.00"
click at [133, 83] on div "KRGS Ultimate All Aluminium Grille: Custom Made Curtain is constructed of heavy…" at bounding box center [234, 92] width 211 height 19
click at [132, 83] on div "KRGS Ultimate All Aluminium Grille: Custom Made Curtain is constructed of heavy…" at bounding box center [234, 92] width 211 height 19
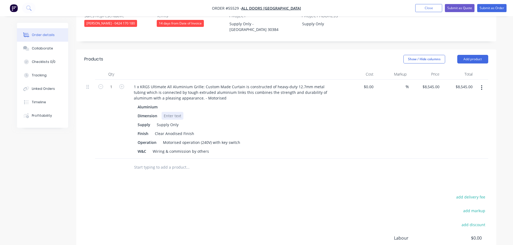
click at [170, 112] on div at bounding box center [172, 116] width 22 height 8
drag, startPoint x: 206, startPoint y: 131, endPoint x: 149, endPoint y: 134, distance: 57.7
click at [149, 148] on div "W&C Wiring & commission by others" at bounding box center [233, 152] width 197 height 8
drag, startPoint x: 148, startPoint y: 131, endPoint x: 117, endPoint y: 133, distance: 31.0
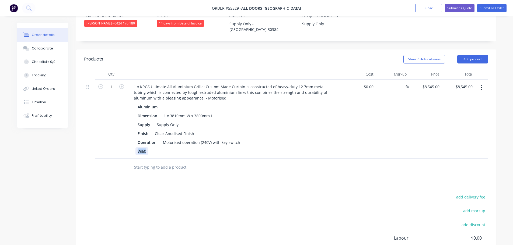
click at [117, 133] on div "1 1 x KRGS Ultimate All Aluminium Grille: Custom Made Curtain is constructed of…" at bounding box center [286, 119] width 404 height 79
drag, startPoint x: 240, startPoint y: 122, endPoint x: 198, endPoint y: 134, distance: 43.4
click at [198, 134] on div "Aluminium Dimension 1 x 3810mm W x 3800mm H Supply Supply Only Finish Clear Ano…" at bounding box center [234, 129] width 211 height 52
click at [480, 55] on button "Add product" at bounding box center [472, 59] width 31 height 9
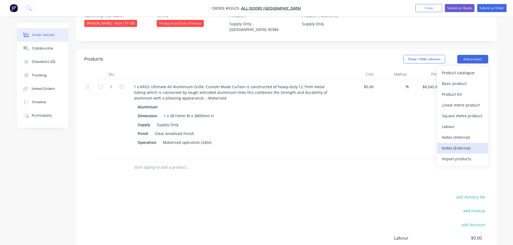
click at [447, 144] on div "Notes (External)" at bounding box center [462, 148] width 41 height 8
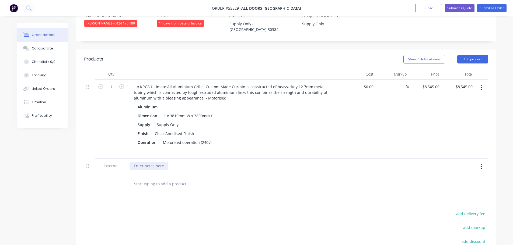
click at [148, 162] on div at bounding box center [148, 166] width 39 height 8
click at [480, 162] on button "button" at bounding box center [481, 167] width 13 height 10
click at [447, 188] on div "Delete" at bounding box center [462, 192] width 41 height 8
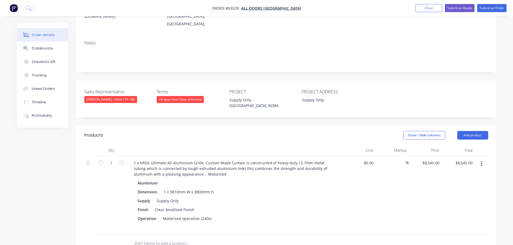
scroll to position [81, 0]
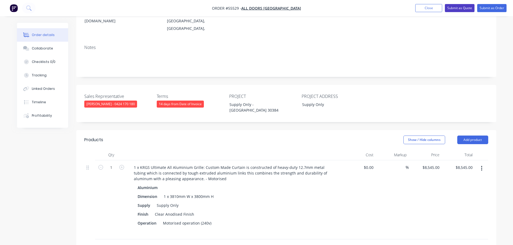
click at [455, 10] on button "Submit as Quote" at bounding box center [460, 8] width 30 height 8
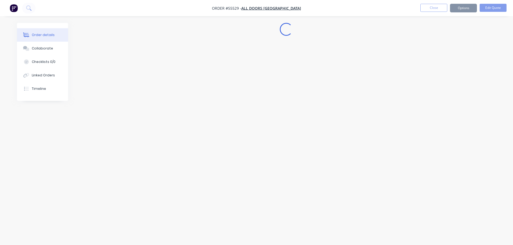
scroll to position [0, 0]
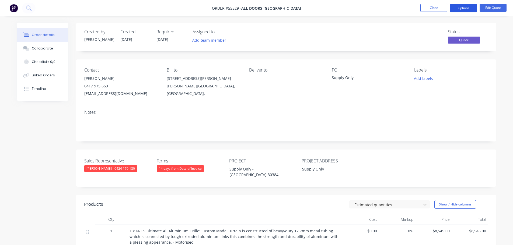
click at [457, 8] on button "Options" at bounding box center [463, 8] width 27 height 9
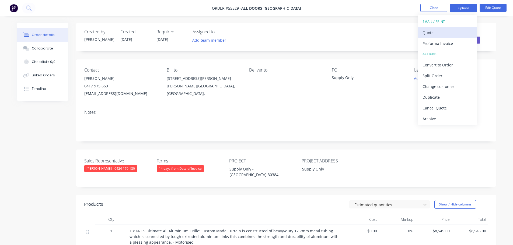
click at [431, 34] on div "Quote" at bounding box center [447, 33] width 50 height 8
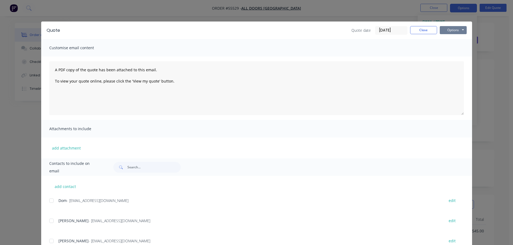
click at [449, 31] on button "Options" at bounding box center [453, 30] width 27 height 8
click at [452, 50] on button "Print" at bounding box center [457, 48] width 34 height 9
click at [413, 30] on button "Close" at bounding box center [423, 30] width 27 height 8
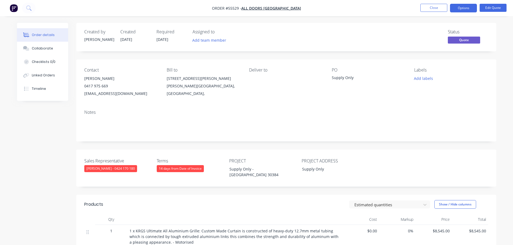
click at [108, 94] on div "[EMAIL_ADDRESS][DOMAIN_NAME]" at bounding box center [121, 94] width 74 height 8
copy div "[EMAIL_ADDRESS][DOMAIN_NAME]"
click at [345, 77] on div "Supply Only" at bounding box center [365, 79] width 67 height 8
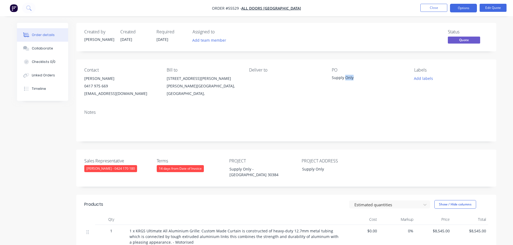
click at [345, 77] on div "Supply Only" at bounding box center [365, 79] width 67 height 8
copy div "Supply Only"
click at [108, 87] on span at bounding box center [108, 85] width 0 height 5
click at [431, 9] on button "Close" at bounding box center [433, 8] width 27 height 8
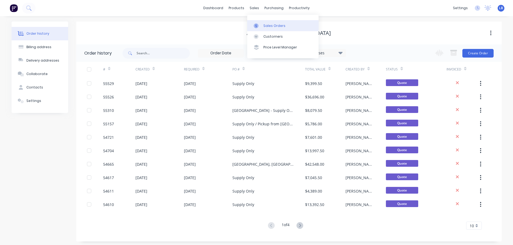
click at [270, 25] on div "Sales Orders" at bounding box center [274, 25] width 22 height 5
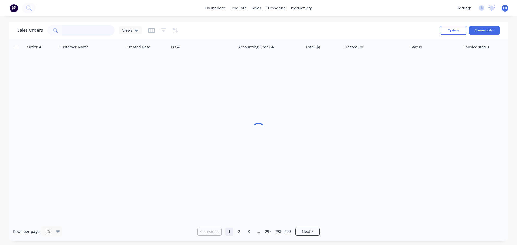
click at [79, 33] on input "text" at bounding box center [88, 30] width 52 height 11
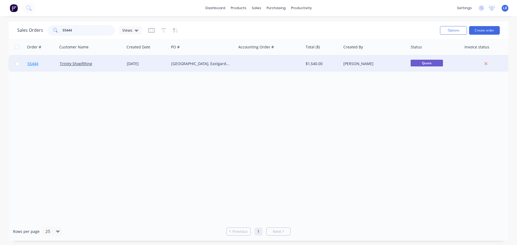
type input "55444"
click at [32, 63] on span "55444" at bounding box center [32, 63] width 11 height 5
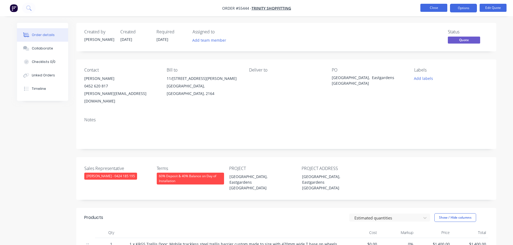
click at [428, 8] on button "Close" at bounding box center [433, 8] width 27 height 8
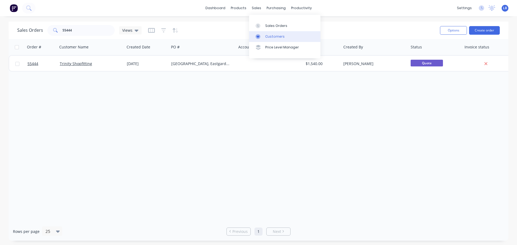
click at [274, 36] on div "Customers" at bounding box center [274, 36] width 19 height 5
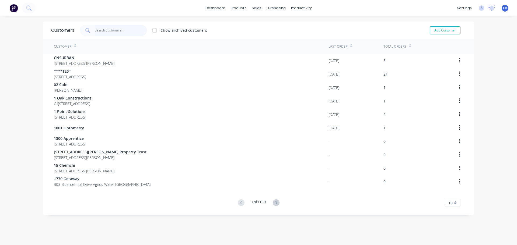
click at [105, 29] on input "text" at bounding box center [121, 30] width 52 height 11
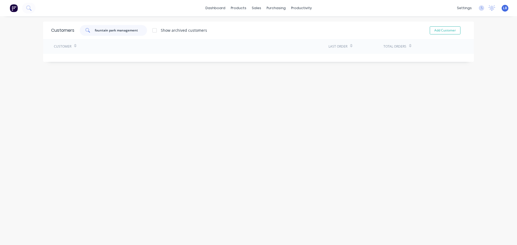
drag, startPoint x: 109, startPoint y: 34, endPoint x: 87, endPoint y: 35, distance: 21.5
click at [87, 35] on div "fountain park management" at bounding box center [113, 30] width 67 height 11
type input "fountain park management"
click at [437, 28] on button "Add Customer" at bounding box center [445, 30] width 31 height 8
select select "AU"
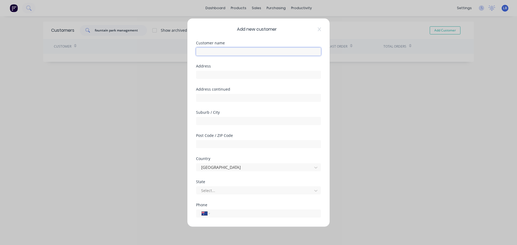
click at [209, 54] on input "text" at bounding box center [258, 51] width 125 height 8
paste input "fountain park management"
drag, startPoint x: 200, startPoint y: 52, endPoint x: 201, endPoint y: 60, distance: 8.4
click at [201, 52] on input "fountain park management" at bounding box center [258, 51] width 125 height 8
drag, startPoint x: 218, startPoint y: 50, endPoint x: 218, endPoint y: 73, distance: 23.2
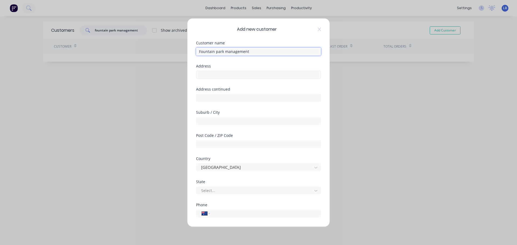
click at [218, 52] on input "Fountain park management" at bounding box center [258, 51] width 125 height 8
click at [228, 52] on input "Fountain Park management" at bounding box center [258, 51] width 125 height 8
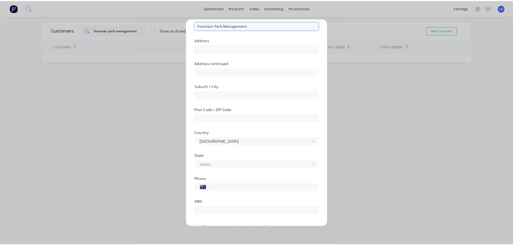
scroll to position [54, 0]
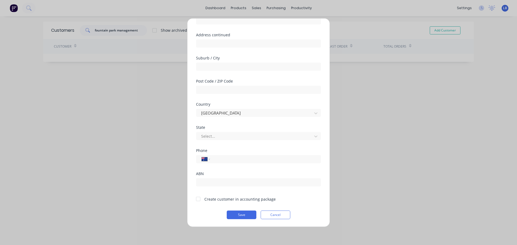
type input "Fountain Park Management"
click at [199, 199] on div at bounding box center [198, 199] width 11 height 11
click at [230, 215] on button "Save" at bounding box center [242, 214] width 30 height 9
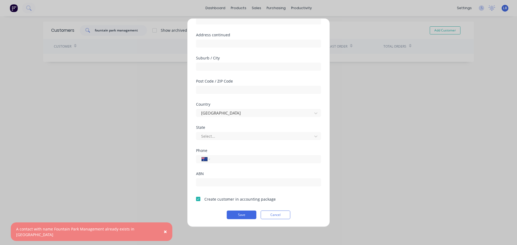
click at [164, 236] on span "×" at bounding box center [165, 232] width 3 height 8
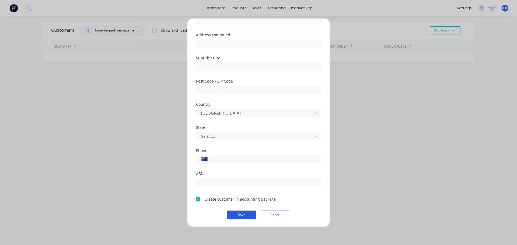
click at [229, 216] on button "Save" at bounding box center [242, 214] width 30 height 9
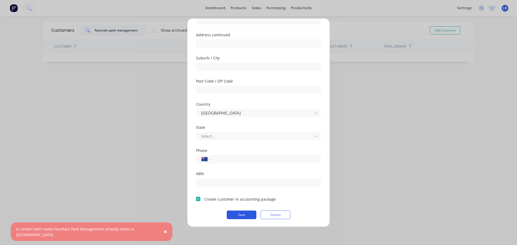
click at [229, 216] on button "Save" at bounding box center [242, 214] width 30 height 9
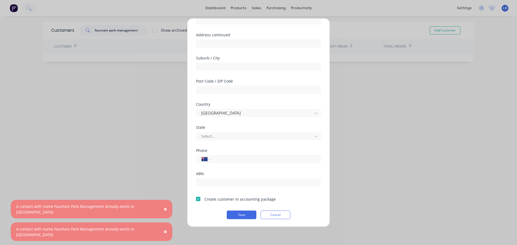
click at [164, 213] on span "×" at bounding box center [165, 209] width 3 height 8
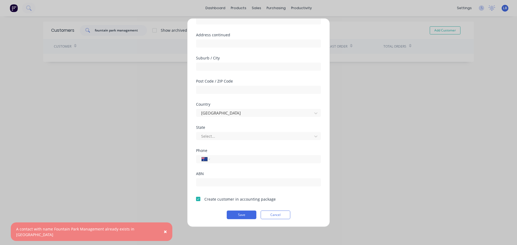
click at [164, 233] on span "×" at bounding box center [165, 232] width 3 height 8
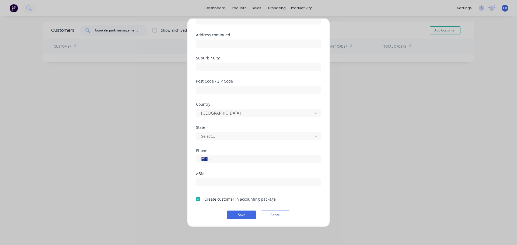
click at [198, 199] on div at bounding box center [198, 199] width 11 height 11
click at [234, 213] on button "Save" at bounding box center [242, 214] width 30 height 9
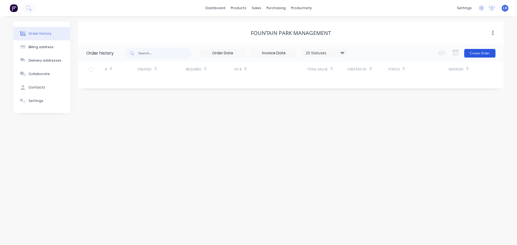
click at [475, 55] on button "Create Order" at bounding box center [479, 53] width 31 height 9
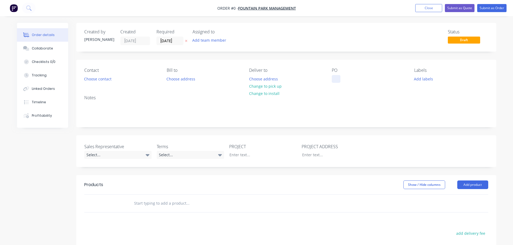
click at [335, 78] on div at bounding box center [336, 79] width 9 height 8
click at [342, 80] on div "Fasion Spree" at bounding box center [348, 79] width 32 height 8
click at [335, 79] on div "Fashion Spree" at bounding box center [349, 79] width 34 height 8
click at [376, 79] on div "House, Fashion Spree" at bounding box center [355, 79] width 47 height 8
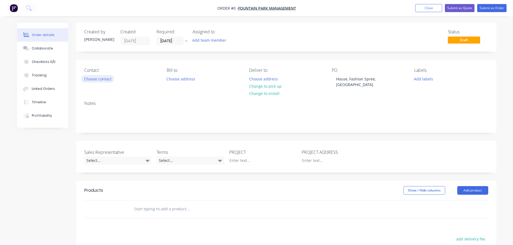
click at [96, 80] on div "Order details Collaborate Checklists 0/0 Tracking Linked Orders Timeline Profit…" at bounding box center [257, 189] width 490 height 333
click at [96, 80] on button "Choose contact" at bounding box center [97, 78] width 33 height 7
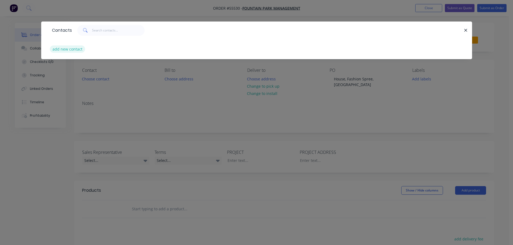
click at [71, 51] on button "add new contact" at bounding box center [68, 48] width 36 height 7
select select "AU"
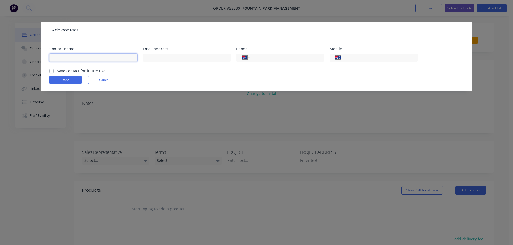
click at [62, 54] on input "text" at bounding box center [93, 58] width 88 height 8
type input "Belinda Bathis"
drag, startPoint x: 150, startPoint y: 58, endPoint x: 155, endPoint y: 72, distance: 14.1
click at [150, 58] on input "text" at bounding box center [187, 58] width 88 height 8
type input "admin@gazcorp.com"
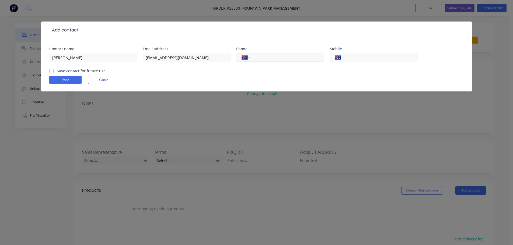
click at [260, 55] on input "tel" at bounding box center [286, 58] width 65 height 6
drag, startPoint x: 52, startPoint y: 70, endPoint x: 52, endPoint y: 72, distance: 2.7
click at [57, 70] on label "Save contact for future use" at bounding box center [81, 71] width 49 height 6
click at [52, 70] on input "Save contact for future use" at bounding box center [51, 70] width 4 height 5
checkbox input "true"
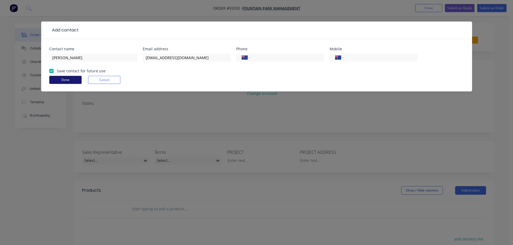
click at [54, 78] on button "Done" at bounding box center [65, 80] width 32 height 8
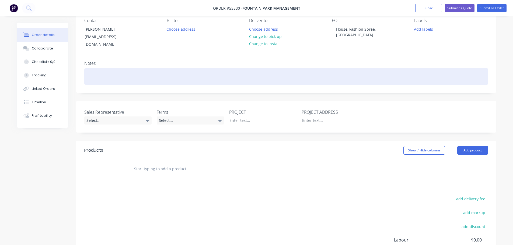
scroll to position [54, 0]
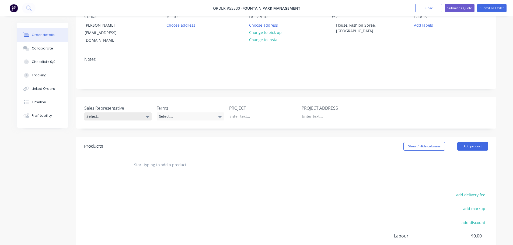
click at [108, 113] on div "Select..." at bounding box center [117, 117] width 67 height 8
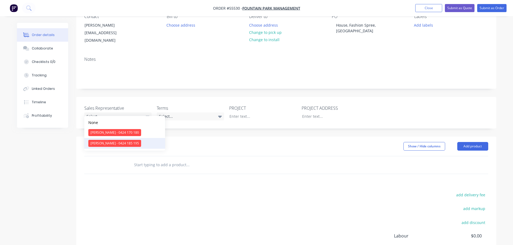
click at [103, 144] on div "[PERSON_NAME] - 0424 185 195" at bounding box center [114, 143] width 53 height 7
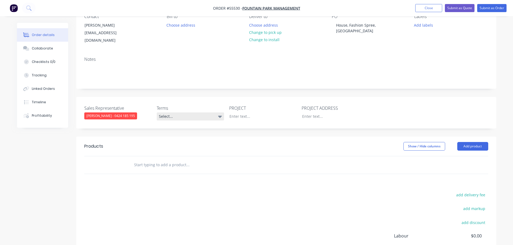
click at [190, 113] on div "Select..." at bounding box center [190, 117] width 67 height 8
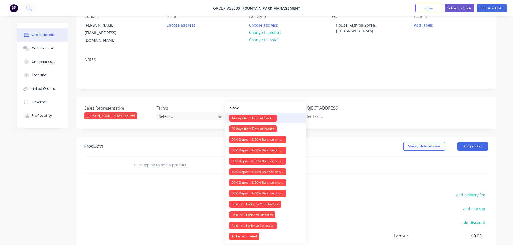
click at [238, 116] on div "14 days from Date of Invoice" at bounding box center [252, 118] width 47 height 7
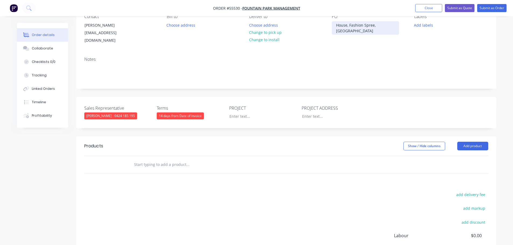
click at [361, 25] on div "House, Fashion Spree, Liverpool" at bounding box center [365, 27] width 67 height 13
copy div "House, Fashion Spree, Liverpool"
click at [234, 113] on div at bounding box center [258, 117] width 67 height 8
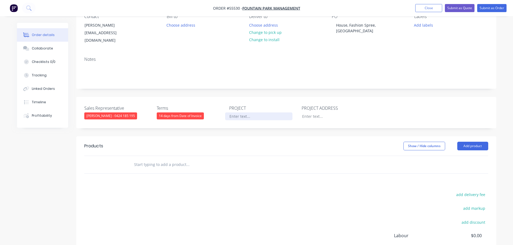
paste div
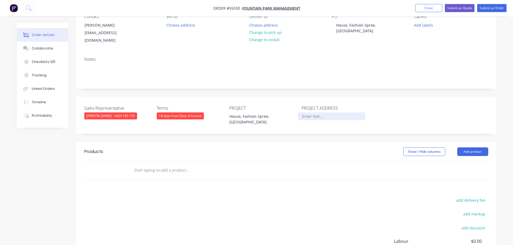
click at [310, 113] on div at bounding box center [331, 117] width 67 height 8
paste div
click at [463, 148] on button "Add product" at bounding box center [472, 152] width 31 height 9
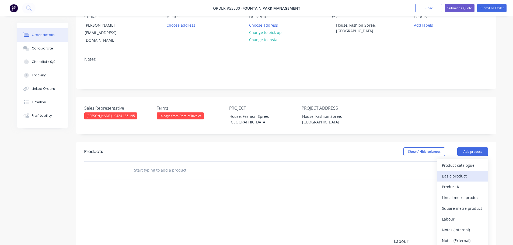
click at [454, 172] on div "Basic product" at bounding box center [462, 176] width 41 height 8
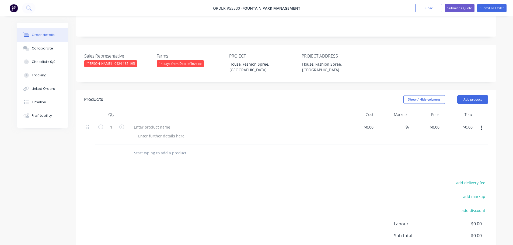
scroll to position [108, 0]
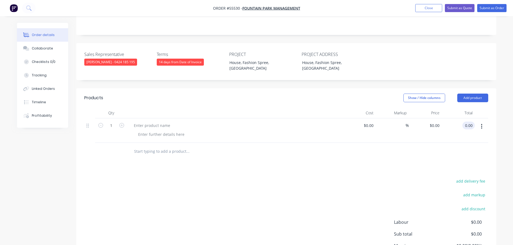
click at [473, 122] on input "0.00" at bounding box center [469, 126] width 10 height 8
type input "1150"
type input "$1,150.00"
click at [142, 122] on div at bounding box center [151, 126] width 45 height 8
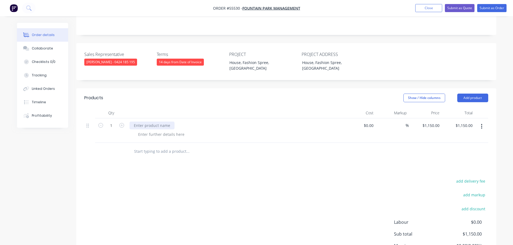
click at [142, 122] on div at bounding box center [151, 126] width 45 height 8
click at [169, 131] on div at bounding box center [161, 135] width 55 height 8
click at [171, 131] on div at bounding box center [161, 135] width 55 height 8
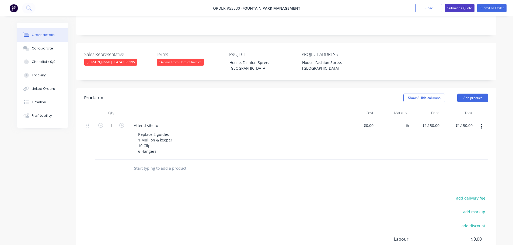
click at [460, 8] on button "Submit as Quote" at bounding box center [460, 8] width 30 height 8
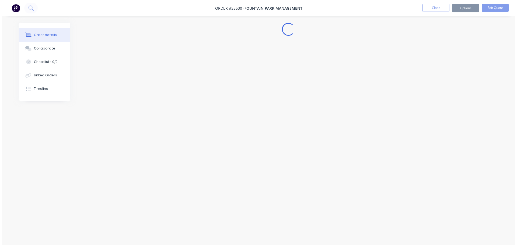
scroll to position [0, 0]
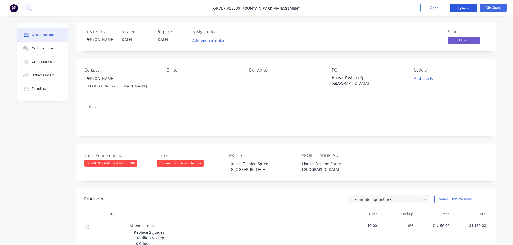
click at [460, 8] on button "Options" at bounding box center [463, 8] width 27 height 9
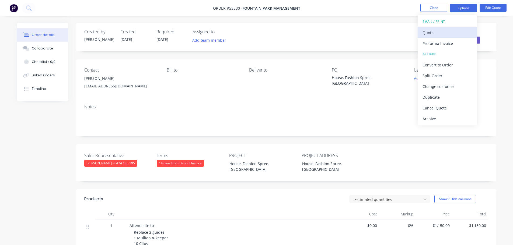
click at [429, 33] on div "Quote" at bounding box center [447, 33] width 50 height 8
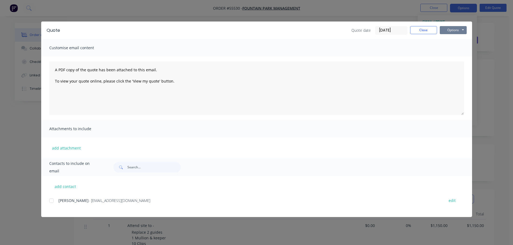
drag, startPoint x: 445, startPoint y: 29, endPoint x: 447, endPoint y: 33, distance: 4.7
click at [446, 29] on button "Options" at bounding box center [453, 30] width 27 height 8
click at [451, 51] on button "Print" at bounding box center [457, 48] width 34 height 9
click at [432, 33] on button "Close" at bounding box center [423, 30] width 27 height 8
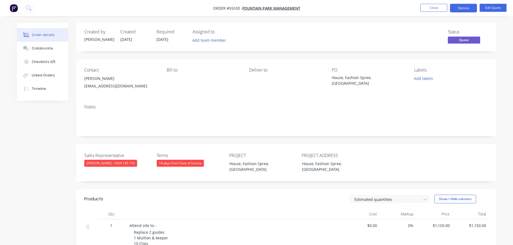
click at [110, 85] on div "admin@gazcorp.com" at bounding box center [121, 86] width 74 height 8
click at [352, 78] on div "House, Fashion Spree, Liverpool" at bounding box center [365, 80] width 67 height 11
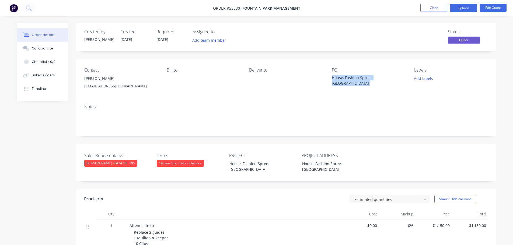
click at [352, 78] on div "House, Fashion Spree, Liverpool" at bounding box center [365, 80] width 67 height 11
click at [433, 10] on button "Close" at bounding box center [433, 8] width 27 height 8
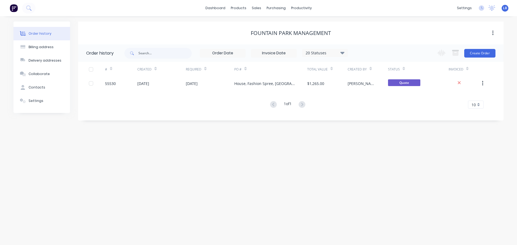
click at [504, 9] on span "LB" at bounding box center [505, 8] width 4 height 5
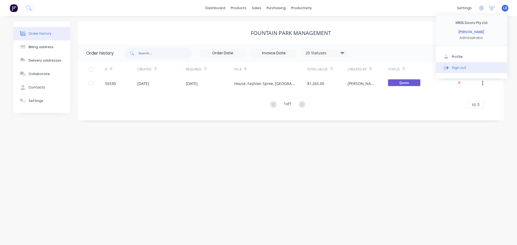
click at [460, 68] on div "Sign out" at bounding box center [459, 67] width 15 height 5
